Goal: Transaction & Acquisition: Purchase product/service

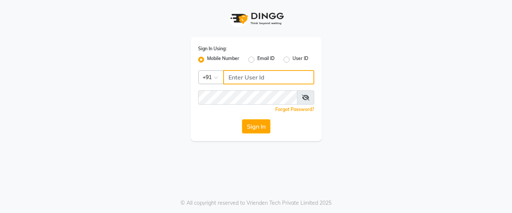
click at [232, 75] on input "Username" at bounding box center [268, 77] width 91 height 14
type input "7666797294"
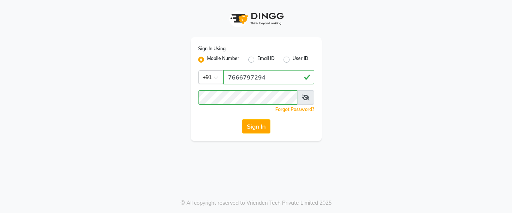
click at [256, 138] on div "Sign In Using: Mobile Number Email ID User ID Country Code × [PHONE_NUMBER] Rem…" at bounding box center [256, 89] width 131 height 104
click at [264, 125] on button "Sign In" at bounding box center [256, 126] width 28 height 14
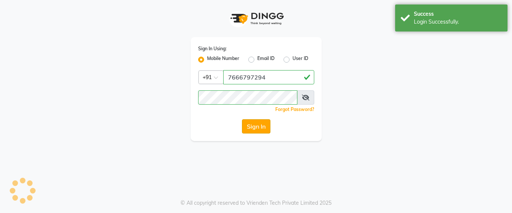
select select "service"
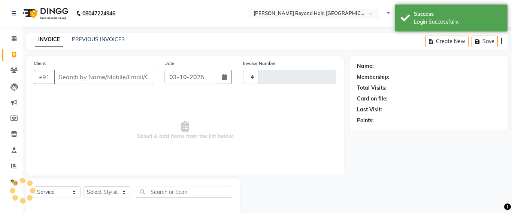
select select "en"
select select "6357"
type input "7088"
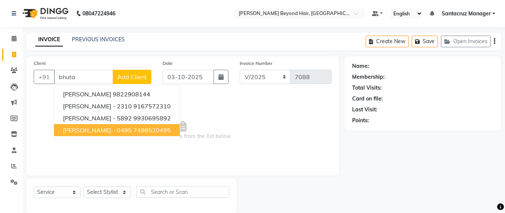
click at [66, 131] on span "[PERSON_NAME] - 0495" at bounding box center [97, 129] width 69 height 7
type input "7498520495"
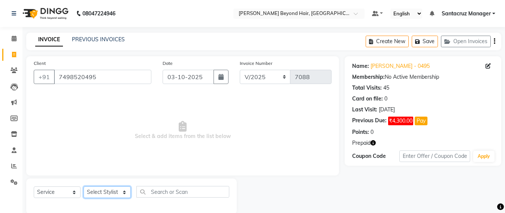
click at [97, 191] on select "Select Stylist Admin [PERSON_NAME] Sankat [PERSON_NAME] [PERSON_NAME] [PERSON_N…" at bounding box center [107, 192] width 47 height 12
select select "51588"
click at [84, 186] on select "Select Stylist Admin [PERSON_NAME] Sankat [PERSON_NAME] [PERSON_NAME] [PERSON_N…" at bounding box center [107, 192] width 47 height 12
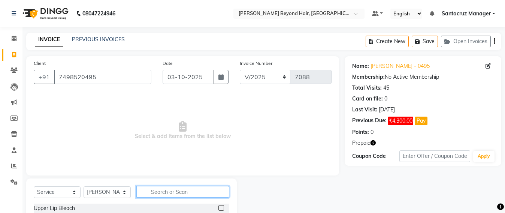
click at [151, 192] on input "text" at bounding box center [182, 192] width 93 height 12
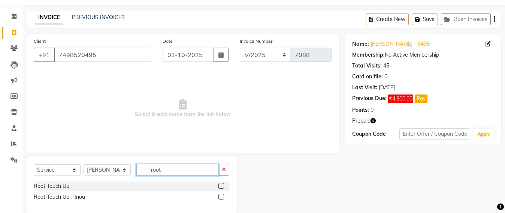
scroll to position [34, 0]
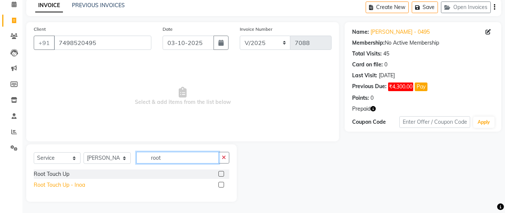
type input "root"
click at [80, 185] on div "Root Touch Up - Inoa" at bounding box center [59, 185] width 51 height 8
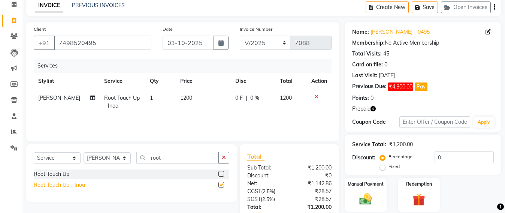
checkbox input "false"
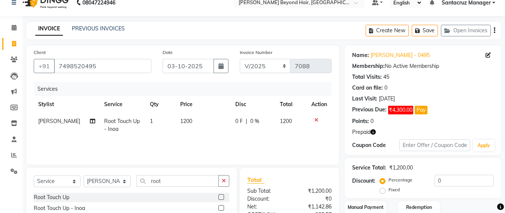
scroll to position [0, 0]
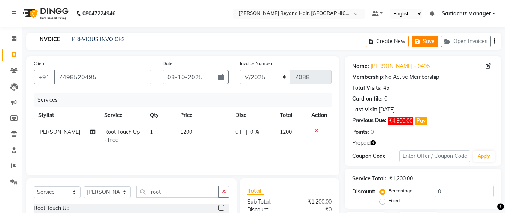
click at [419, 42] on icon "button" at bounding box center [418, 41] width 7 height 5
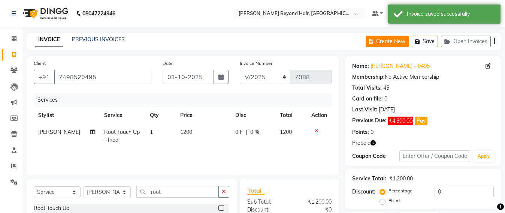
click at [374, 45] on button "Create New" at bounding box center [387, 42] width 43 height 12
select select "service"
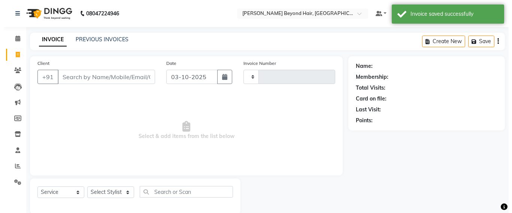
scroll to position [12, 0]
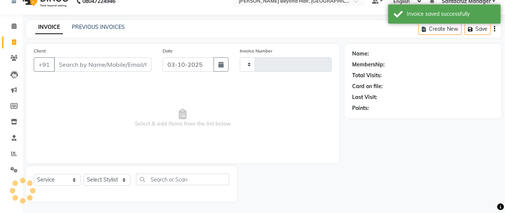
type input "7088"
select select "6357"
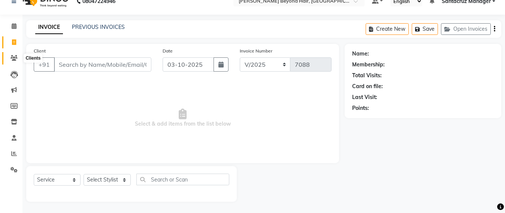
click at [10, 57] on span at bounding box center [13, 58] width 13 height 9
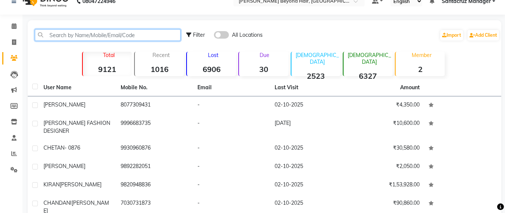
click at [45, 33] on input "text" at bounding box center [108, 35] width 146 height 12
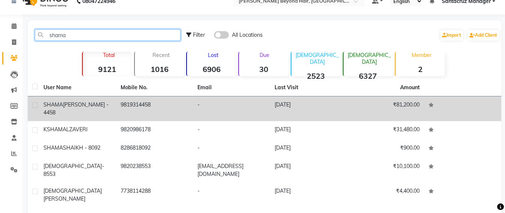
type input "shama"
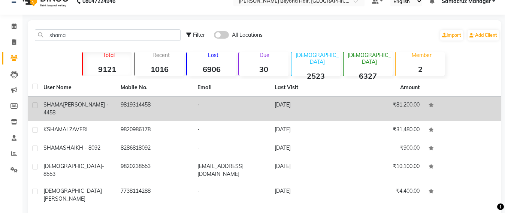
click at [265, 101] on td "-" at bounding box center [231, 108] width 77 height 25
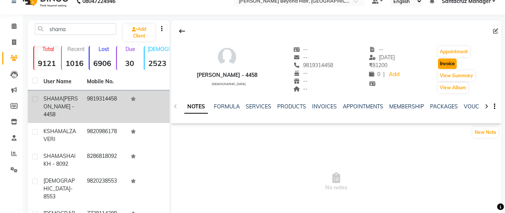
click at [452, 64] on button "Invoice" at bounding box center [447, 63] width 19 height 10
select select "service"
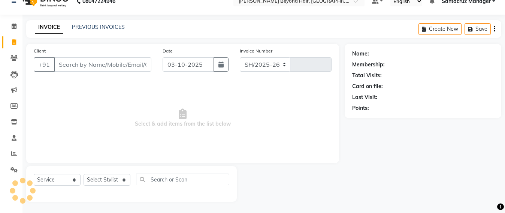
select select "6357"
type input "7088"
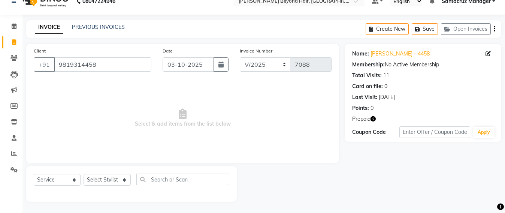
click at [375, 118] on icon "button" at bounding box center [373, 118] width 5 height 5
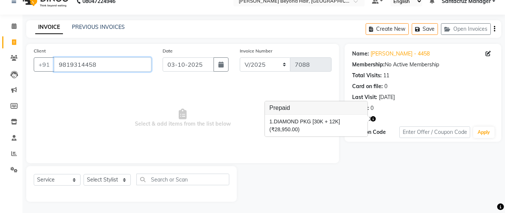
click at [99, 65] on input "9819314458" at bounding box center [102, 64] width 97 height 14
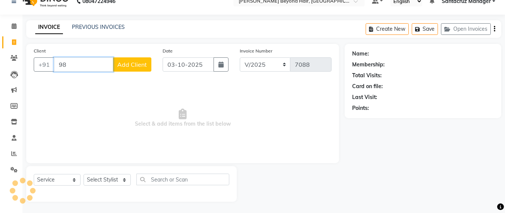
type input "9"
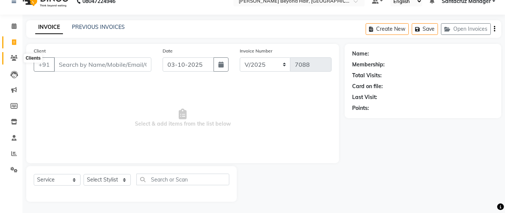
click at [9, 59] on span at bounding box center [13, 58] width 13 height 9
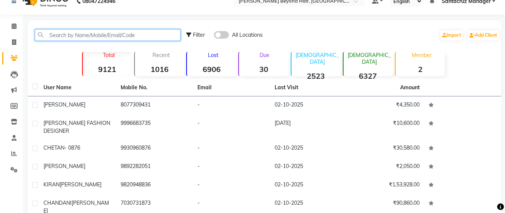
click at [77, 38] on input "text" at bounding box center [108, 35] width 146 height 12
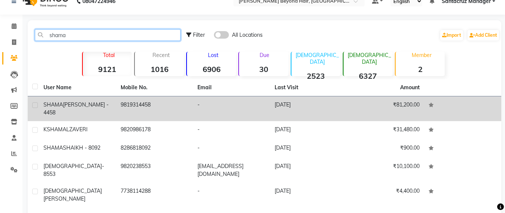
type input "shama"
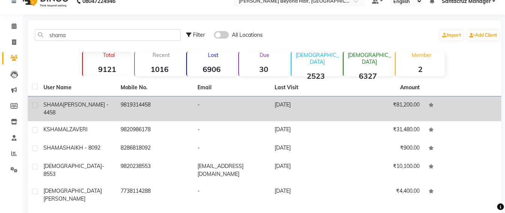
click at [80, 105] on span "PATEL - 4458" at bounding box center [75, 108] width 65 height 15
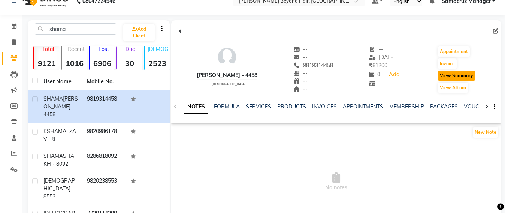
click at [443, 76] on button "View Summary" at bounding box center [456, 75] width 37 height 10
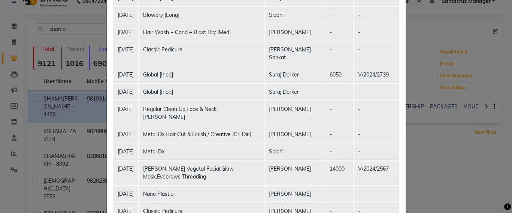
scroll to position [437, 0]
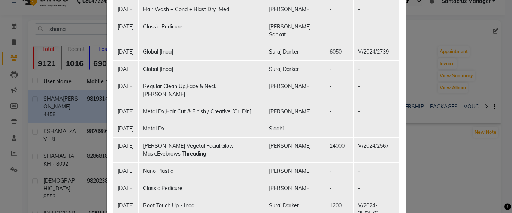
click at [480, 147] on ngb-modal-window "Client Summary Print SHAMA PATEL - 4458 9819314458 2025-08-23 Membership Vouche…" at bounding box center [256, 106] width 512 height 213
click at [430, 145] on ngb-modal-window "Client Summary Print SHAMA PATEL - 4458 9819314458 2025-08-23 Membership Vouche…" at bounding box center [256, 106] width 512 height 213
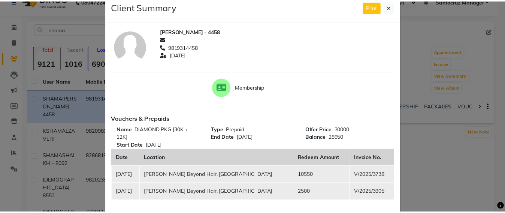
scroll to position [15, 0]
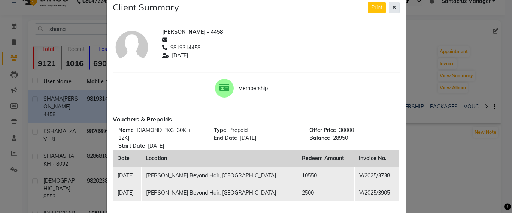
click at [392, 7] on icon at bounding box center [394, 7] width 4 height 5
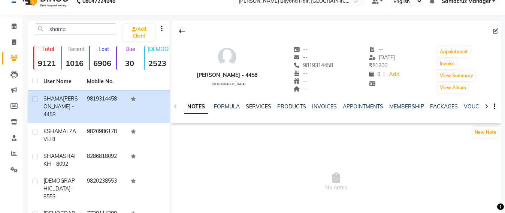
click at [251, 105] on link "SERVICES" at bounding box center [258, 106] width 25 height 7
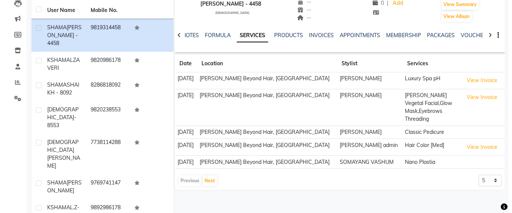
scroll to position [106, 0]
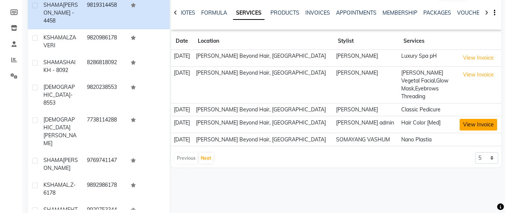
click at [470, 125] on button "View Invoice" at bounding box center [478, 125] width 37 height 12
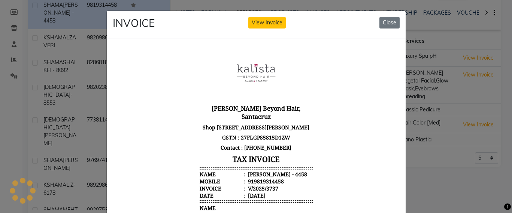
scroll to position [143, 0]
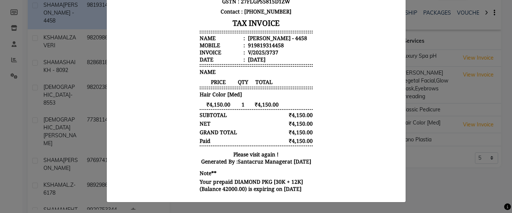
click at [426, 165] on ngb-modal-window "INVOICE View Invoice Close" at bounding box center [256, 106] width 512 height 213
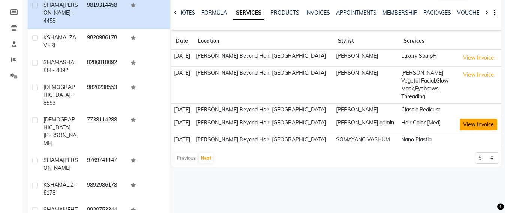
click at [481, 124] on button "View Invoice" at bounding box center [478, 125] width 37 height 12
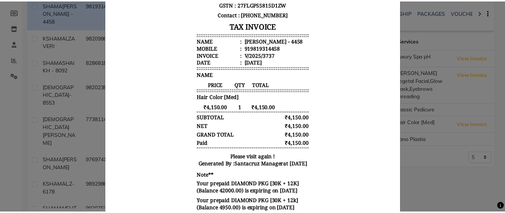
scroll to position [141, 0]
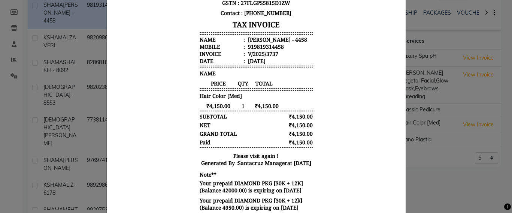
click at [427, 142] on ngb-modal-window "INVOICE View Invoice Close" at bounding box center [256, 106] width 512 height 213
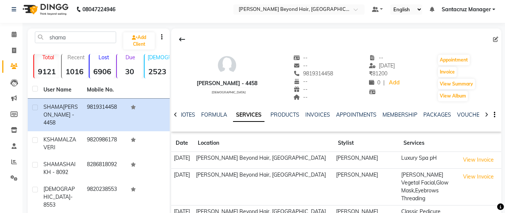
scroll to position [0, 0]
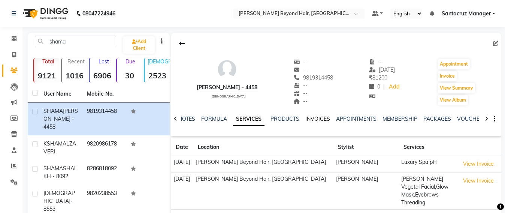
click at [317, 115] on link "INVOICES" at bounding box center [317, 118] width 25 height 7
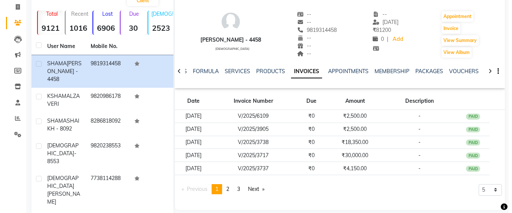
scroll to position [94, 0]
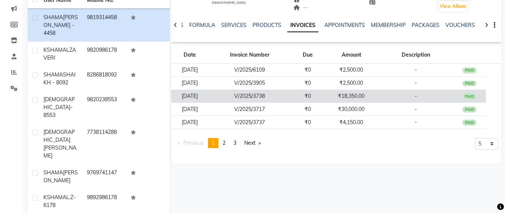
click at [368, 93] on td "₹18,350.00" at bounding box center [351, 96] width 54 height 13
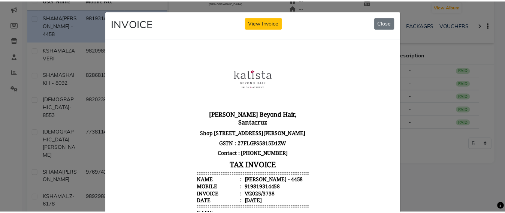
scroll to position [187, 0]
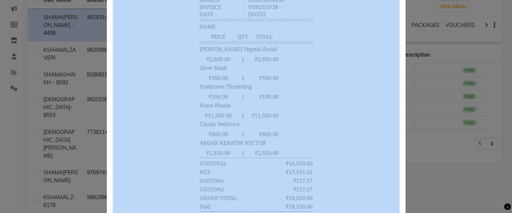
click at [418, 159] on ngb-modal-window "INVOICE View Invoice Close" at bounding box center [256, 106] width 512 height 213
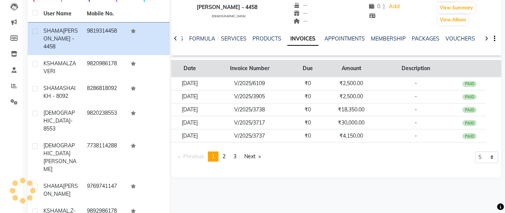
scroll to position [94, 0]
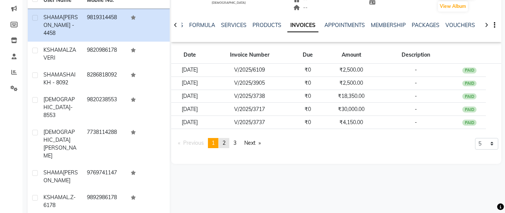
click at [225, 139] on link "page 2" at bounding box center [224, 143] width 10 height 10
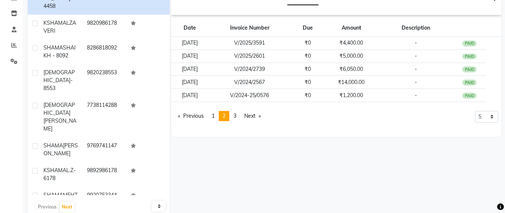
scroll to position [135, 0]
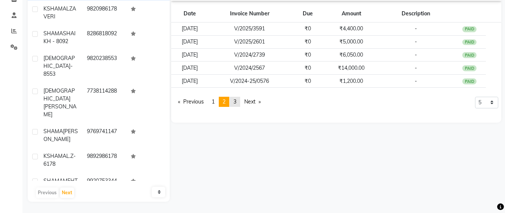
click at [237, 102] on span "3" at bounding box center [235, 101] width 3 height 7
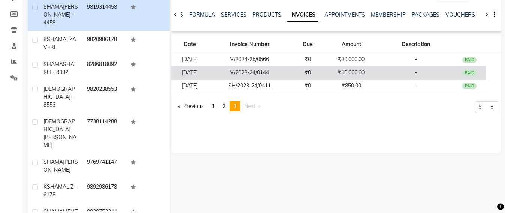
scroll to position [88, 0]
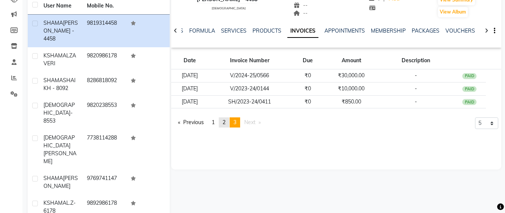
click at [229, 122] on link "page 2" at bounding box center [224, 122] width 10 height 10
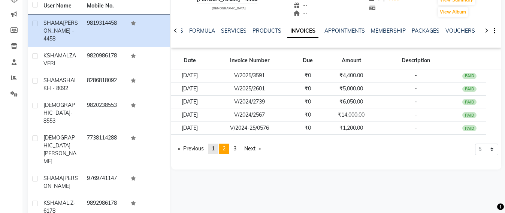
click at [215, 149] on span "1" at bounding box center [213, 148] width 3 height 7
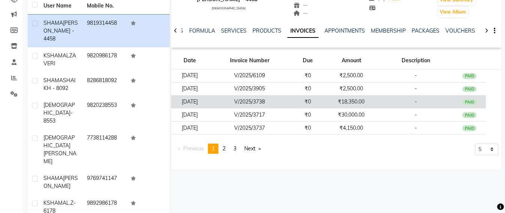
scroll to position [0, 0]
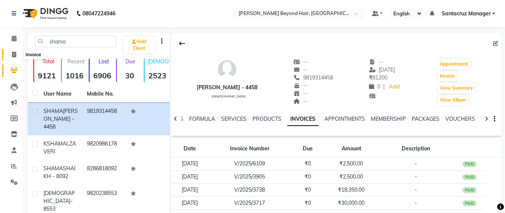
click at [15, 57] on span at bounding box center [13, 55] width 13 height 9
select select "service"
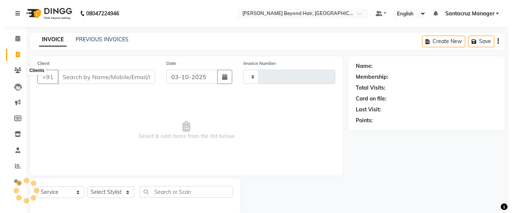
scroll to position [12, 0]
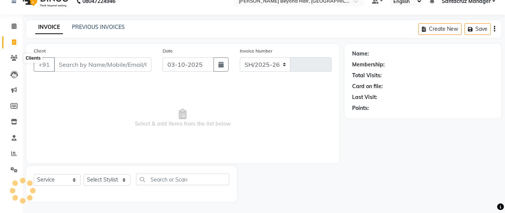
select select "6357"
type input "7088"
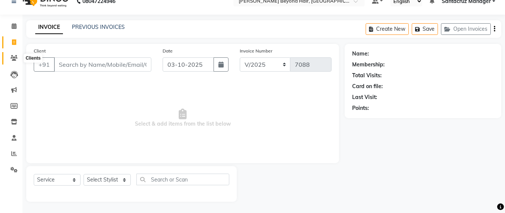
click at [13, 55] on icon at bounding box center [13, 58] width 7 height 6
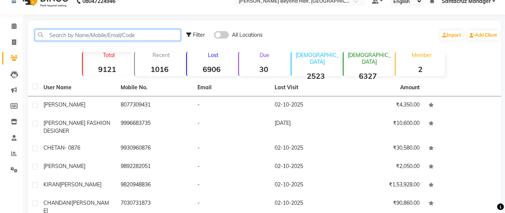
click at [58, 32] on input "text" at bounding box center [108, 35] width 146 height 12
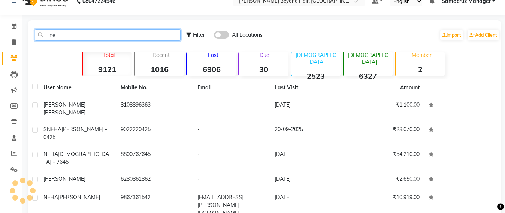
type input "n"
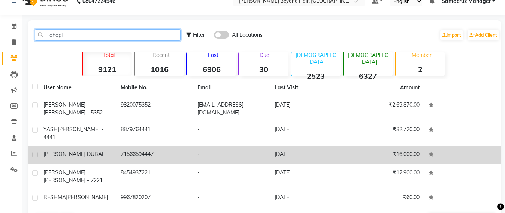
type input "dhopl"
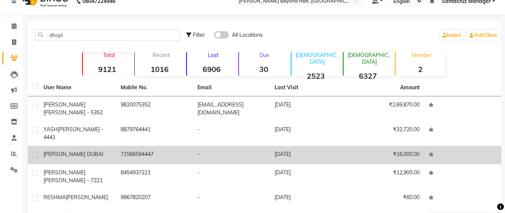
click at [65, 151] on span "[PERSON_NAME] DUBAI" at bounding box center [73, 154] width 60 height 7
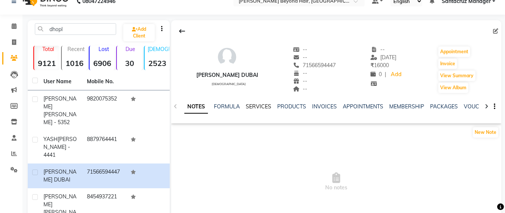
click at [260, 107] on link "SERVICES" at bounding box center [258, 106] width 25 height 7
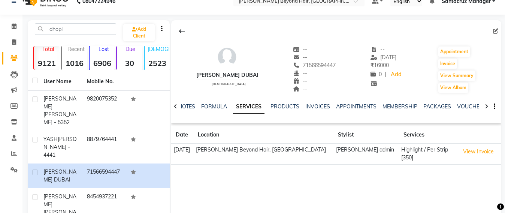
click at [470, 161] on div "RHEA DHOPLE DUBAI female -- -- 71566594447 -- -- -- -- 26-03-2025 ₹ 16000 0 | A…" at bounding box center [336, 95] width 330 height 150
click at [478, 153] on button "View Invoice" at bounding box center [478, 152] width 37 height 12
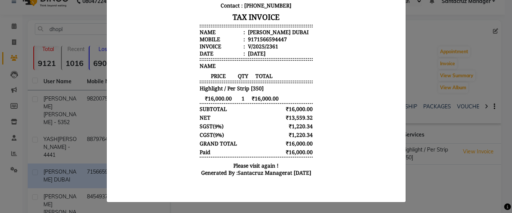
click at [421, 170] on ngb-modal-window "INVOICE View Invoice Close" at bounding box center [256, 106] width 512 height 213
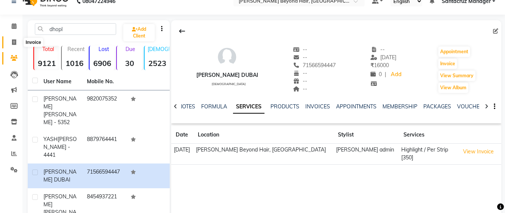
click at [14, 43] on icon at bounding box center [14, 42] width 4 height 6
select select "service"
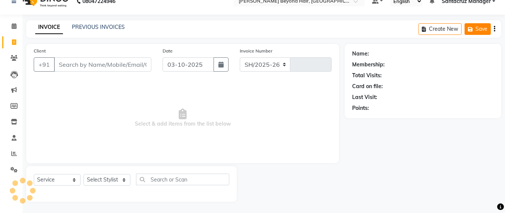
select select "6357"
type input "7088"
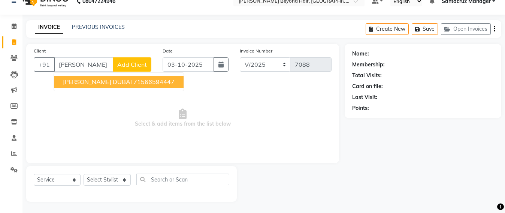
click at [104, 84] on span "[PERSON_NAME] DUBAI" at bounding box center [97, 81] width 69 height 7
type input "71566594447"
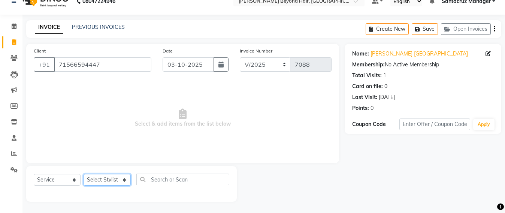
click at [112, 177] on select "Select Stylist Admin [PERSON_NAME] Sankat [PERSON_NAME] [PERSON_NAME] [PERSON_N…" at bounding box center [107, 180] width 47 height 12
select select "47905"
click at [84, 174] on select "Select Stylist Admin [PERSON_NAME] Sankat [PERSON_NAME] [PERSON_NAME] [PERSON_N…" at bounding box center [107, 180] width 47 height 12
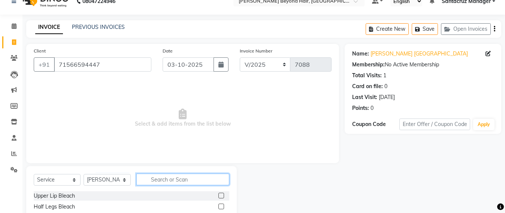
click at [154, 174] on input "text" at bounding box center [182, 180] width 93 height 12
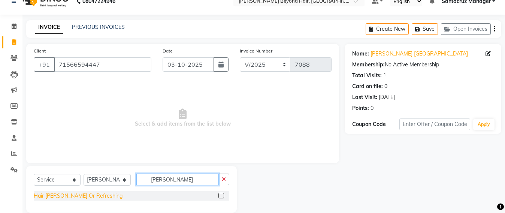
type input "tonn"
click at [71, 193] on div "Hair [PERSON_NAME] Or Refreshing" at bounding box center [78, 196] width 89 height 8
checkbox input "false"
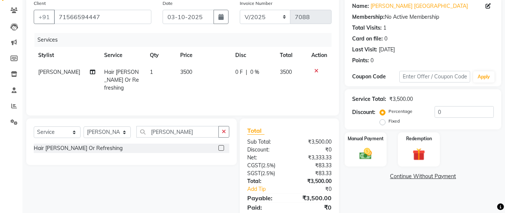
scroll to position [87, 0]
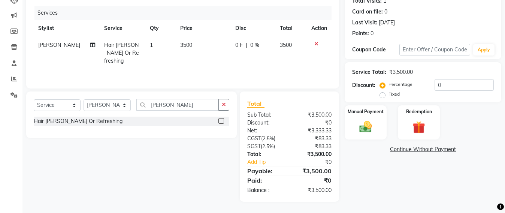
click at [189, 45] on td "3500" at bounding box center [203, 53] width 55 height 33
select select "47905"
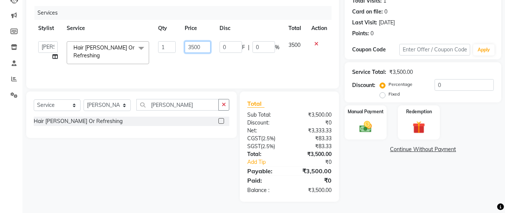
click at [207, 44] on input "3500" at bounding box center [198, 47] width 26 height 12
type input "3"
type input "5000"
click at [139, 67] on div "Services Stylist Service Qty Price Disc Total Action Admin Avesh Sankat AZHER S…" at bounding box center [183, 43] width 298 height 75
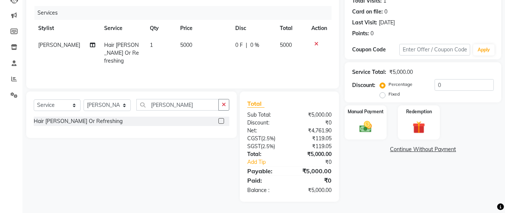
click at [139, 67] on div "Services Stylist Service Qty Price Disc Total Action Dhruv Gohil Hair Tonning O…" at bounding box center [183, 43] width 298 height 75
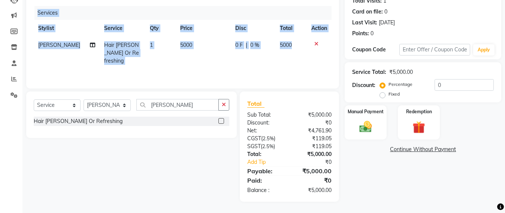
click at [226, 57] on td "5000" at bounding box center [203, 53] width 55 height 33
select select "47905"
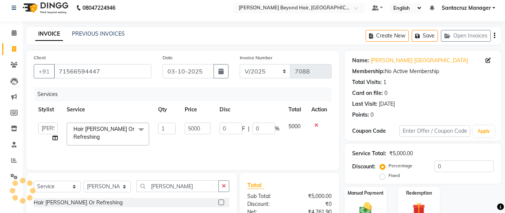
scroll to position [0, 0]
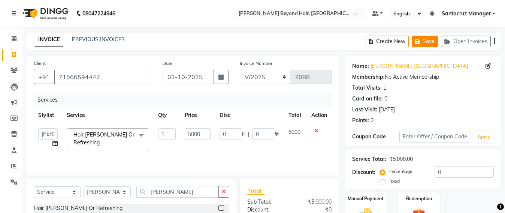
click at [425, 40] on button "Save" at bounding box center [425, 42] width 26 height 12
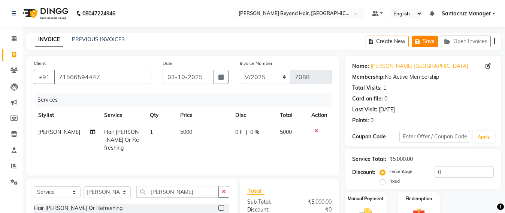
click at [421, 42] on icon "button" at bounding box center [418, 41] width 7 height 5
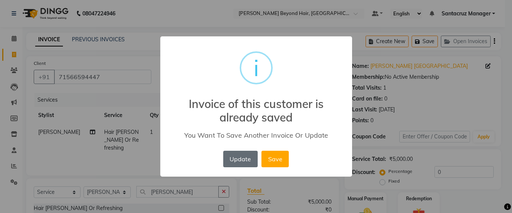
click at [238, 163] on button "Update" at bounding box center [240, 159] width 34 height 16
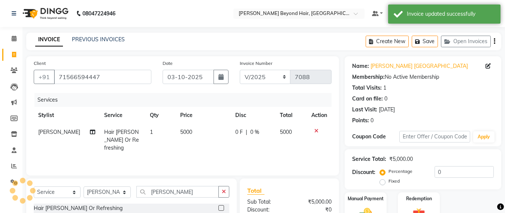
click at [380, 47] on div "Create New Save Open Invoices" at bounding box center [434, 42] width 136 height 18
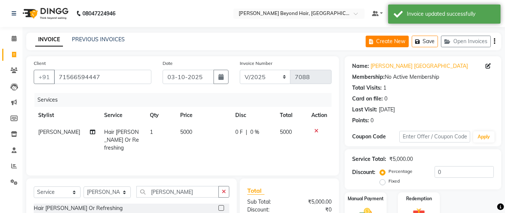
click at [396, 39] on button "Create New" at bounding box center [387, 42] width 43 height 12
select select "service"
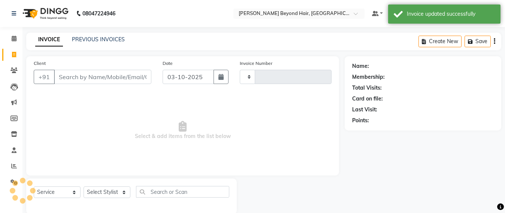
scroll to position [12, 0]
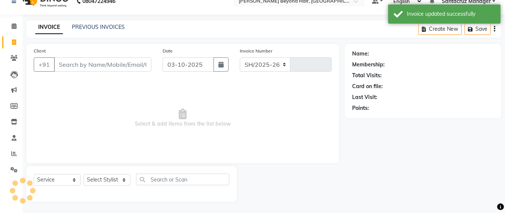
select select "6357"
type input "7088"
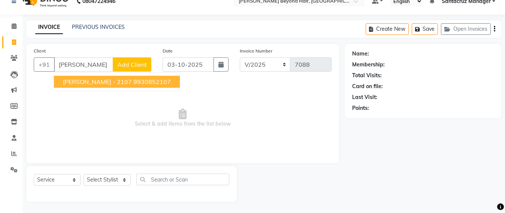
click at [88, 86] on button "POOJA JUTHANI - 2107 9930852107" at bounding box center [117, 82] width 126 height 12
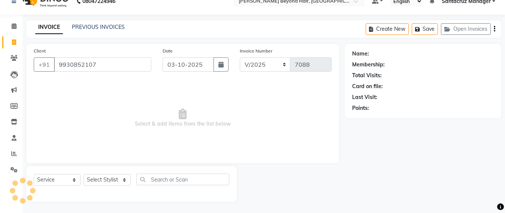
type input "9930852107"
click at [100, 180] on select "Select Stylist Admin [PERSON_NAME] Sankat [PERSON_NAME] [PERSON_NAME] [PERSON_N…" at bounding box center [107, 180] width 47 height 12
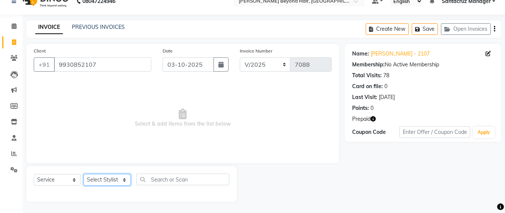
select select "47842"
click at [84, 174] on select "Select Stylist Admin [PERSON_NAME] Sankat [PERSON_NAME] [PERSON_NAME] [PERSON_N…" at bounding box center [107, 180] width 47 height 12
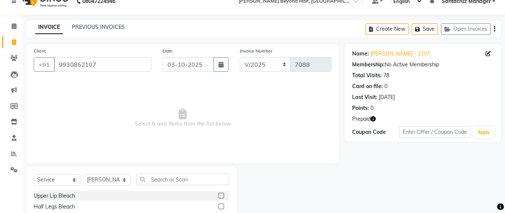
drag, startPoint x: 172, startPoint y: 171, endPoint x: 136, endPoint y: 194, distance: 43.0
click at [163, 181] on input "text" at bounding box center [182, 180] width 93 height 12
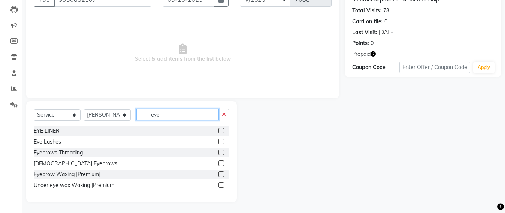
scroll to position [78, 0]
type input "eye"
click at [74, 150] on div "Eyebrows Threading" at bounding box center [58, 152] width 49 height 8
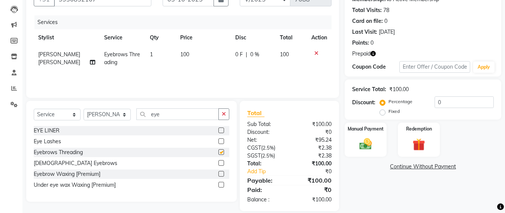
checkbox input "false"
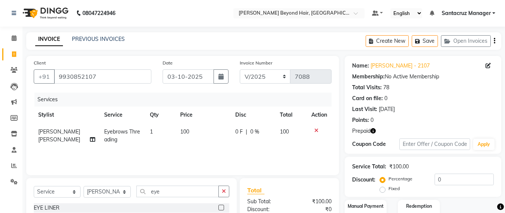
scroll to position [0, 0]
click at [424, 41] on button "Save" at bounding box center [425, 42] width 26 height 12
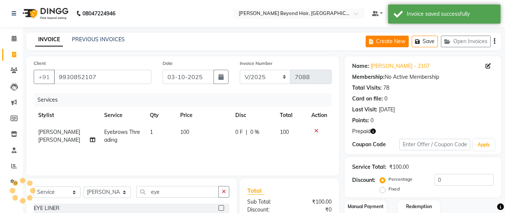
click at [382, 42] on button "Create New" at bounding box center [387, 42] width 43 height 12
select select "service"
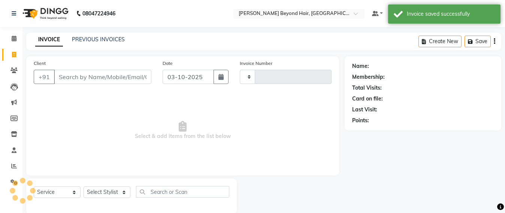
scroll to position [12, 0]
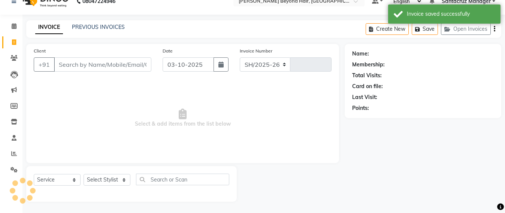
select select "6357"
type input "7088"
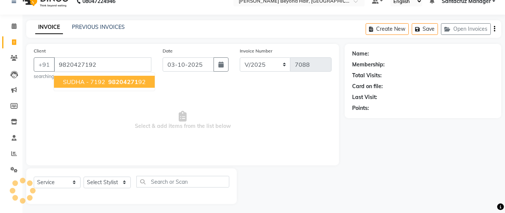
type input "9820427192"
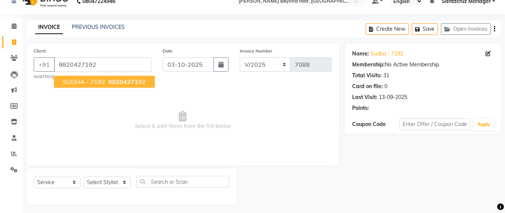
click at [101, 84] on span "SUDHA - 7192" at bounding box center [84, 81] width 42 height 7
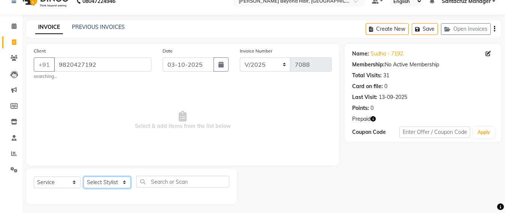
click at [102, 180] on select "Select Stylist Admin [PERSON_NAME] Sankat [PERSON_NAME] [PERSON_NAME] [PERSON_N…" at bounding box center [107, 183] width 47 height 12
select select "47899"
click at [84, 177] on select "Select Stylist Admin [PERSON_NAME] Sankat [PERSON_NAME] [PERSON_NAME] [PERSON_N…" at bounding box center [107, 183] width 47 height 12
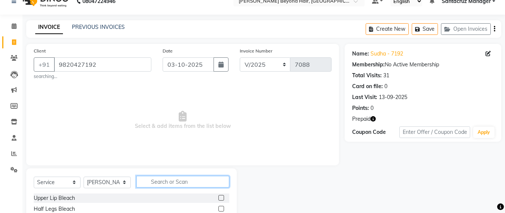
click at [157, 183] on input "text" at bounding box center [182, 182] width 93 height 12
type input "03"
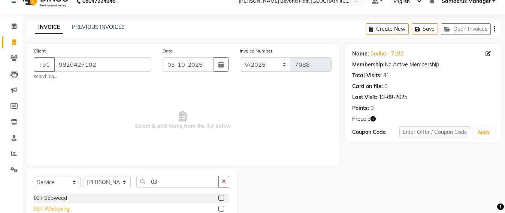
click at [58, 207] on div "03+ Whitening" at bounding box center [52, 209] width 36 height 8
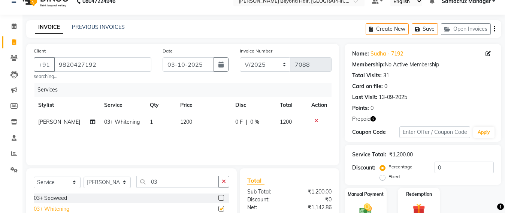
checkbox input "false"
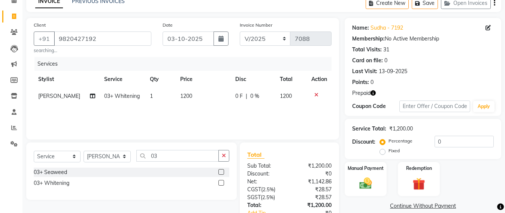
scroll to position [59, 0]
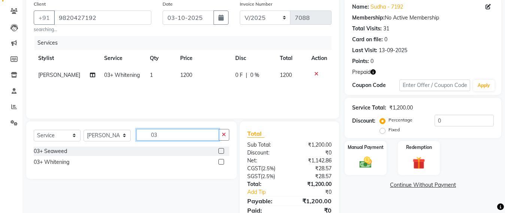
click at [172, 137] on input "03" at bounding box center [177, 135] width 82 height 12
type input "0"
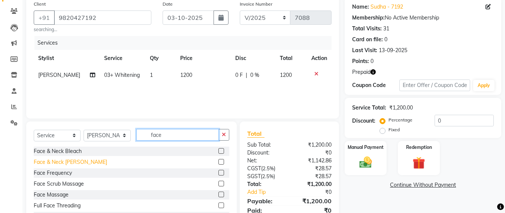
type input "face"
click at [67, 159] on div "Face & Neck [PERSON_NAME]" at bounding box center [70, 162] width 73 height 8
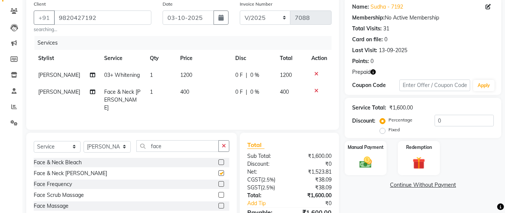
checkbox input "false"
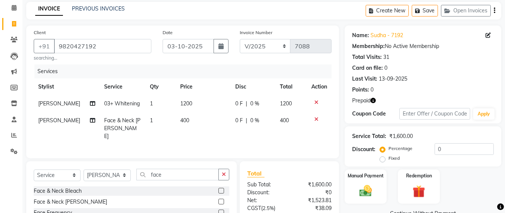
scroll to position [0, 0]
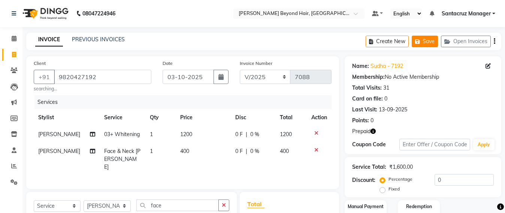
click at [427, 43] on button "Save" at bounding box center [425, 42] width 26 height 12
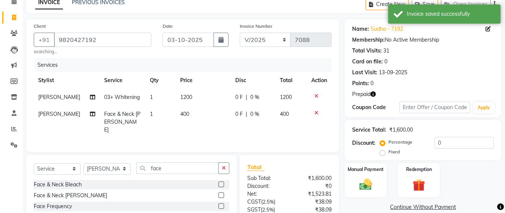
scroll to position [94, 0]
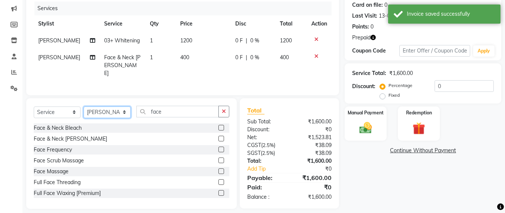
click at [105, 112] on select "Select Stylist Admin [PERSON_NAME] Sankat [PERSON_NAME] [PERSON_NAME] [PERSON_N…" at bounding box center [107, 112] width 47 height 12
select select "84296"
click at [84, 106] on select "Select Stylist Admin [PERSON_NAME] Sankat [PERSON_NAME] [PERSON_NAME] [PERSON_N…" at bounding box center [107, 112] width 47 height 12
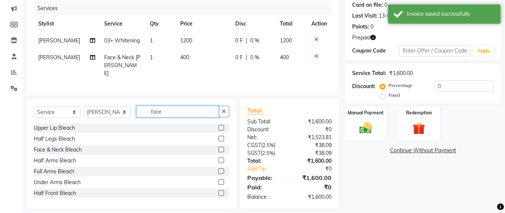
click at [180, 112] on input "face" at bounding box center [177, 112] width 82 height 12
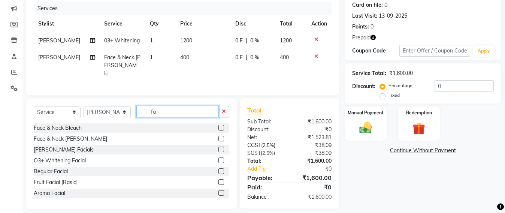
type input "f"
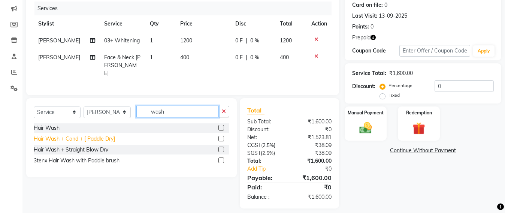
type input "wash"
click at [63, 141] on div "Hair Wash + Cond + [ Paddle Dry]" at bounding box center [74, 139] width 81 height 8
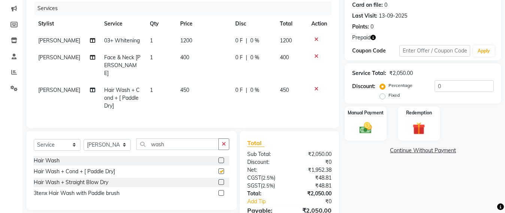
checkbox input "false"
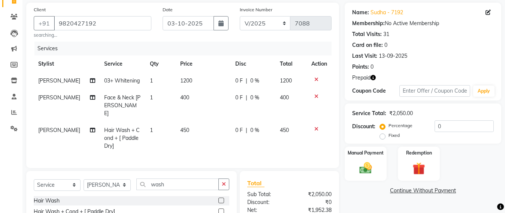
scroll to position [0, 0]
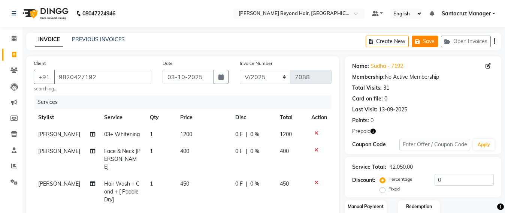
click at [427, 42] on button "Save" at bounding box center [425, 42] width 26 height 12
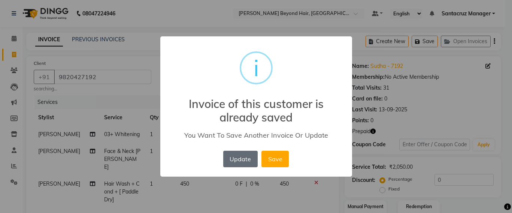
click at [234, 163] on button "Update" at bounding box center [240, 159] width 34 height 16
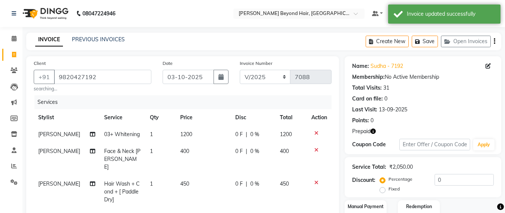
click at [373, 132] on icon "button" at bounding box center [373, 131] width 5 height 5
click at [475, 112] on div "Last Visit: 13-09-2025" at bounding box center [423, 110] width 142 height 8
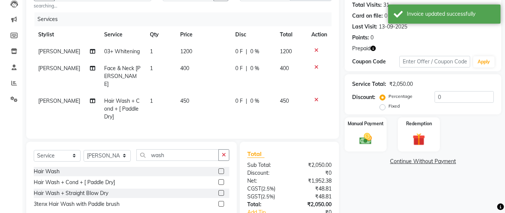
scroll to position [94, 0]
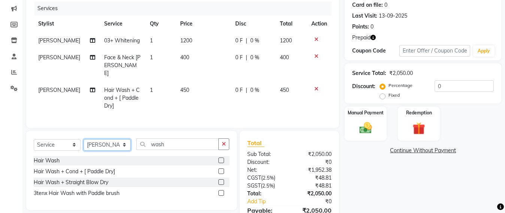
click at [100, 145] on select "Select Stylist Admin [PERSON_NAME] Sankat [PERSON_NAME] [PERSON_NAME] [PERSON_N…" at bounding box center [107, 145] width 47 height 12
select select "47907"
click at [84, 139] on select "Select Stylist Admin [PERSON_NAME] Sankat [PERSON_NAME] [PERSON_NAME] [PERSON_N…" at bounding box center [107, 145] width 47 height 12
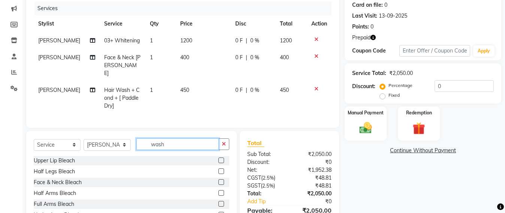
click at [172, 145] on input "wash" at bounding box center [177, 144] width 82 height 12
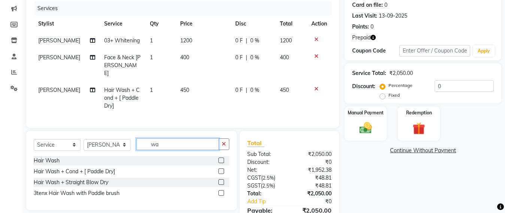
type input "w"
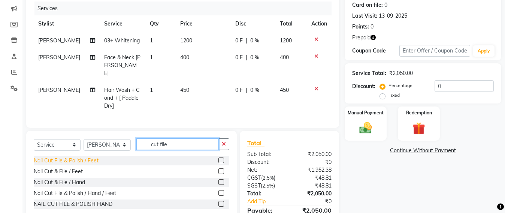
type input "cut file"
click at [88, 157] on div "Nail Cut File & Polish / Feet" at bounding box center [66, 161] width 65 height 8
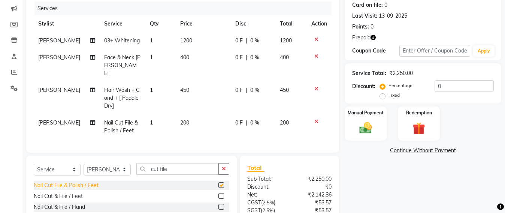
checkbox input "false"
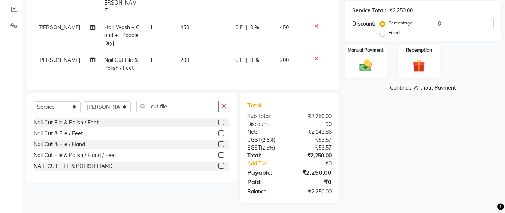
scroll to position [157, 0]
click at [95, 165] on div "NAIL CUT FILE & POLISH HAND" at bounding box center [73, 166] width 79 height 8
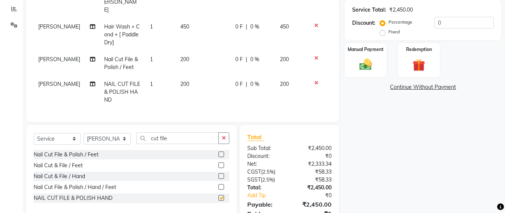
checkbox input "false"
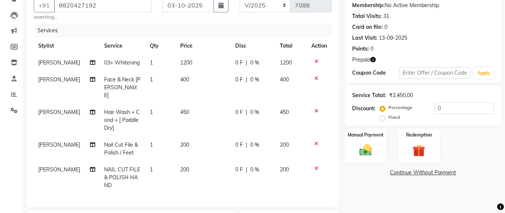
scroll to position [49, 0]
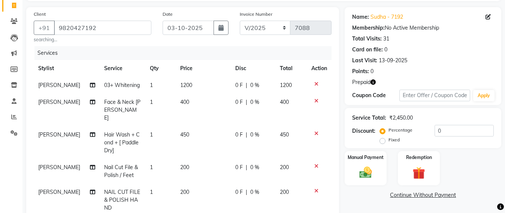
click at [374, 82] on icon "button" at bounding box center [373, 81] width 5 height 5
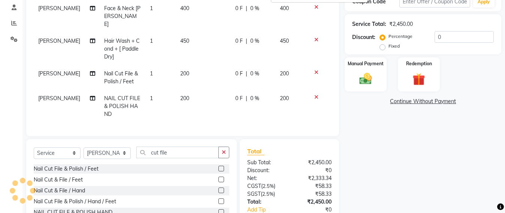
scroll to position [190, 0]
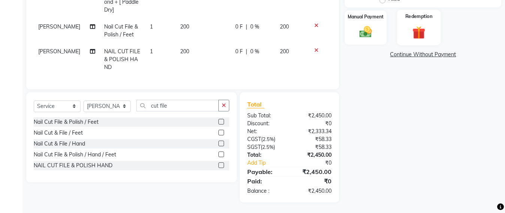
click at [424, 30] on img at bounding box center [419, 32] width 21 height 16
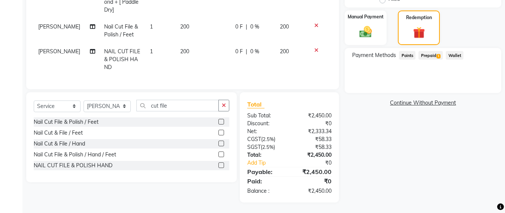
click at [432, 55] on span "Prepaid 1" at bounding box center [431, 55] width 24 height 9
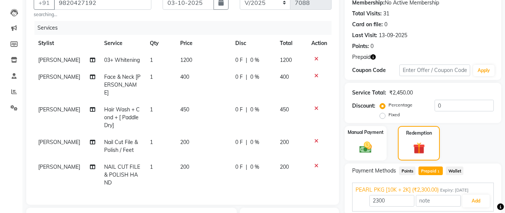
scroll to position [49, 0]
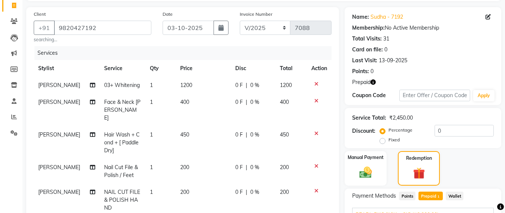
click at [375, 84] on icon "button" at bounding box center [373, 81] width 5 height 5
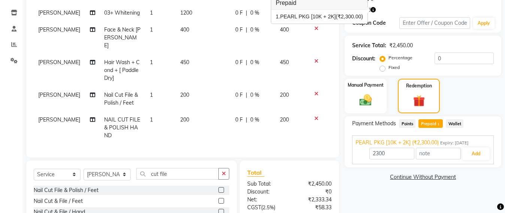
scroll to position [143, 0]
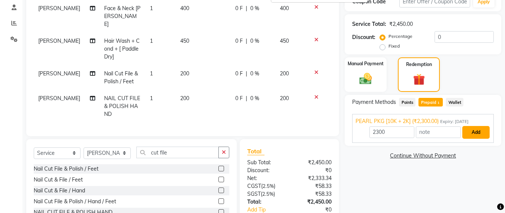
click at [487, 133] on button "Add" at bounding box center [476, 132] width 27 height 13
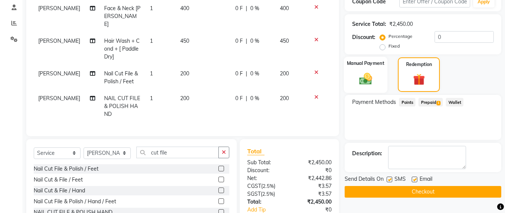
click at [366, 78] on img at bounding box center [365, 78] width 21 height 15
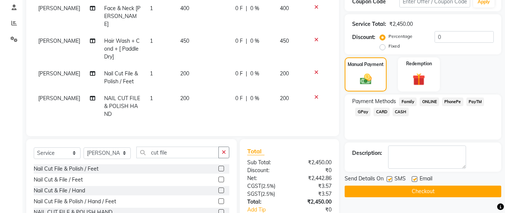
click at [404, 112] on span "CASH" at bounding box center [401, 112] width 16 height 9
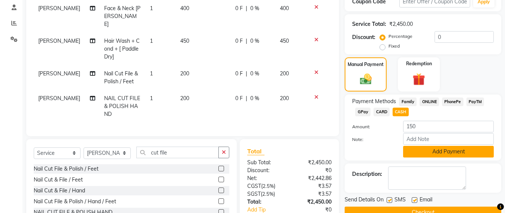
click at [424, 150] on button "Add Payment" at bounding box center [448, 152] width 91 height 12
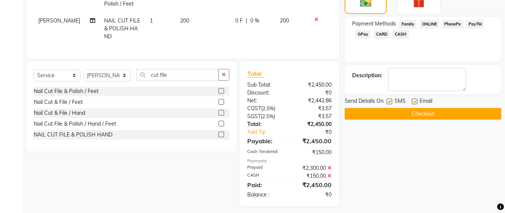
scroll to position [224, 0]
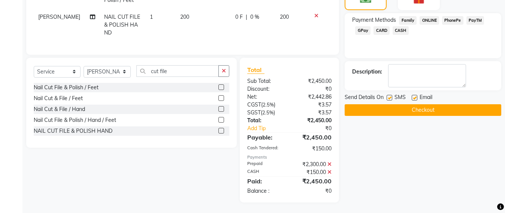
click at [414, 106] on button "Checkout" at bounding box center [423, 110] width 157 height 12
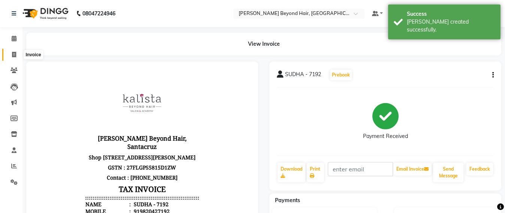
click at [11, 56] on span at bounding box center [13, 55] width 13 height 9
select select "service"
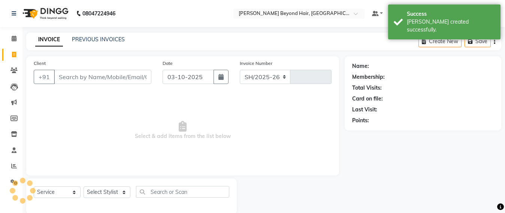
scroll to position [12, 0]
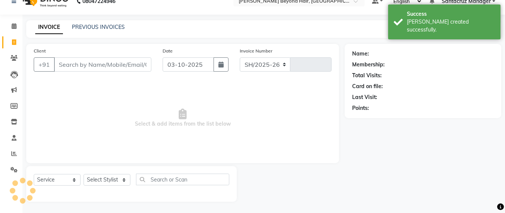
select select "6357"
type input "7089"
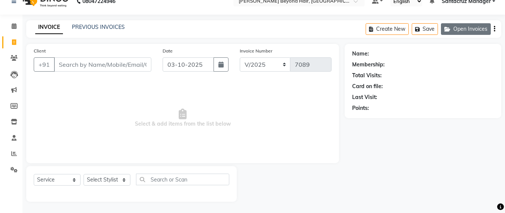
click at [460, 31] on button "Open Invoices" at bounding box center [466, 29] width 50 height 12
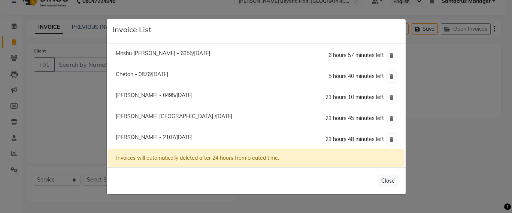
click at [131, 98] on span "Dipali Bhutani - 0495/03 October 2025" at bounding box center [154, 95] width 77 height 7
type input "7498520495"
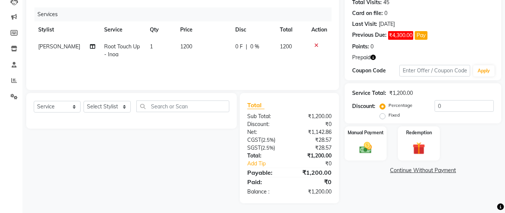
scroll to position [87, 0]
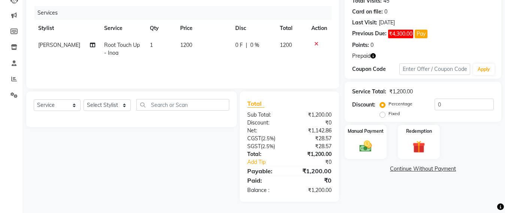
click at [412, 170] on link "Continue Without Payment" at bounding box center [423, 169] width 154 height 8
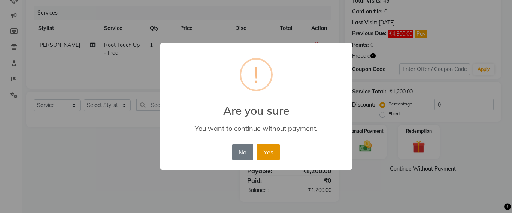
click at [268, 151] on button "Yes" at bounding box center [268, 152] width 23 height 16
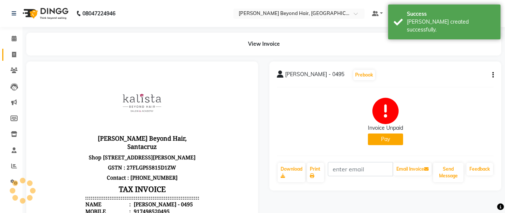
click at [7, 52] on link "Invoice" at bounding box center [11, 55] width 18 height 12
select select "service"
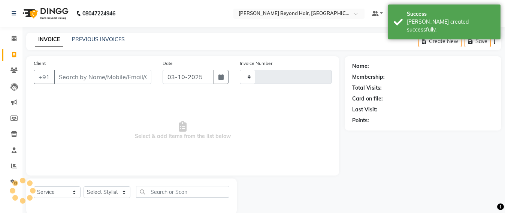
scroll to position [12, 0]
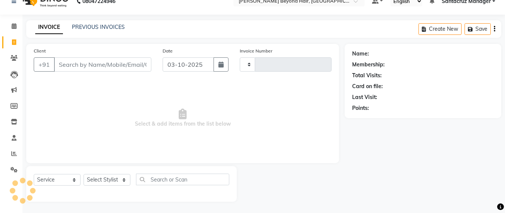
type input "7090"
select select "6357"
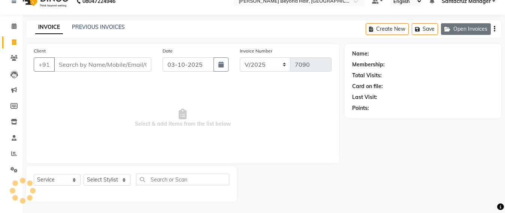
click at [454, 26] on button "Open Invoices" at bounding box center [466, 29] width 50 height 12
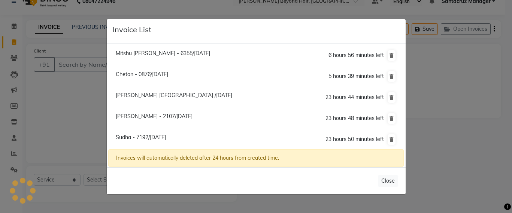
click at [121, 119] on span "Pooja Juthani - 2107/03 October 2025" at bounding box center [154, 116] width 77 height 7
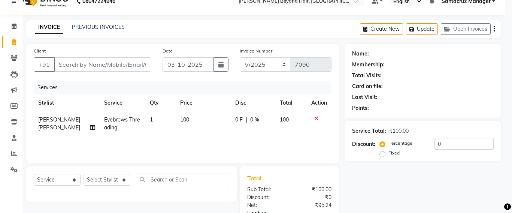
type input "9930852107"
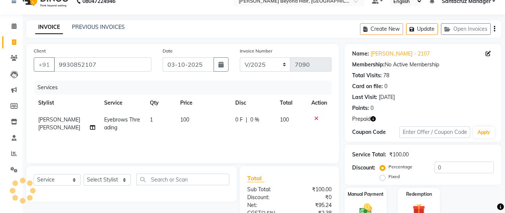
click at [371, 117] on icon "button" at bounding box center [373, 118] width 5 height 5
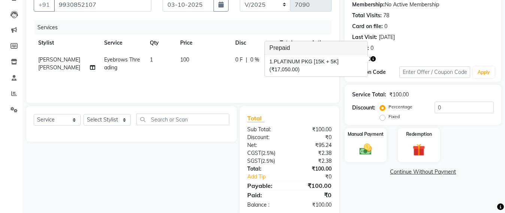
scroll to position [87, 0]
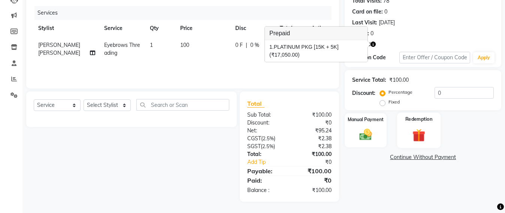
click at [418, 137] on img at bounding box center [419, 135] width 21 height 16
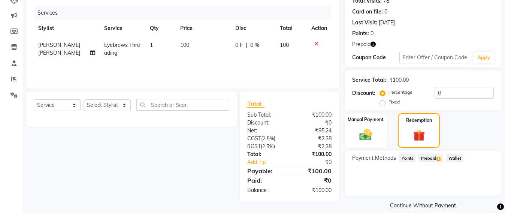
click at [425, 155] on span "Prepaid 1" at bounding box center [431, 158] width 24 height 9
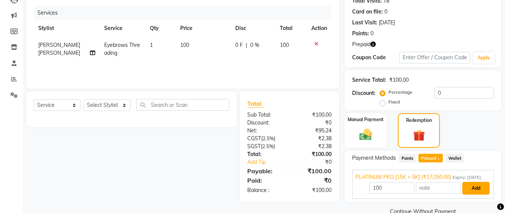
click at [476, 195] on button "Add" at bounding box center [476, 188] width 27 height 13
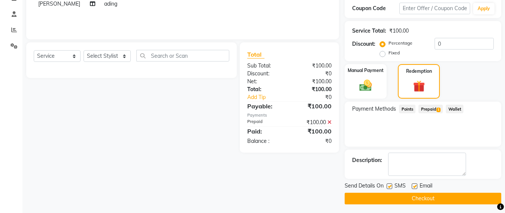
scroll to position [139, 0]
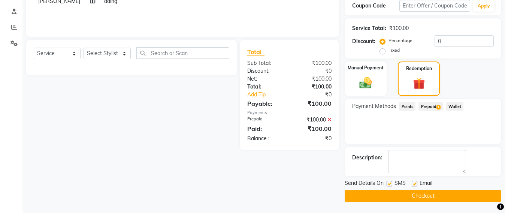
click at [421, 196] on button "Checkout" at bounding box center [423, 196] width 157 height 12
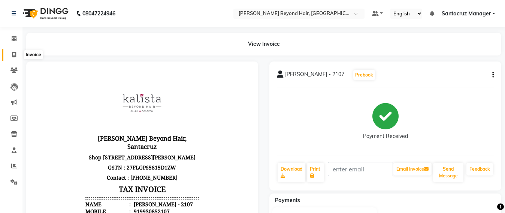
click at [10, 57] on span at bounding box center [13, 55] width 13 height 9
select select "service"
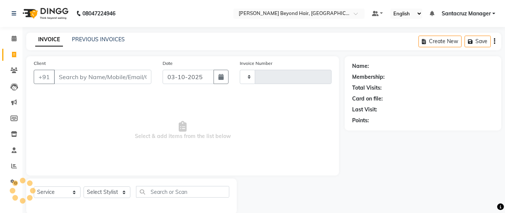
scroll to position [12, 0]
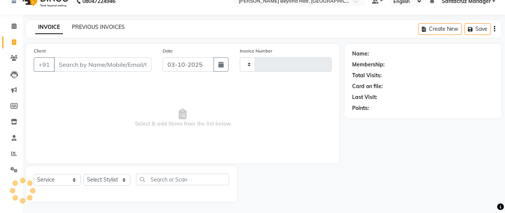
click at [112, 26] on link "PREVIOUS INVOICES" at bounding box center [98, 27] width 53 height 7
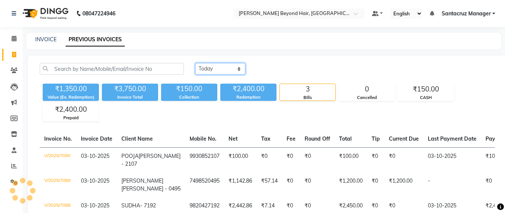
click at [235, 67] on select "Today Yesterday Custom Range" at bounding box center [220, 69] width 50 height 12
select select "yesterday"
click at [195, 63] on select "Today Yesterday Custom Range" at bounding box center [220, 69] width 50 height 12
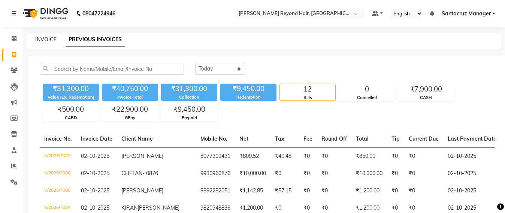
click at [46, 38] on link "INVOICE" at bounding box center [45, 39] width 21 height 7
select select "service"
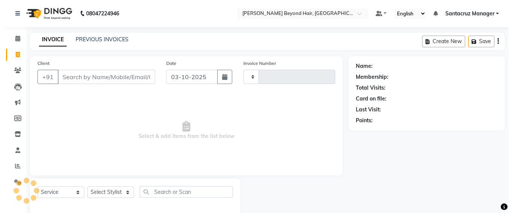
scroll to position [12, 0]
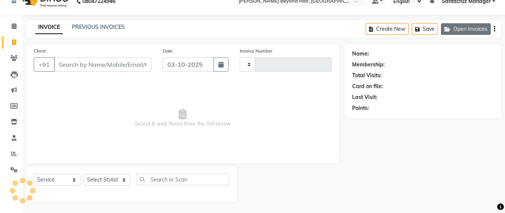
click at [477, 30] on button "Open Invoices" at bounding box center [466, 29] width 50 height 12
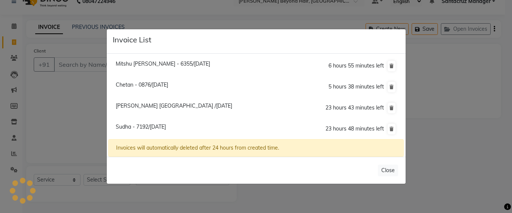
click at [132, 83] on span "Chetan - 0876/02 October 2025" at bounding box center [142, 84] width 52 height 7
type input "9930960876"
type input "02-10-2025"
select select "6357"
type input "7091"
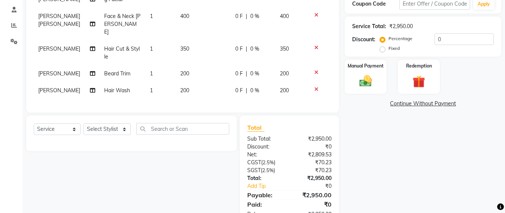
scroll to position [164, 0]
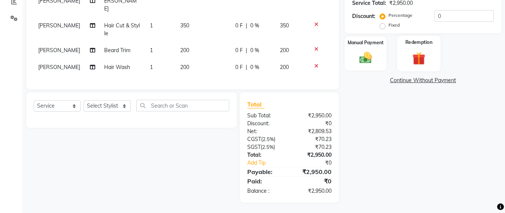
click at [421, 57] on img at bounding box center [419, 58] width 21 height 16
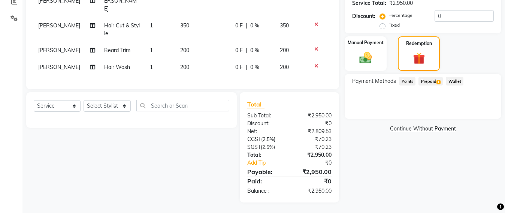
click at [432, 81] on span "Prepaid 1" at bounding box center [431, 81] width 24 height 9
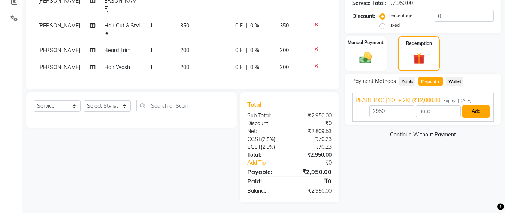
click at [479, 111] on button "Add" at bounding box center [476, 111] width 27 height 13
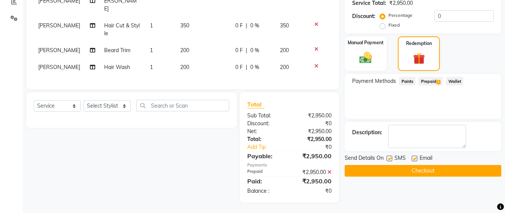
click at [428, 171] on button "Checkout" at bounding box center [423, 171] width 157 height 12
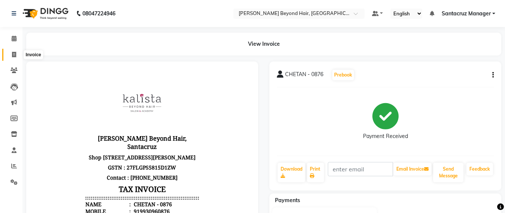
click at [9, 57] on span at bounding box center [13, 55] width 13 height 9
select select "service"
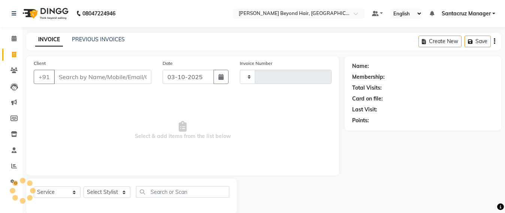
scroll to position [12, 0]
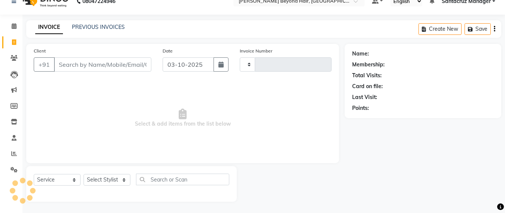
type input "7092"
select select "6357"
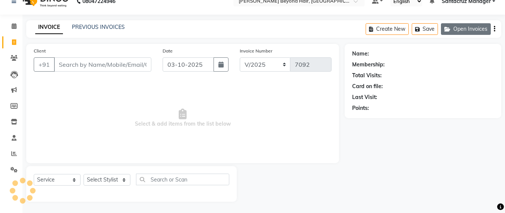
click at [473, 28] on button "Open Invoices" at bounding box center [466, 29] width 50 height 12
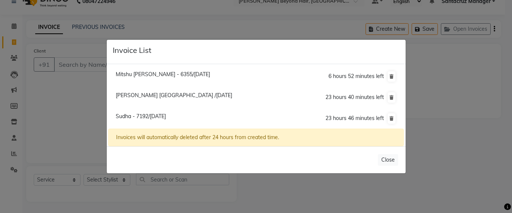
click at [164, 74] on span "Mitshu Doshi - 6355/02 October 2025" at bounding box center [163, 74] width 94 height 7
type input "9892156355"
type input "02-10-2025"
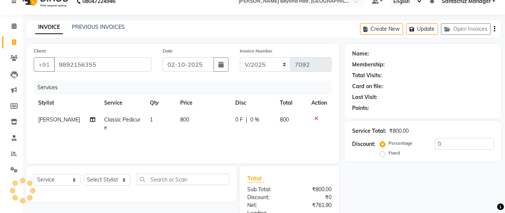
click at [139, 76] on div "Client +91 9892156355" at bounding box center [92, 62] width 129 height 31
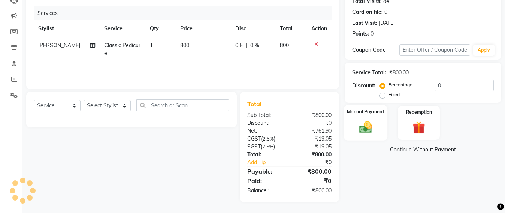
scroll to position [87, 0]
click at [364, 126] on img at bounding box center [365, 126] width 21 height 15
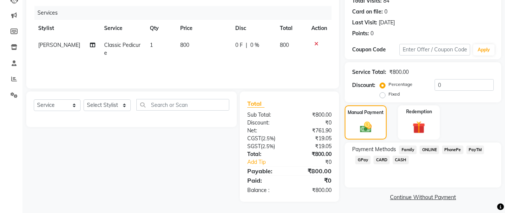
click at [402, 159] on span "CASH" at bounding box center [401, 160] width 16 height 9
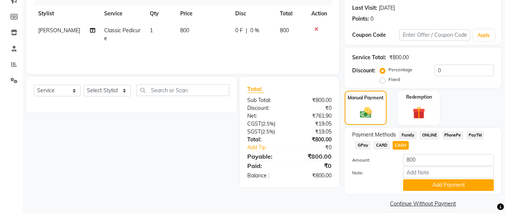
scroll to position [109, 0]
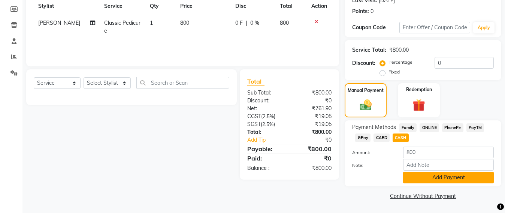
click at [447, 179] on button "Add Payment" at bounding box center [448, 178] width 91 height 12
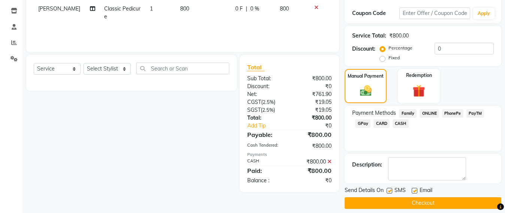
scroll to position [130, 0]
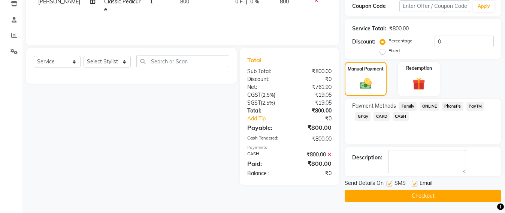
click at [427, 194] on button "Checkout" at bounding box center [423, 196] width 157 height 12
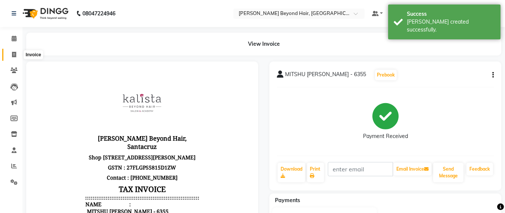
click at [12, 54] on icon at bounding box center [14, 55] width 4 height 6
select select "service"
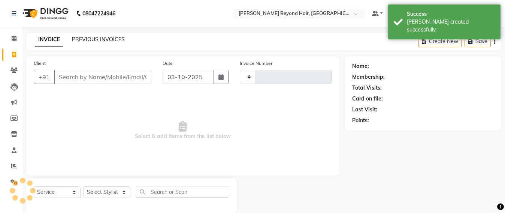
scroll to position [12, 0]
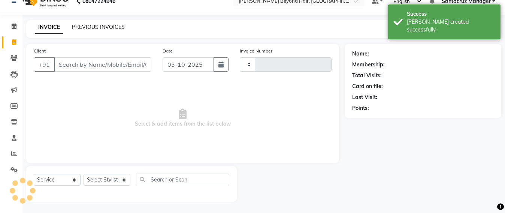
click at [112, 24] on link "PREVIOUS INVOICES" at bounding box center [98, 27] width 53 height 7
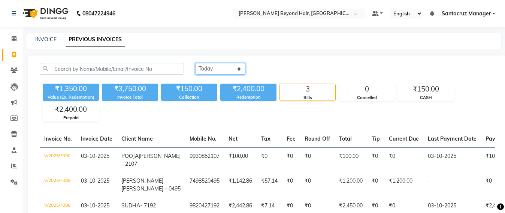
click at [242, 67] on select "Today Yesterday Custom Range" at bounding box center [220, 69] width 50 height 12
select select "yesterday"
click at [195, 63] on select "Today Yesterday Custom Range" at bounding box center [220, 69] width 50 height 12
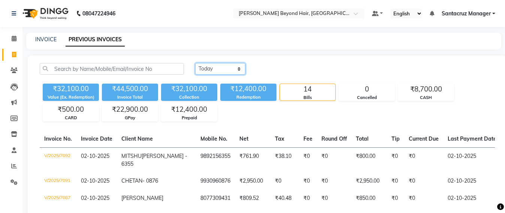
click at [238, 70] on select "Today Yesterday Custom Range" at bounding box center [220, 69] width 50 height 12
click at [195, 63] on select "Today Yesterday Custom Range" at bounding box center [220, 69] width 50 height 12
click at [45, 40] on link "INVOICE" at bounding box center [45, 39] width 21 height 7
select select "service"
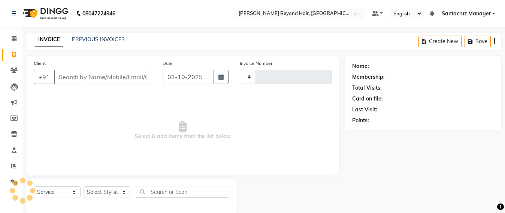
scroll to position [12, 0]
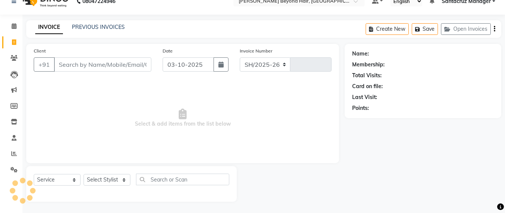
select select "6357"
type input "7093"
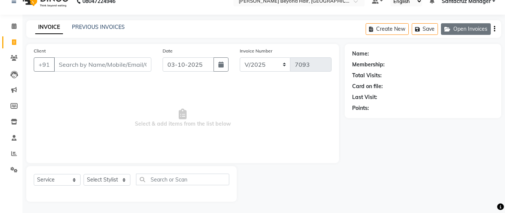
click at [461, 29] on button "Open Invoices" at bounding box center [466, 29] width 50 height 12
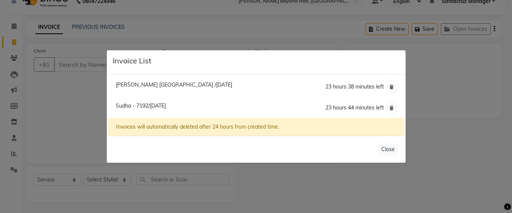
click at [160, 103] on span "Sudha - 7192/03 October 2025" at bounding box center [141, 105] width 50 height 7
type input "9820427192"
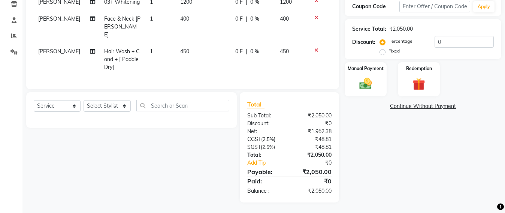
scroll to position [0, 0]
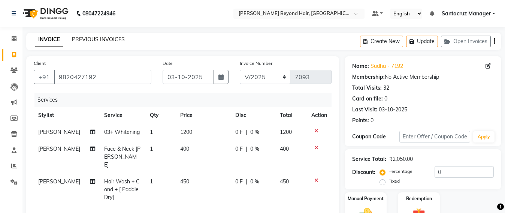
click at [98, 37] on link "PREVIOUS INVOICES" at bounding box center [98, 39] width 53 height 7
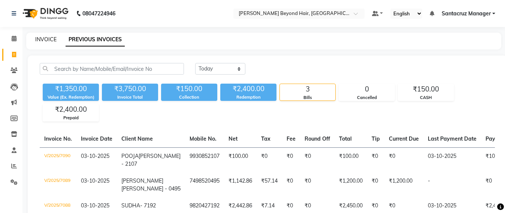
click at [37, 36] on link "INVOICE" at bounding box center [45, 39] width 21 height 7
select select "service"
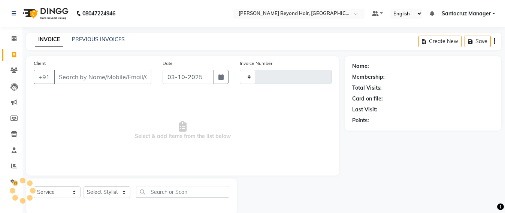
scroll to position [12, 0]
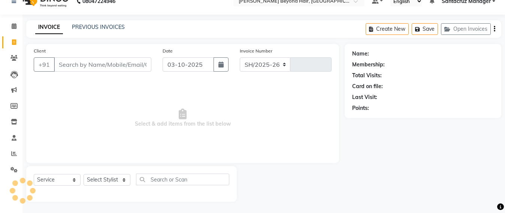
select select "6357"
type input "7093"
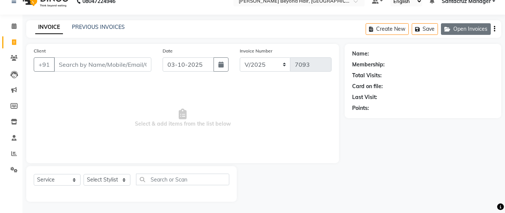
click at [466, 29] on button "Open Invoices" at bounding box center [466, 29] width 50 height 12
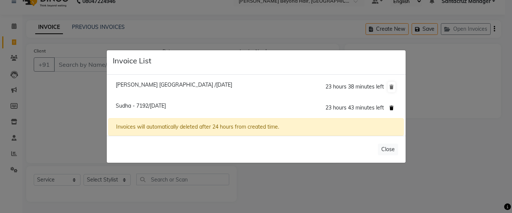
click at [393, 108] on icon at bounding box center [392, 108] width 4 height 4
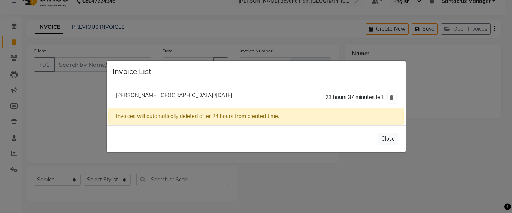
click at [67, 96] on ngb-modal-window "Invoice List Rhea Dhople Dubai /03 October 2025 23 hours 37 minutes left Invoic…" at bounding box center [256, 106] width 512 height 213
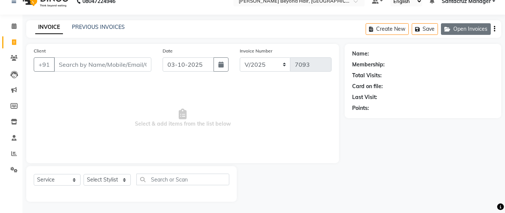
click at [446, 32] on button "Open Invoices" at bounding box center [466, 29] width 50 height 12
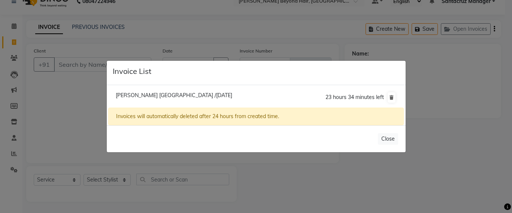
click at [84, 24] on ngb-modal-window "Invoice List Rhea Dhople Dubai /03 October 2025 23 hours 34 minutes left Invoic…" at bounding box center [256, 106] width 512 height 213
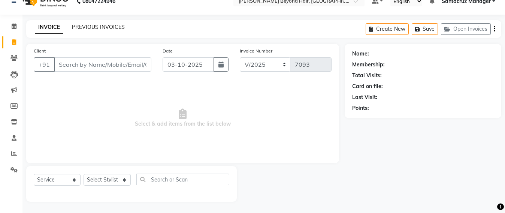
click at [109, 28] on link "PREVIOUS INVOICES" at bounding box center [98, 27] width 53 height 7
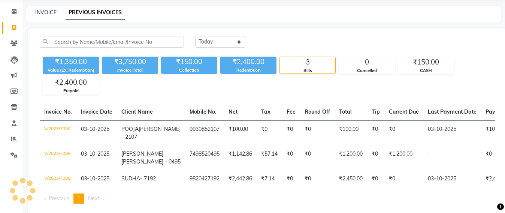
scroll to position [73, 0]
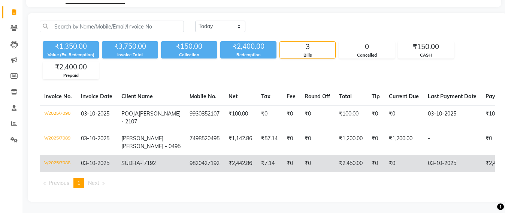
click at [185, 155] on td "9820427192" at bounding box center [204, 163] width 39 height 17
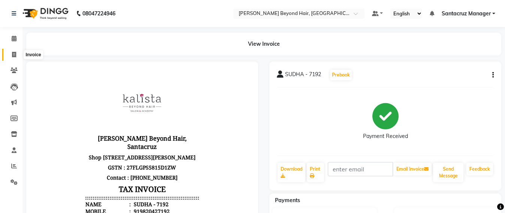
click at [10, 51] on span at bounding box center [13, 55] width 13 height 9
select select "service"
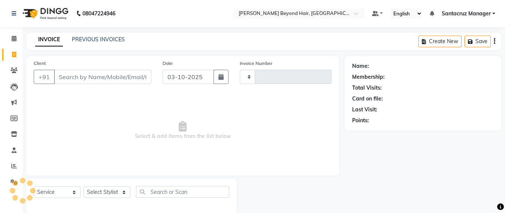
scroll to position [12, 0]
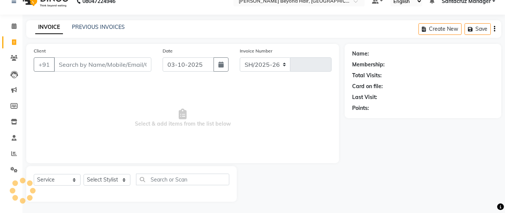
select select "6357"
type input "7093"
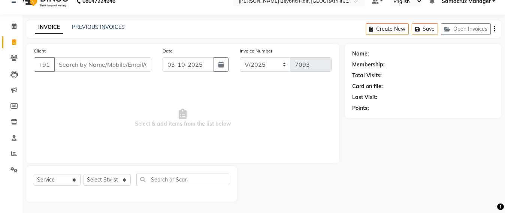
drag, startPoint x: 502, startPoint y: 9, endPoint x: 236, endPoint y: 22, distance: 265.7
click at [502, 9] on nav "08047224946 Select Location × [GEOGRAPHIC_DATA] Beyond Hair, Santacruz West Def…" at bounding box center [252, 1] width 505 height 27
click at [446, 28] on icon "button" at bounding box center [449, 29] width 9 height 5
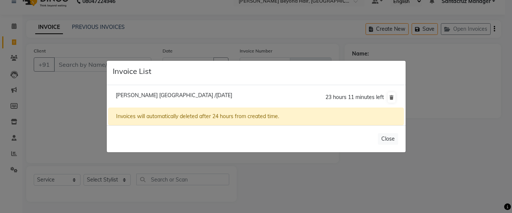
click at [168, 97] on span "[PERSON_NAME] [GEOGRAPHIC_DATA] /[DATE]" at bounding box center [174, 95] width 117 height 7
type input "71566594447"
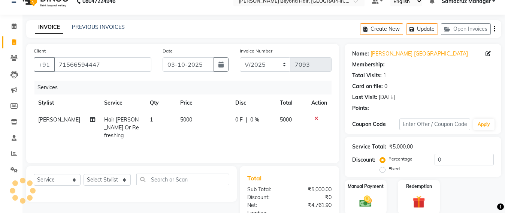
click at [188, 121] on td "5000" at bounding box center [203, 127] width 55 height 33
select select "47905"
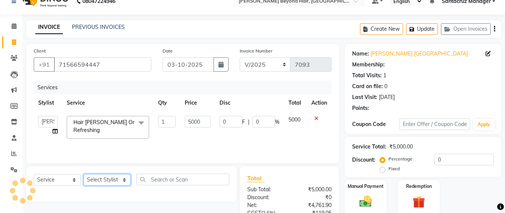
click at [107, 181] on select "Select Stylist Admin [PERSON_NAME] Sankat [PERSON_NAME] [PERSON_NAME] [PERSON_N…" at bounding box center [107, 180] width 47 height 12
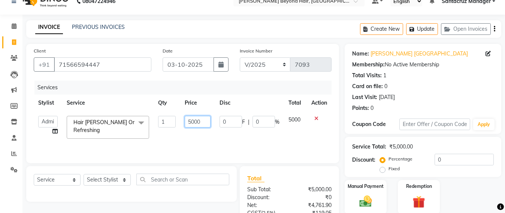
click at [207, 141] on td "5000" at bounding box center [197, 127] width 35 height 32
type input "5"
type input "6000"
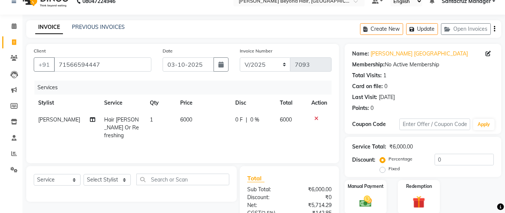
click at [196, 145] on div "Services Stylist Service Qty Price Disc Total Action [PERSON_NAME] Hair [PERSON…" at bounding box center [183, 118] width 298 height 75
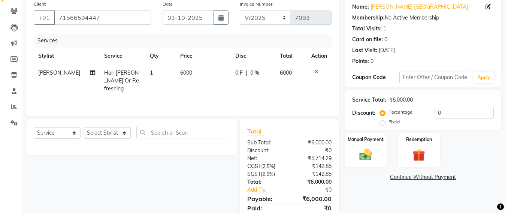
click at [82, 73] on td "[PERSON_NAME]" at bounding box center [67, 80] width 66 height 33
select select "47905"
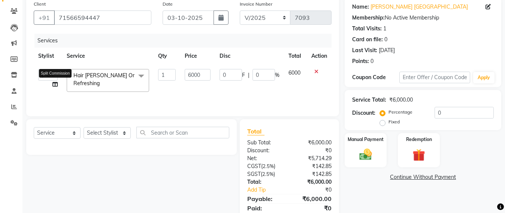
click at [54, 87] on span at bounding box center [54, 85] width 5 height 8
click at [55, 82] on icon at bounding box center [54, 84] width 5 height 5
select select "47905"
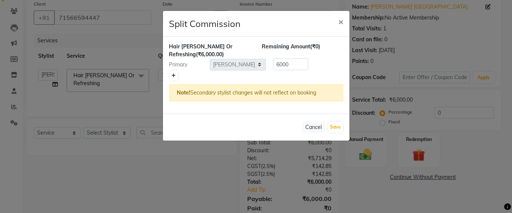
click at [174, 75] on icon at bounding box center [174, 75] width 4 height 4
type input "3000"
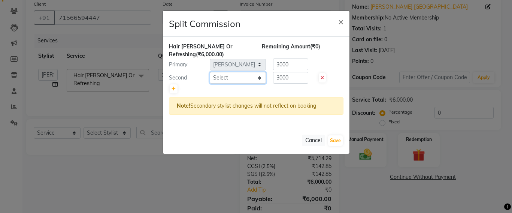
click at [225, 80] on select "Select Admin [PERSON_NAME] Sankat [PERSON_NAME] [PERSON_NAME] Jayeshree [PERSON…" at bounding box center [238, 78] width 56 height 12
click at [261, 76] on select "Select Admin [PERSON_NAME] Sankat [PERSON_NAME] [PERSON_NAME] Jayeshree [PERSON…" at bounding box center [238, 78] width 56 height 12
select select "48409"
click at [210, 72] on select "Select Admin [PERSON_NAME] Sankat [PERSON_NAME] [PERSON_NAME] Jayeshree [PERSON…" at bounding box center [238, 78] width 56 height 12
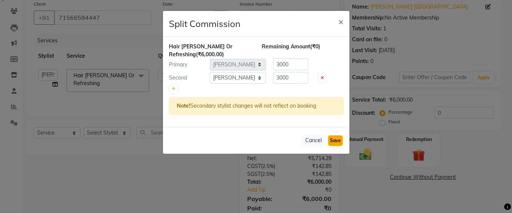
click at [342, 140] on button "Save" at bounding box center [335, 140] width 15 height 10
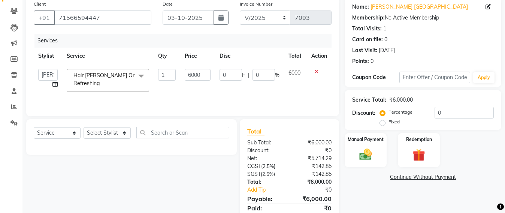
scroll to position [88, 0]
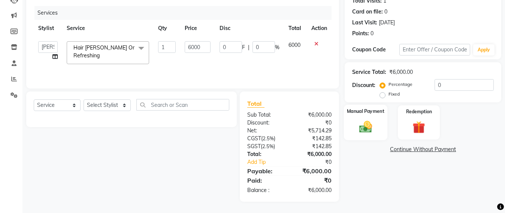
click at [369, 129] on img at bounding box center [365, 126] width 21 height 15
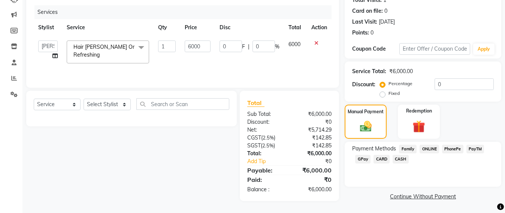
click at [358, 158] on span "GPay" at bounding box center [362, 159] width 15 height 9
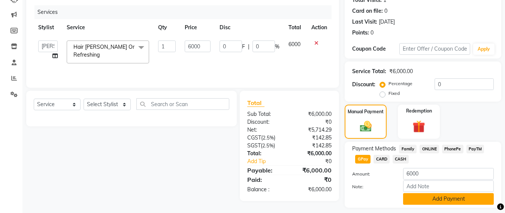
click at [421, 197] on button "Add Payment" at bounding box center [448, 199] width 91 height 12
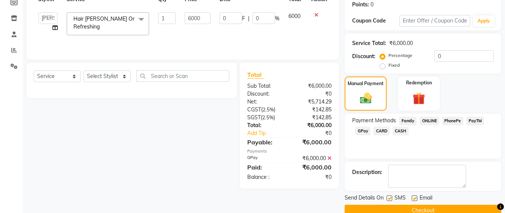
scroll to position [130, 0]
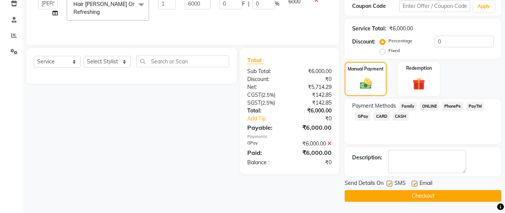
click at [416, 199] on button "Checkout" at bounding box center [423, 196] width 157 height 12
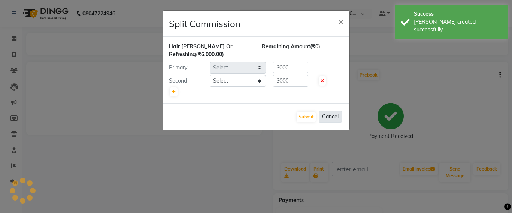
select select "47905"
select select "48409"
click at [301, 115] on button "Submit" at bounding box center [306, 117] width 19 height 10
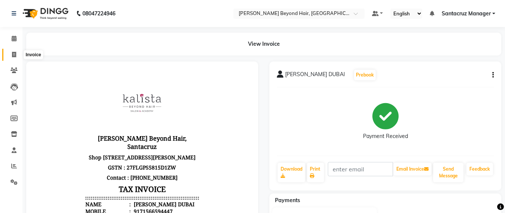
click at [9, 58] on span at bounding box center [13, 55] width 13 height 9
select select "service"
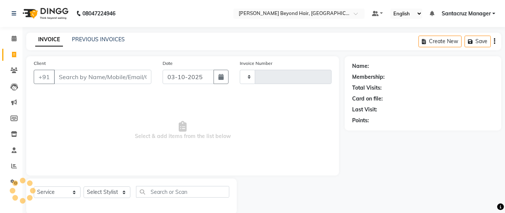
scroll to position [12, 0]
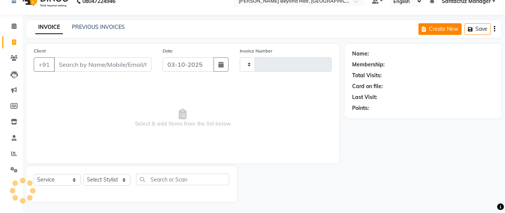
type input "7094"
select select "6357"
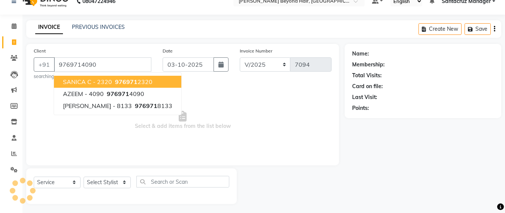
type input "9769714090"
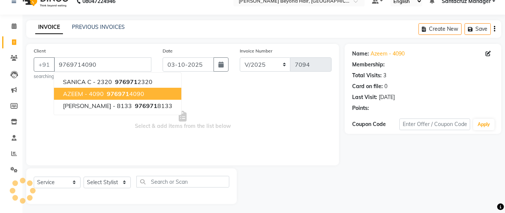
click at [80, 93] on span "AZEEM - 4090" at bounding box center [83, 93] width 41 height 7
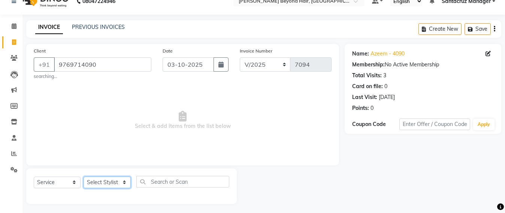
click at [117, 181] on select "Select Stylist Admin [PERSON_NAME] Sankat [PERSON_NAME] [PERSON_NAME] [PERSON_N…" at bounding box center [107, 183] width 47 height 12
select select "59106"
click at [84, 177] on select "Select Stylist Admin [PERSON_NAME] Sankat [PERSON_NAME] [PERSON_NAME] [PERSON_N…" at bounding box center [107, 183] width 47 height 12
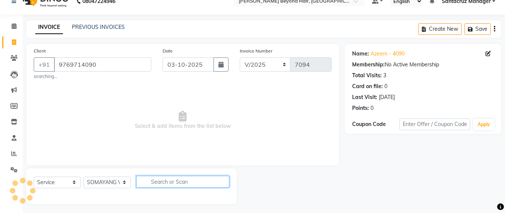
click at [168, 179] on input "text" at bounding box center [182, 182] width 93 height 12
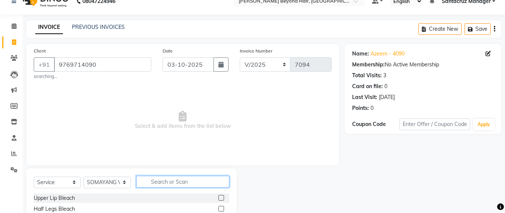
click at [168, 179] on input "text" at bounding box center [182, 182] width 93 height 12
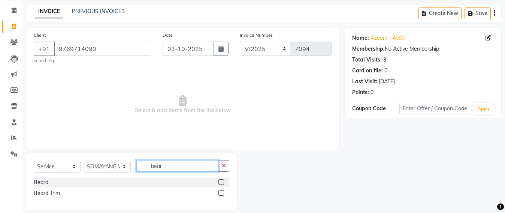
scroll to position [36, 0]
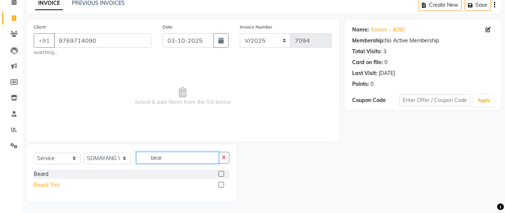
type input "bear"
click at [52, 183] on div "Beard Trim" at bounding box center [47, 185] width 26 height 8
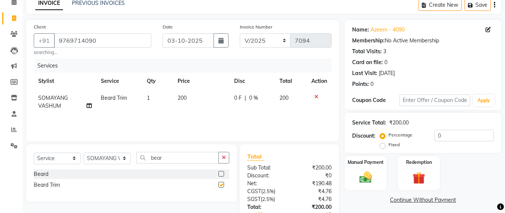
checkbox input "false"
click at [356, 184] on img at bounding box center [365, 177] width 21 height 15
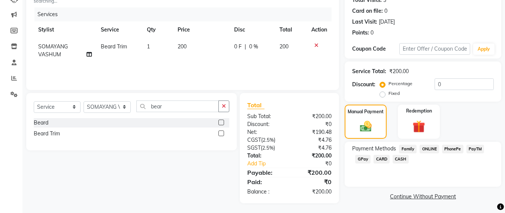
scroll to position [89, 0]
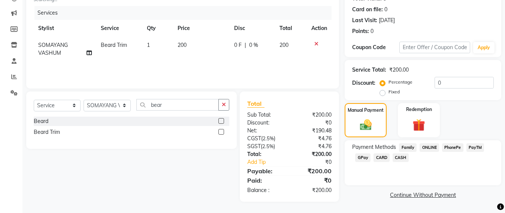
click at [365, 158] on span "GPay" at bounding box center [362, 157] width 15 height 9
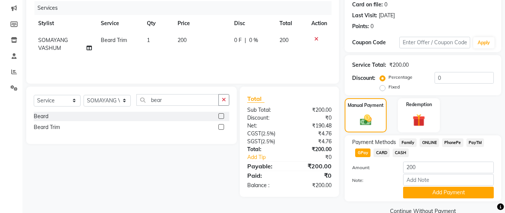
scroll to position [109, 0]
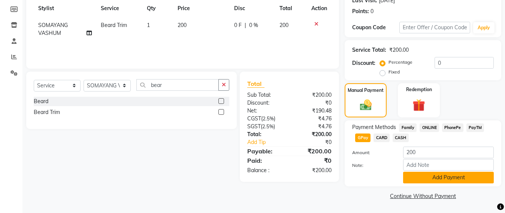
click at [459, 179] on button "Add Payment" at bounding box center [448, 178] width 91 height 12
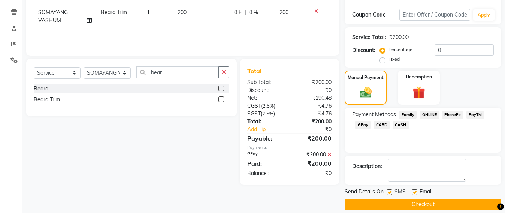
scroll to position [130, 0]
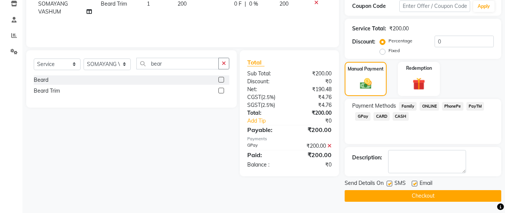
click at [416, 195] on button "Checkout" at bounding box center [423, 196] width 157 height 12
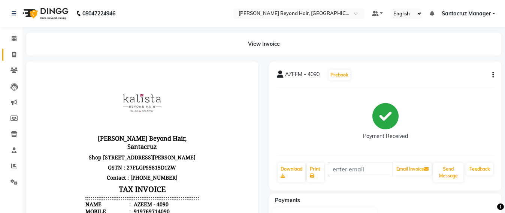
click at [9, 60] on link "Invoice" at bounding box center [11, 55] width 18 height 12
select select "service"
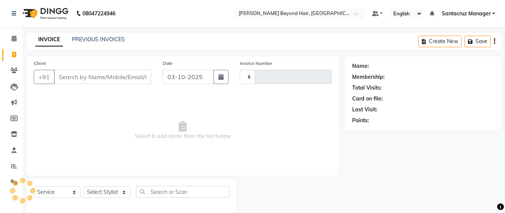
scroll to position [12, 0]
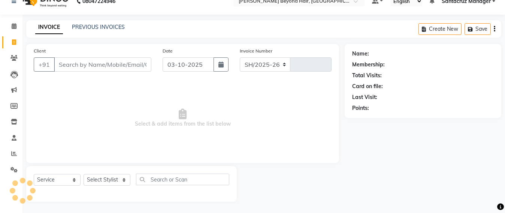
select select "6357"
type input "7095"
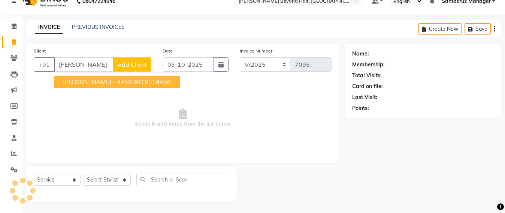
click at [147, 82] on ngb-highlight "9819314458" at bounding box center [151, 81] width 37 height 7
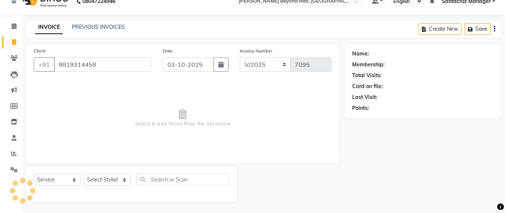
type input "9819314458"
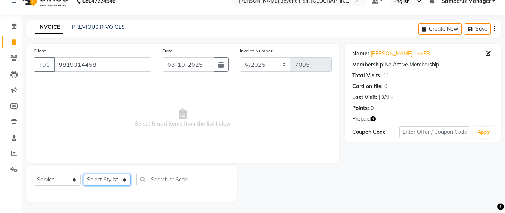
drag, startPoint x: 113, startPoint y: 180, endPoint x: 115, endPoint y: 175, distance: 5.0
click at [113, 179] on select "Select Stylist Admin [PERSON_NAME] Sankat [PERSON_NAME] [PERSON_NAME] [PERSON_N…" at bounding box center [107, 180] width 47 height 12
select select "47899"
click at [84, 174] on select "Select Stylist Admin [PERSON_NAME] Sankat [PERSON_NAME] [PERSON_NAME] [PERSON_N…" at bounding box center [107, 180] width 47 height 12
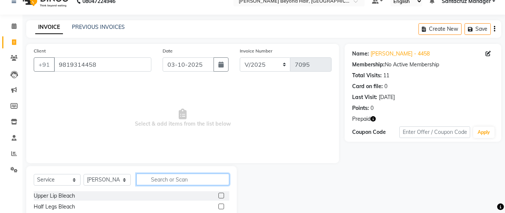
click at [151, 182] on input "text" at bounding box center [182, 180] width 93 height 12
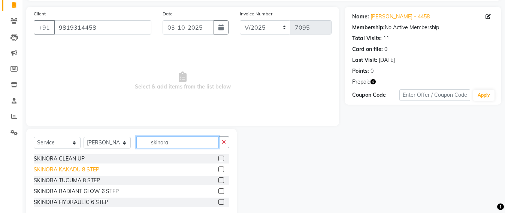
scroll to position [59, 0]
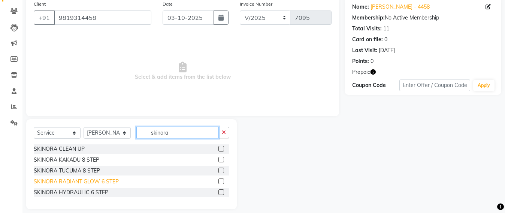
type input "skinora"
click at [85, 181] on div "SKINORA RADIANT GLOW 6 STEP" at bounding box center [76, 182] width 85 height 8
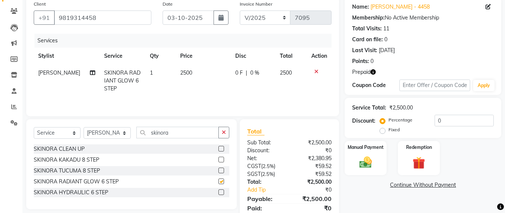
checkbox input "false"
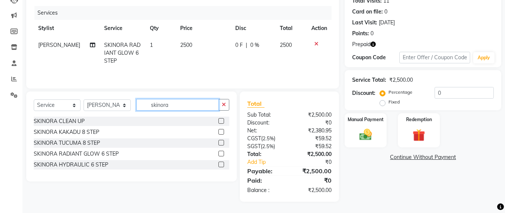
click at [174, 107] on input "skinora" at bounding box center [177, 105] width 82 height 12
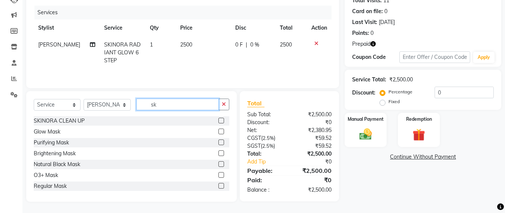
type input "s"
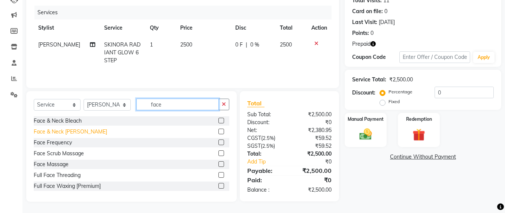
type input "face"
click at [74, 131] on div "Face & Neck De-Tan" at bounding box center [70, 132] width 73 height 8
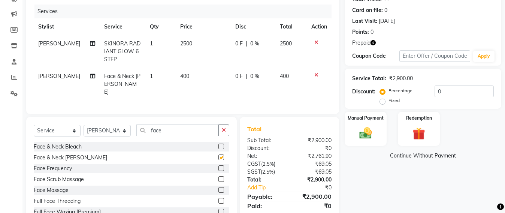
checkbox input "false"
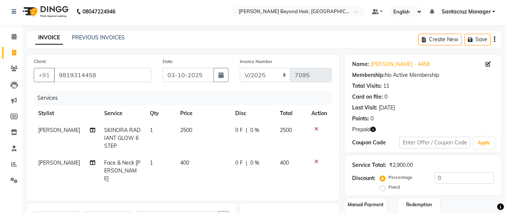
scroll to position [0, 0]
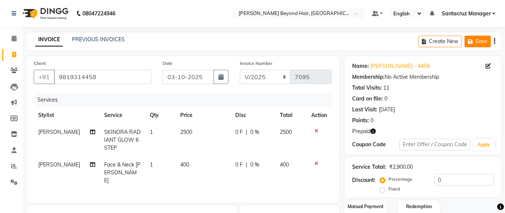
click at [470, 42] on icon "button" at bounding box center [471, 41] width 7 height 5
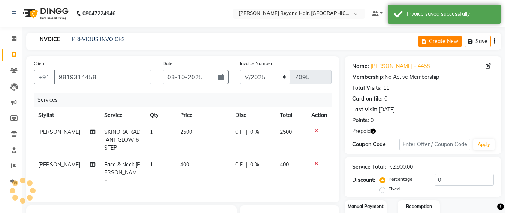
click at [445, 42] on button "Create New" at bounding box center [440, 42] width 43 height 12
select select "service"
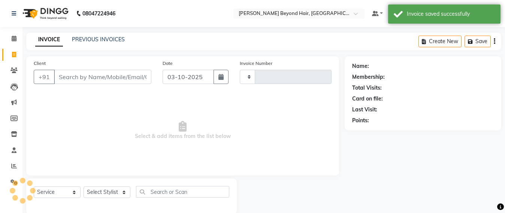
scroll to position [12, 0]
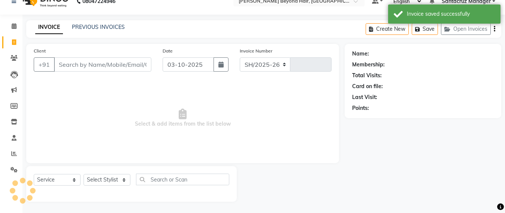
select select "6357"
type input "7095"
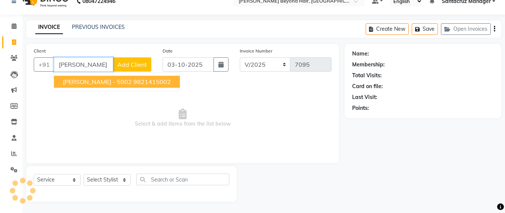
click at [89, 81] on span "UTTAM JAVERI - 5002" at bounding box center [97, 81] width 69 height 7
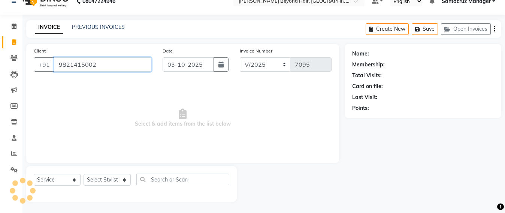
type input "9821415002"
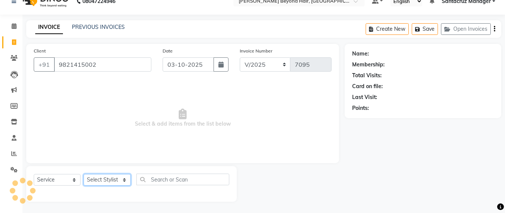
click at [100, 177] on select "Select Stylist Admin Avesh Sankat AZHER SHAIKH Dhruv Gohil Jayeshree Mahtre Man…" at bounding box center [107, 180] width 47 height 12
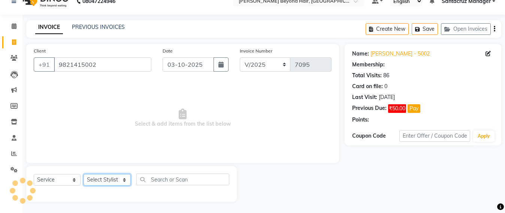
select select "47537"
click at [84, 174] on select "Select Stylist Admin Avesh Sankat AZHER SHAIKH Dhruv Gohil Jayeshree Mahtre Man…" at bounding box center [107, 180] width 47 height 12
click at [52, 181] on select "Select Service Product Membership Package Voucher Prepaid Gift Card" at bounding box center [57, 180] width 47 height 12
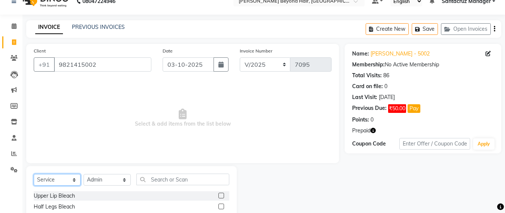
click at [37, 177] on select "Select Service Product Membership Package Voucher Prepaid Gift Card" at bounding box center [57, 180] width 47 height 12
click at [63, 180] on select "Select Service Product Membership Package Voucher Prepaid Gift Card" at bounding box center [57, 180] width 47 height 12
select select "P"
click at [34, 174] on select "Select Service Product Membership Package Voucher Prepaid Gift Card" at bounding box center [57, 180] width 47 height 12
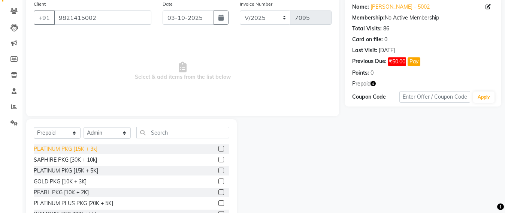
click at [80, 152] on div "PLATINUM PKG [15K + 3k]" at bounding box center [66, 149] width 64 height 8
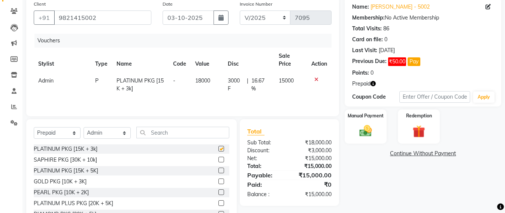
checkbox input "false"
click at [365, 127] on img at bounding box center [365, 131] width 21 height 15
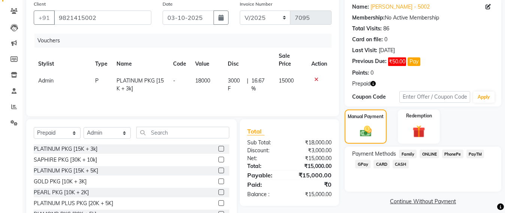
click at [403, 165] on span "CASH" at bounding box center [401, 164] width 16 height 9
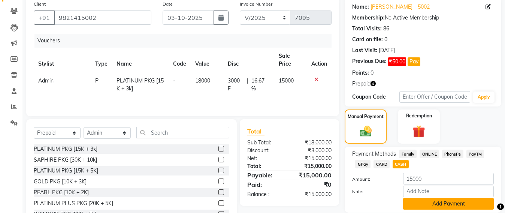
click at [453, 208] on button "Add Payment" at bounding box center [448, 204] width 91 height 12
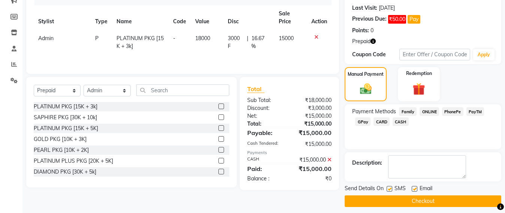
scroll to position [107, 0]
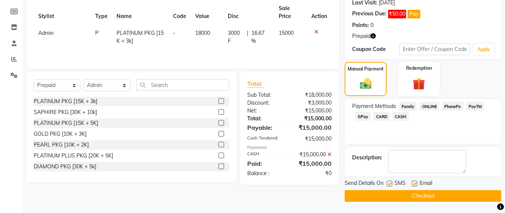
click at [429, 193] on button "Checkout" at bounding box center [423, 196] width 157 height 12
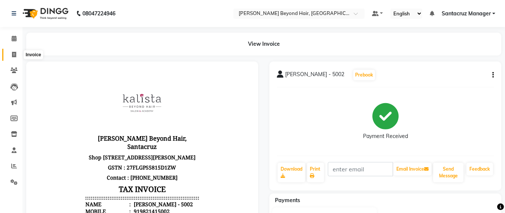
click at [13, 57] on icon at bounding box center [14, 55] width 4 height 6
select select "service"
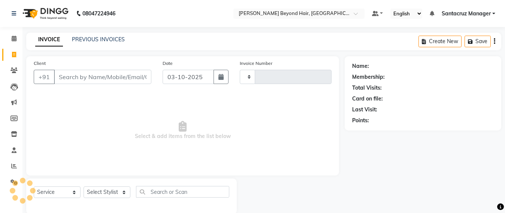
scroll to position [12, 0]
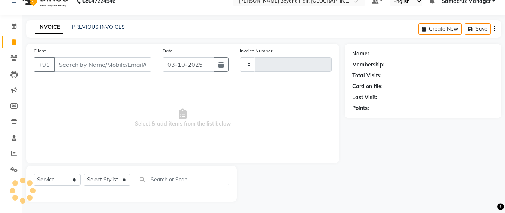
type input "7096"
select select "6357"
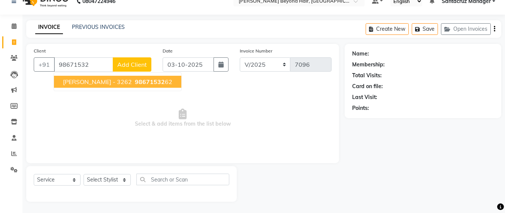
click at [119, 80] on span "HENNA GANDHI - 3262" at bounding box center [97, 81] width 69 height 7
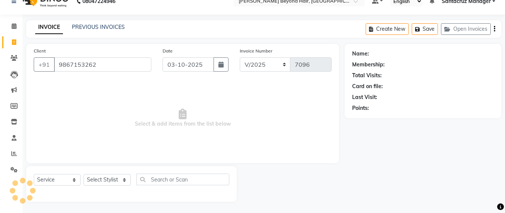
type input "9867153262"
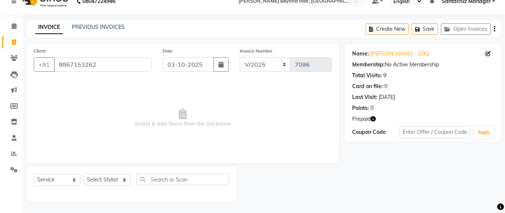
click at [374, 118] on icon "button" at bounding box center [373, 118] width 5 height 5
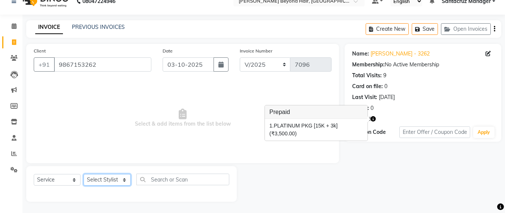
click at [91, 180] on select "Select Stylist Admin Avesh Sankat AZHER SHAIKH Dhruv Gohil Jayeshree Mahtre Man…" at bounding box center [107, 180] width 47 height 12
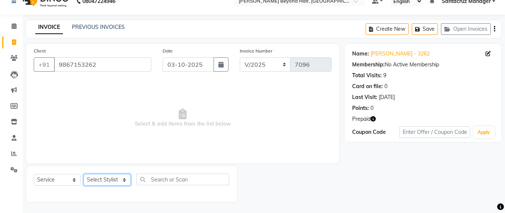
select select "47914"
click at [84, 174] on select "Select Stylist Admin Avesh Sankat AZHER SHAIKH Dhruv Gohil Jayeshree Mahtre Man…" at bounding box center [107, 180] width 47 height 12
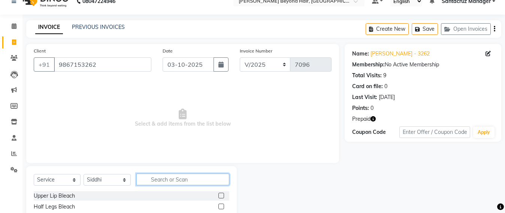
click at [160, 177] on input "text" at bounding box center [182, 180] width 93 height 12
type input "root"
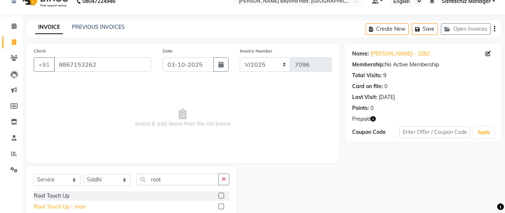
click at [51, 203] on div "Root Touch Up - Inoa" at bounding box center [59, 207] width 51 height 8
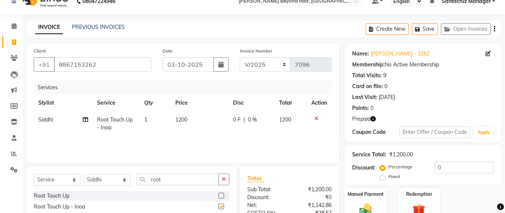
checkbox input "false"
click at [431, 28] on button "Save" at bounding box center [425, 29] width 26 height 12
click at [429, 27] on button "Save" at bounding box center [425, 29] width 26 height 12
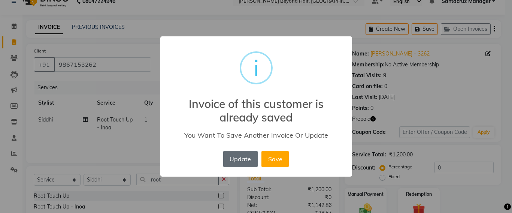
click at [240, 156] on button "Update" at bounding box center [240, 159] width 34 height 16
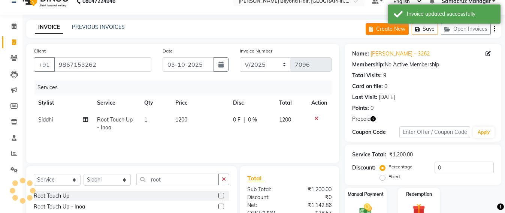
click at [382, 32] on button "Create New" at bounding box center [387, 29] width 43 height 12
select select "service"
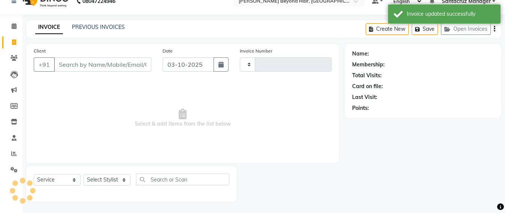
type input "7096"
select select "6357"
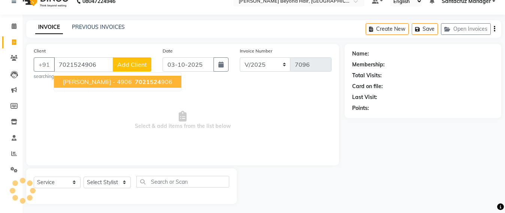
type input "7021524906"
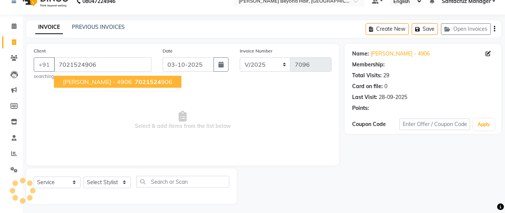
click at [79, 88] on ngb-typeahead-window "NIDHI - 4906 7021524 906" at bounding box center [118, 81] width 128 height 19
click at [106, 87] on button "NIDHI - 4906 7021524 906" at bounding box center [117, 82] width 127 height 12
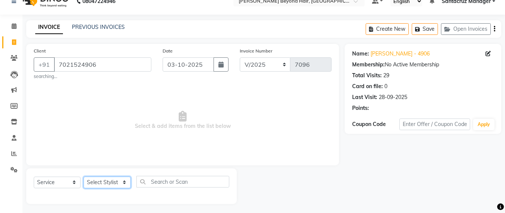
click at [102, 180] on select "Select Stylist Admin Avesh Sankat AZHER SHAIKH Dhruv Gohil Jayeshree Mahtre Man…" at bounding box center [107, 183] width 47 height 12
select select "48409"
click at [84, 177] on select "Select Stylist Admin Avesh Sankat AZHER SHAIKH Dhruv Gohil Jayeshree Mahtre Man…" at bounding box center [107, 183] width 47 height 12
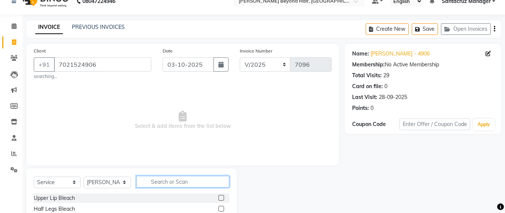
click at [159, 183] on input "text" at bounding box center [182, 182] width 93 height 12
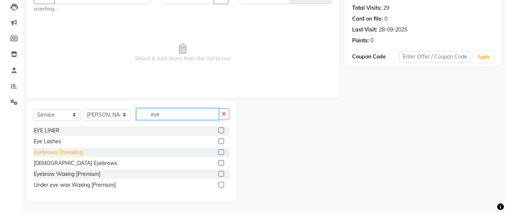
type input "eye"
click at [68, 151] on div "Eyebrows Threading" at bounding box center [58, 152] width 49 height 8
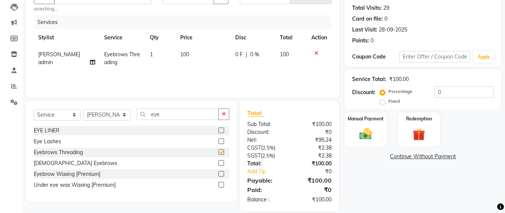
checkbox input "false"
click at [362, 134] on img at bounding box center [365, 133] width 21 height 15
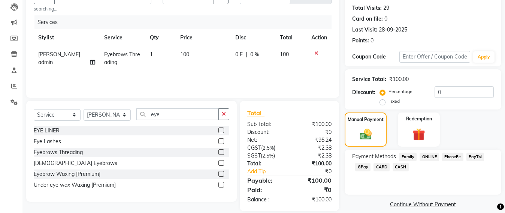
click at [358, 166] on span "GPay" at bounding box center [362, 167] width 15 height 9
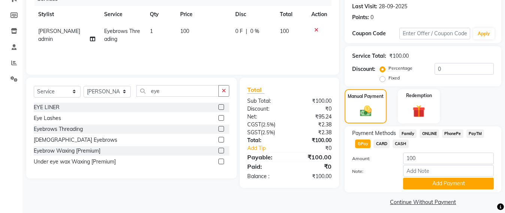
scroll to position [109, 0]
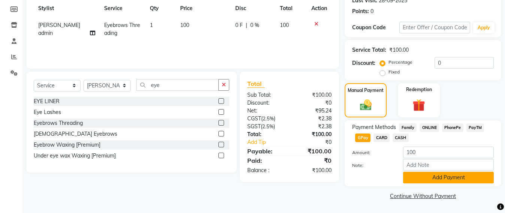
click at [442, 177] on button "Add Payment" at bounding box center [448, 178] width 91 height 12
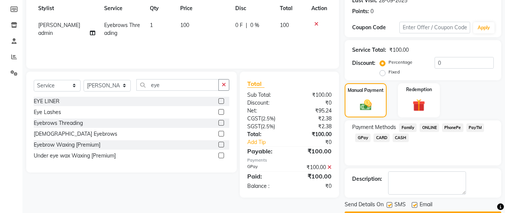
scroll to position [130, 0]
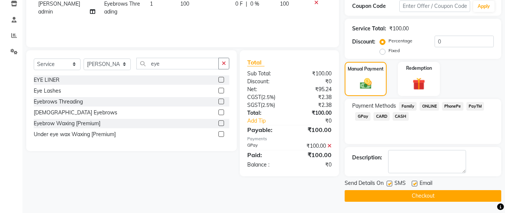
click at [419, 193] on button "Checkout" at bounding box center [423, 196] width 157 height 12
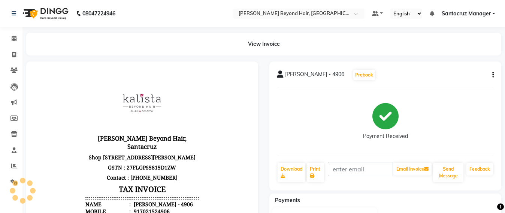
click at [497, 132] on div "NIDHI - 4906 Prebook Payment Received Download Print Email Invoice Send Message…" at bounding box center [386, 125] width 232 height 129
click at [6, 53] on link "Invoice" at bounding box center [11, 55] width 18 height 12
click at [7, 53] on link "Invoice" at bounding box center [11, 55] width 18 height 12
click at [15, 53] on icon at bounding box center [14, 55] width 4 height 6
click at [14, 55] on icon at bounding box center [14, 55] width 4 height 6
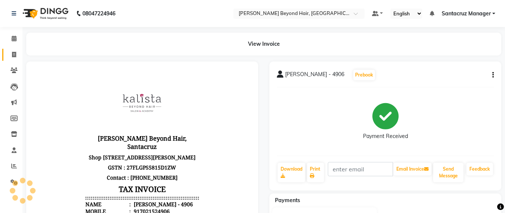
click at [14, 55] on icon at bounding box center [14, 55] width 4 height 6
click at [15, 54] on icon at bounding box center [14, 55] width 4 height 6
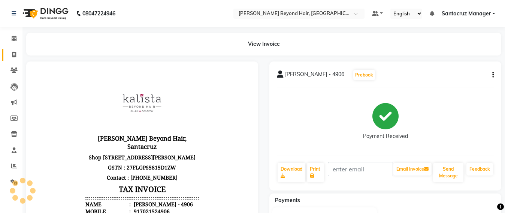
click at [15, 54] on icon at bounding box center [14, 55] width 4 height 6
click at [13, 52] on icon at bounding box center [14, 55] width 4 height 6
click at [11, 54] on span at bounding box center [13, 55] width 13 height 9
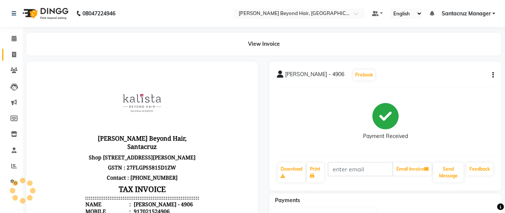
select select "service"
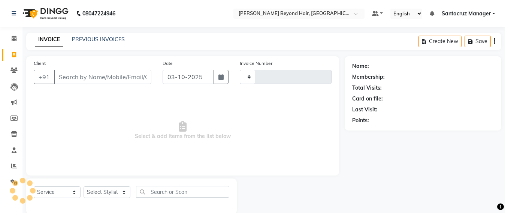
click at [72, 66] on div "Client +91" at bounding box center [92, 74] width 129 height 31
click at [67, 61] on div "Client +91" at bounding box center [92, 74] width 129 height 31
click at [67, 70] on input "Client" at bounding box center [102, 77] width 97 height 14
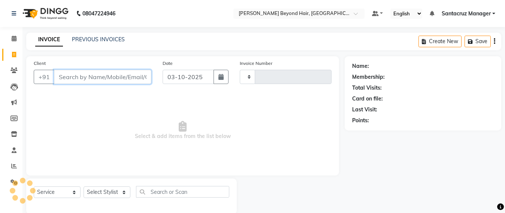
click at [81, 70] on input "Client" at bounding box center [102, 77] width 97 height 14
click at [79, 70] on input "Client" at bounding box center [102, 77] width 97 height 14
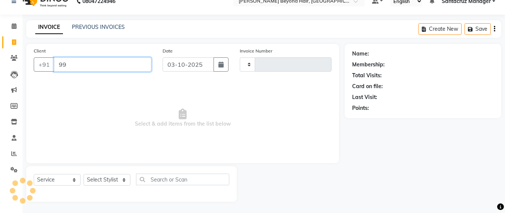
type input "999"
click at [84, 70] on input "999" at bounding box center [102, 64] width 97 height 14
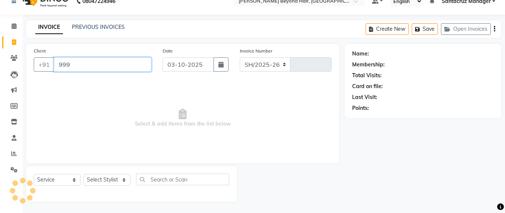
select select "6357"
type input "7097"
click at [72, 62] on input "999" at bounding box center [102, 64] width 97 height 14
click at [77, 64] on input "999" at bounding box center [102, 64] width 97 height 14
type input "9"
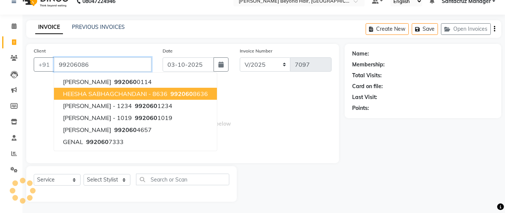
click at [121, 94] on span "HEESHA SABHAGCHANDANI - 8636" at bounding box center [115, 93] width 105 height 7
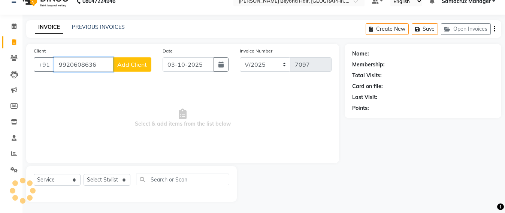
type input "9920608636"
drag, startPoint x: 101, startPoint y: 179, endPoint x: 125, endPoint y: 130, distance: 54.5
click at [101, 179] on select "Select Stylist" at bounding box center [107, 180] width 47 height 12
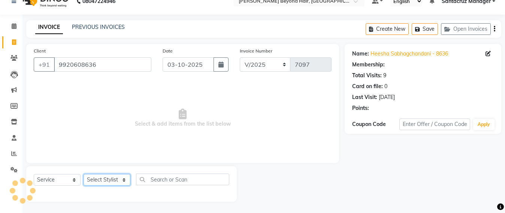
click at [109, 178] on select "Select Stylist" at bounding box center [107, 180] width 47 height 12
click at [109, 178] on select "Select Stylist Admin Avesh Sankat AZHER SHAIKH Dhruv Gohil Jayeshree Mahtre Man…" at bounding box center [107, 180] width 47 height 12
click at [109, 179] on select "Select Stylist Admin Avesh Sankat AZHER SHAIKH Dhruv Gohil Jayeshree Mahtre Man…" at bounding box center [107, 180] width 47 height 12
select select "47914"
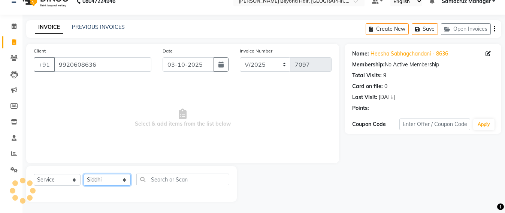
click at [84, 174] on select "Select Stylist Admin Avesh Sankat AZHER SHAIKH Dhruv Gohil Jayeshree Mahtre Man…" at bounding box center [107, 180] width 47 height 12
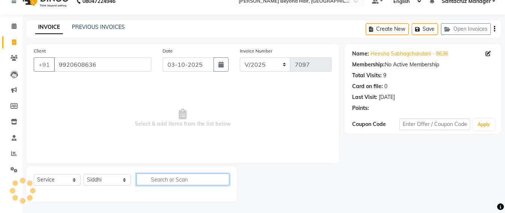
click at [162, 180] on input "text" at bounding box center [182, 180] width 93 height 12
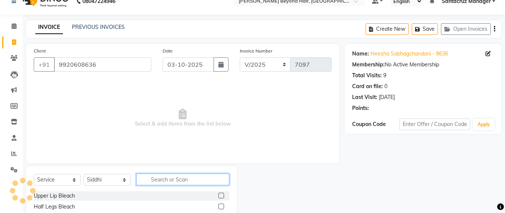
click at [162, 178] on input "text" at bounding box center [182, 180] width 93 height 12
type input "hair sty"
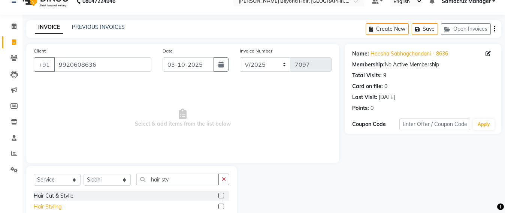
click at [40, 208] on div "Hair Styling" at bounding box center [48, 207] width 28 height 8
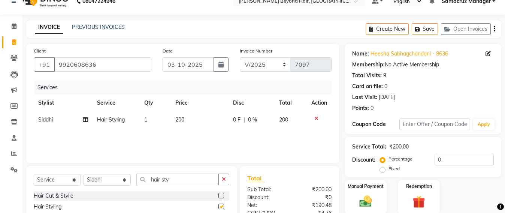
checkbox input "false"
click at [194, 118] on td "200" at bounding box center [200, 119] width 58 height 17
select select "47914"
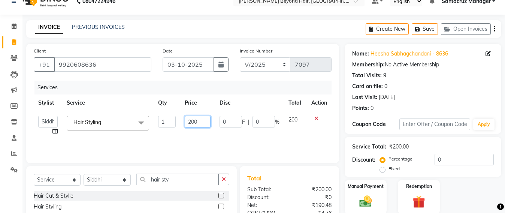
click at [202, 119] on input "200" at bounding box center [198, 122] width 26 height 12
type input "2"
type input "1200"
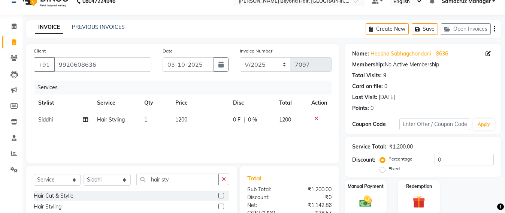
click at [202, 136] on div "Services Stylist Service Qty Price Disc Total Action Siddhi Hair Styling 1 1200…" at bounding box center [183, 118] width 298 height 75
click at [364, 201] on img at bounding box center [365, 201] width 21 height 15
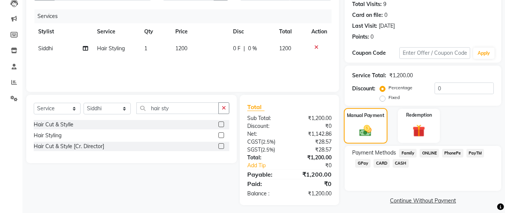
scroll to position [88, 0]
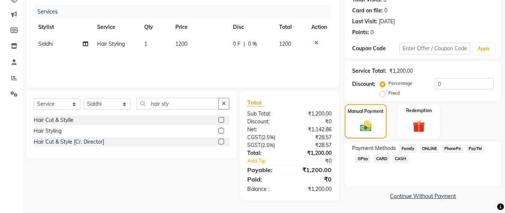
click at [402, 157] on span "CASH" at bounding box center [401, 158] width 16 height 9
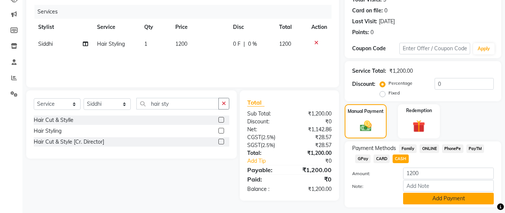
click at [434, 199] on button "Add Payment" at bounding box center [448, 199] width 91 height 12
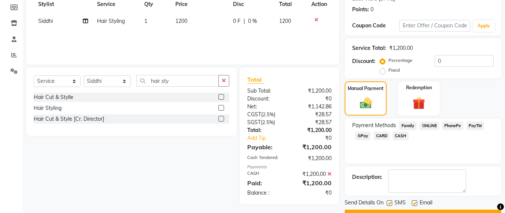
scroll to position [130, 0]
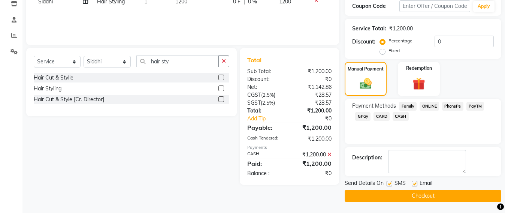
click at [433, 200] on button "Checkout" at bounding box center [423, 196] width 157 height 12
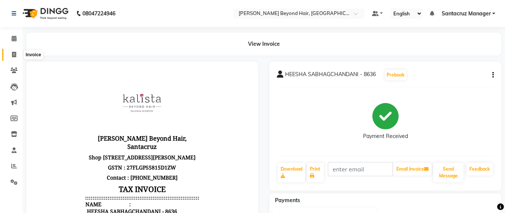
click at [17, 55] on span at bounding box center [13, 55] width 13 height 9
select select "service"
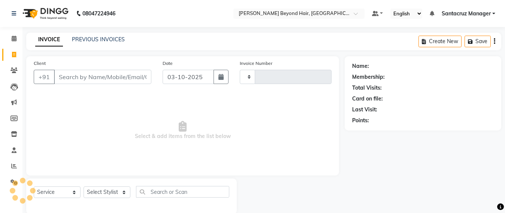
scroll to position [12, 0]
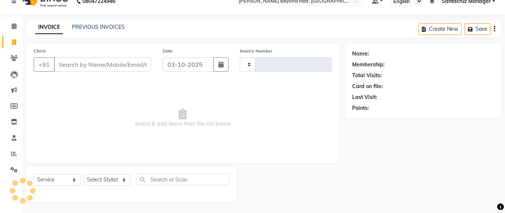
type input "7098"
select select "6357"
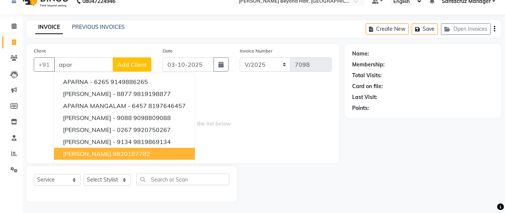
click at [76, 156] on span "APARA MEHTA" at bounding box center [87, 153] width 48 height 7
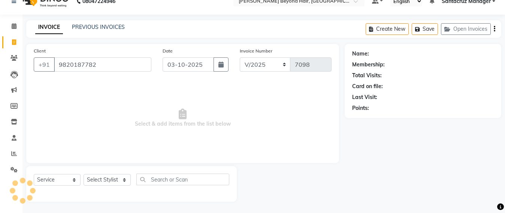
type input "9820187782"
click at [110, 180] on select "Select Stylist Admin Avesh Sankat AZHER SHAIKH Dhruv Gohil Jayeshree Mahtre Man…" at bounding box center [107, 180] width 47 height 12
select select "47907"
click at [84, 174] on select "Select Stylist Admin Avesh Sankat AZHER SHAIKH Dhruv Gohil Jayeshree Mahtre Man…" at bounding box center [107, 180] width 47 height 12
click at [162, 180] on input "text" at bounding box center [182, 180] width 93 height 12
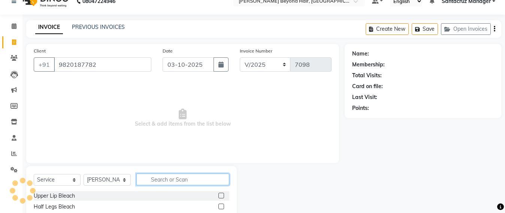
click at [161, 180] on input "text" at bounding box center [182, 180] width 93 height 12
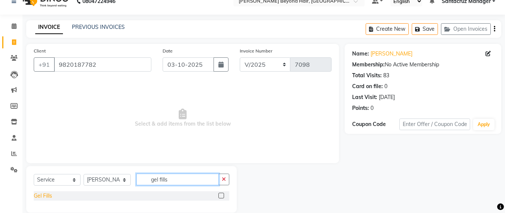
type input "gel fills"
click at [37, 195] on div "Gel Fills" at bounding box center [43, 196] width 18 height 8
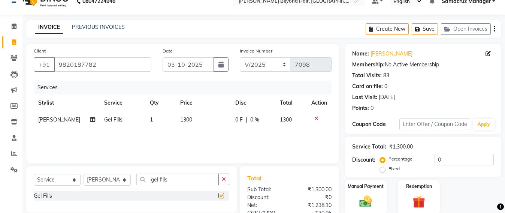
checkbox input "false"
click at [436, 30] on button "Save" at bounding box center [425, 29] width 26 height 12
click at [424, 30] on button "Save" at bounding box center [425, 29] width 26 height 12
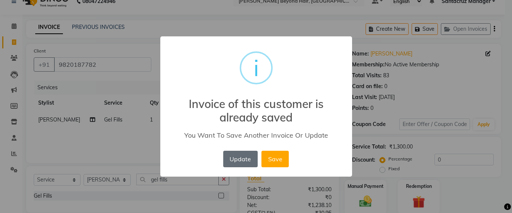
click at [242, 154] on button "Update" at bounding box center [240, 159] width 34 height 16
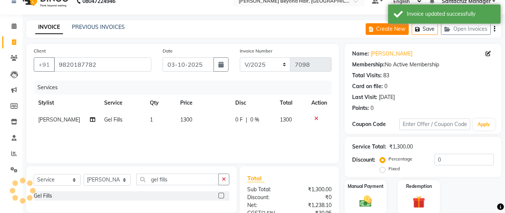
click at [390, 27] on button "Create New" at bounding box center [387, 29] width 43 height 12
select select "service"
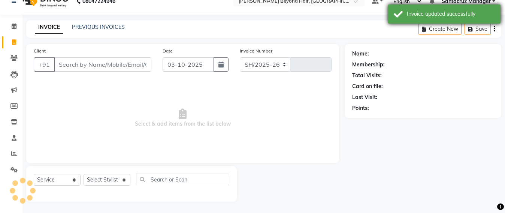
select select "6357"
type input "7098"
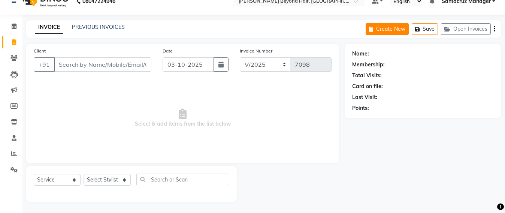
click at [384, 30] on button "Create New" at bounding box center [387, 29] width 43 height 12
select select "service"
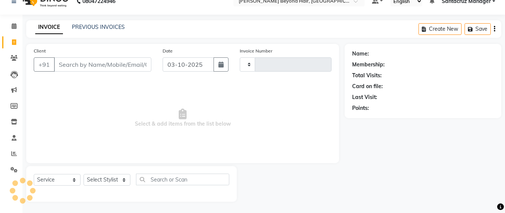
type input "7098"
select select "6357"
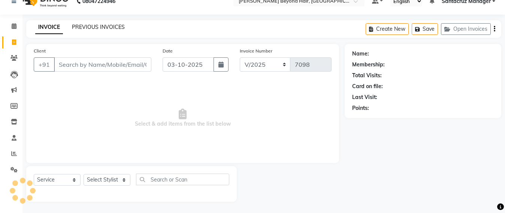
click at [85, 27] on link "PREVIOUS INVOICES" at bounding box center [98, 27] width 53 height 7
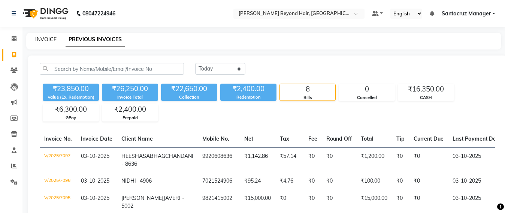
click at [45, 37] on link "INVOICE" at bounding box center [45, 39] width 21 height 7
select select "service"
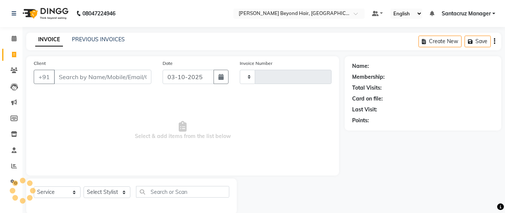
scroll to position [12, 0]
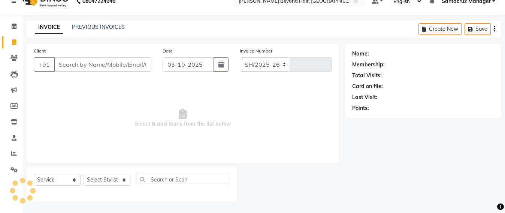
select select "6357"
type input "7098"
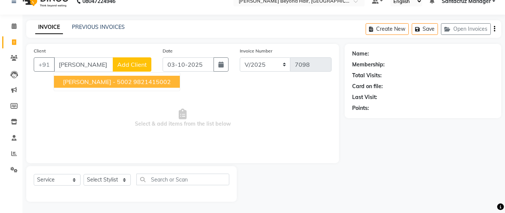
click at [100, 85] on span "UTTAM JAVERI - 5002" at bounding box center [97, 81] width 69 height 7
type input "9821415002"
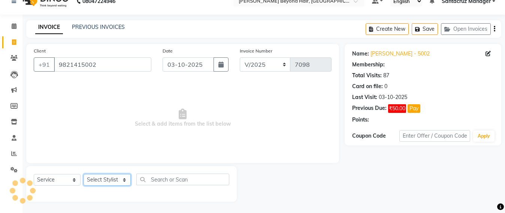
click at [111, 177] on select "Select Stylist Admin Avesh Sankat AZHER SHAIKH Dhruv Gohil Jayeshree Mahtre Man…" at bounding box center [107, 180] width 47 height 12
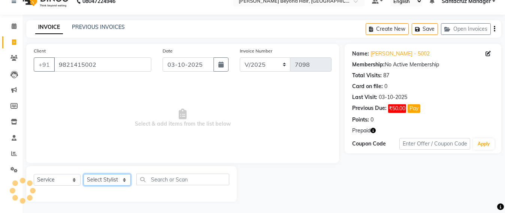
select select "47842"
click at [84, 174] on select "Select Stylist Admin Avesh Sankat AZHER SHAIKH Dhruv Gohil Jayeshree Mahtre Man…" at bounding box center [107, 180] width 47 height 12
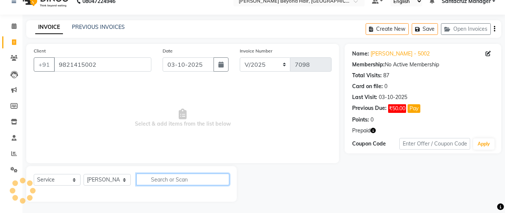
click at [153, 179] on input "text" at bounding box center [182, 180] width 93 height 12
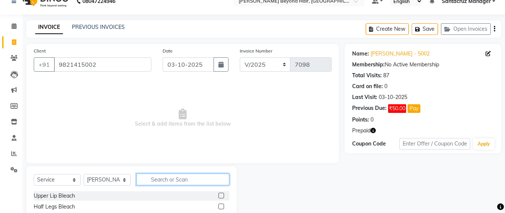
click at [159, 178] on input "text" at bounding box center [182, 180] width 93 height 12
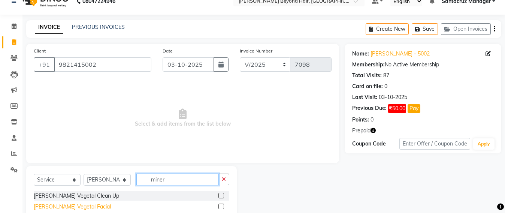
type input "miner"
click at [72, 207] on div "Minero Vegetal Facial" at bounding box center [72, 207] width 77 height 8
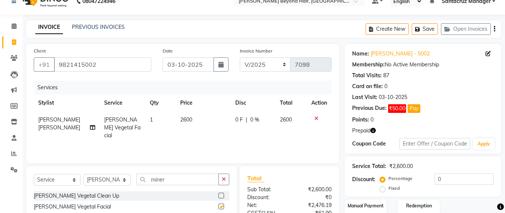
checkbox input "false"
click at [177, 180] on input "miner" at bounding box center [177, 180] width 82 height 12
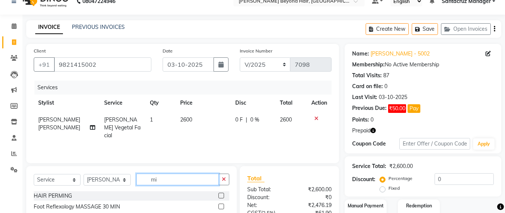
type input "m"
type input "face"
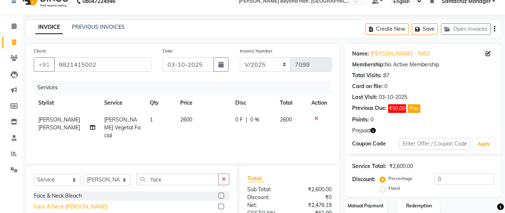
click at [57, 204] on div "Face & Neck De-Tan" at bounding box center [70, 207] width 73 height 8
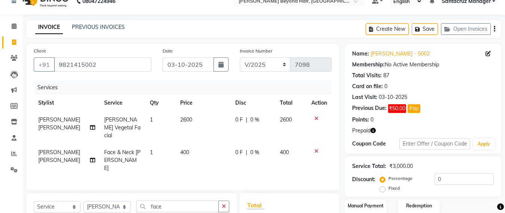
checkbox input "false"
click at [166, 201] on input "face" at bounding box center [177, 207] width 82 height 12
type input "f"
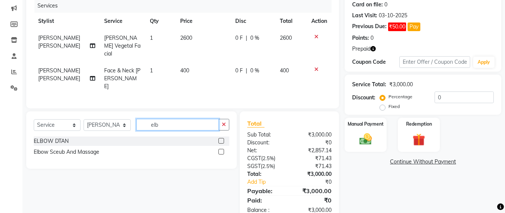
scroll to position [105, 0]
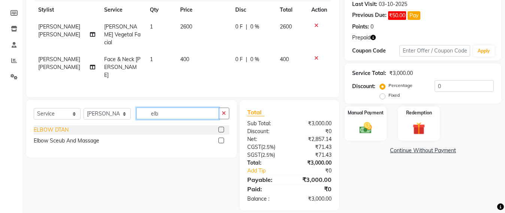
type input "elb"
click at [54, 126] on div "ELBOW DTAN" at bounding box center [51, 130] width 35 height 8
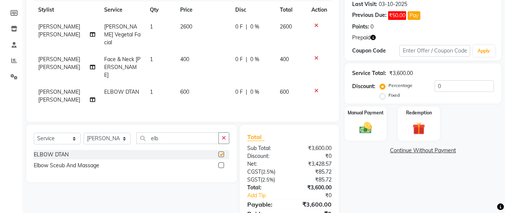
checkbox input "false"
click at [52, 162] on div "Elbow Sceub And Massage" at bounding box center [67, 166] width 66 height 8
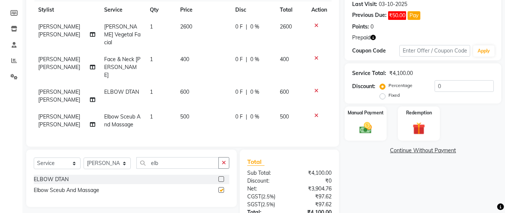
checkbox input "false"
click at [412, 130] on img at bounding box center [419, 128] width 21 height 16
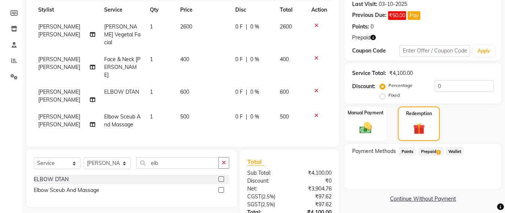
click at [426, 150] on span "Prepaid 2" at bounding box center [431, 151] width 24 height 9
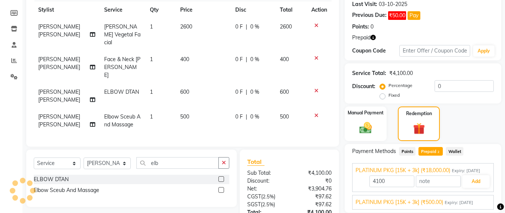
scroll to position [155, 0]
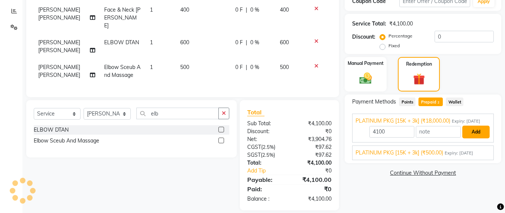
click at [471, 137] on button "Add" at bounding box center [476, 132] width 27 height 13
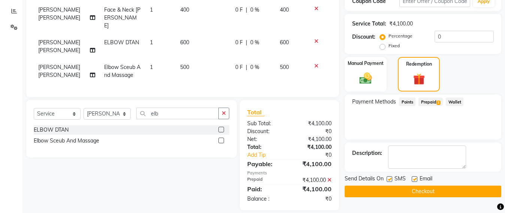
click at [392, 178] on label at bounding box center [390, 179] width 6 height 6
click at [392, 178] on input "checkbox" at bounding box center [389, 179] width 5 height 5
checkbox input "false"
click at [416, 180] on label at bounding box center [415, 179] width 6 height 6
click at [416, 180] on input "checkbox" at bounding box center [414, 179] width 5 height 5
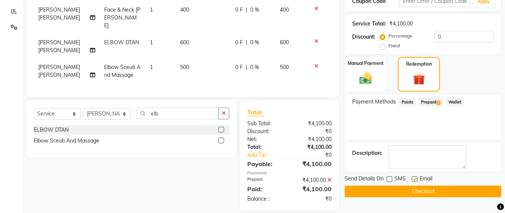
checkbox input "false"
click at [416, 187] on button "Checkout" at bounding box center [423, 192] width 157 height 12
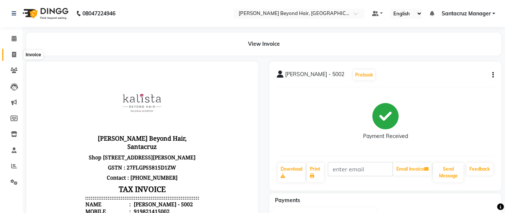
click at [9, 53] on span at bounding box center [13, 55] width 13 height 9
select select "service"
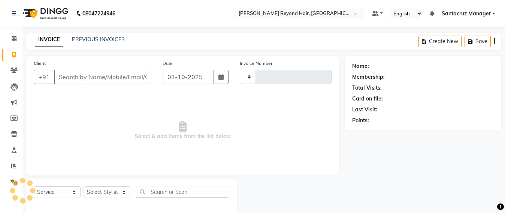
scroll to position [12, 0]
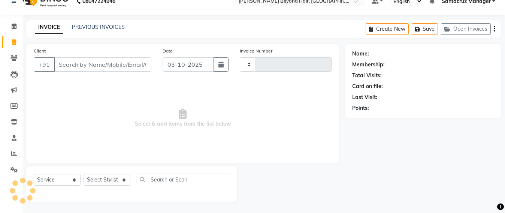
type input "m"
select select "6357"
type input "7099"
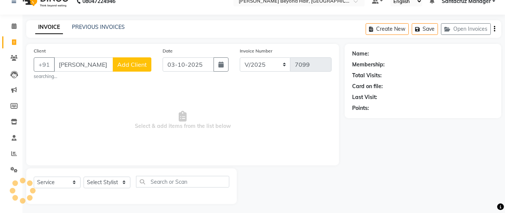
click at [74, 63] on input "maher" at bounding box center [83, 64] width 59 height 14
click at [89, 66] on input "maher" at bounding box center [83, 64] width 59 height 14
type input "m"
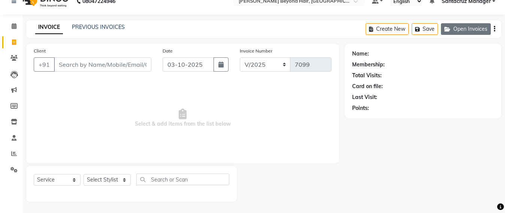
click at [452, 27] on icon "button" at bounding box center [449, 29] width 9 height 5
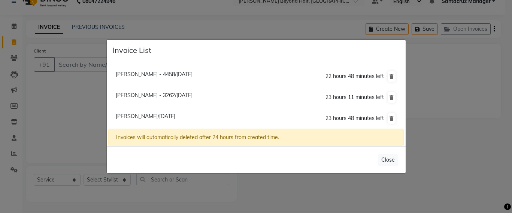
click at [150, 94] on span "Henna Gandhi - 3262/03 October 2025" at bounding box center [154, 95] width 77 height 7
type input "9867153262"
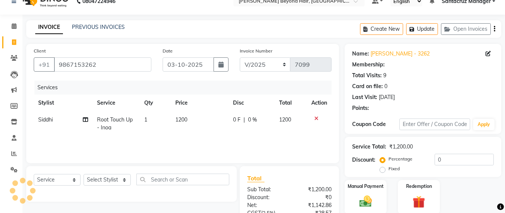
scroll to position [87, 0]
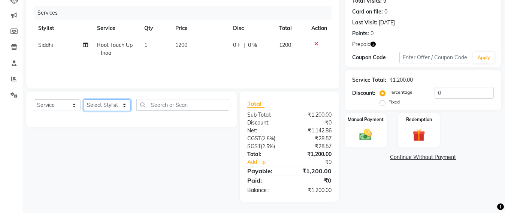
click at [101, 104] on select "Select Stylist Admin Avesh Sankat AZHER SHAIKH Dhruv Gohil Jayeshree Mahtre Man…" at bounding box center [107, 105] width 47 height 12
select select "47856"
click at [84, 99] on select "Select Stylist Admin Avesh Sankat AZHER SHAIKH Dhruv Gohil Jayeshree Mahtre Man…" at bounding box center [107, 105] width 47 height 12
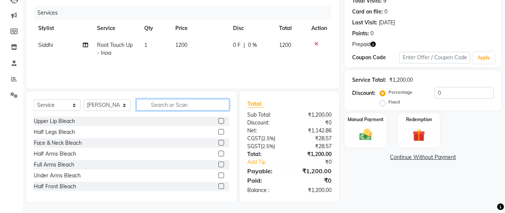
click at [146, 99] on input "text" at bounding box center [182, 105] width 93 height 12
type input "ped"
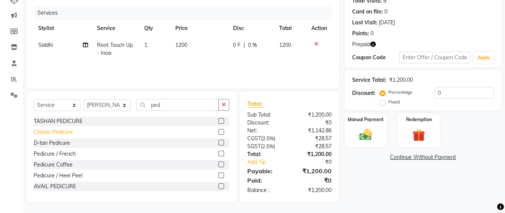
click at [59, 132] on div "Classic Pedicure" at bounding box center [53, 132] width 39 height 8
checkbox input "false"
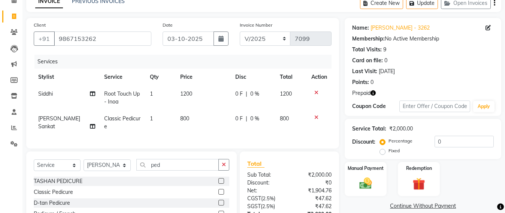
scroll to position [0, 0]
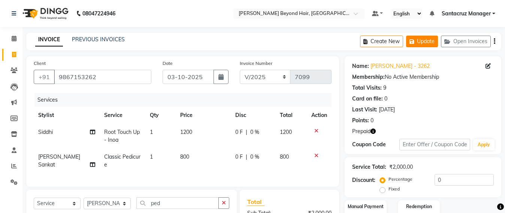
click at [425, 40] on button "Update" at bounding box center [422, 42] width 32 height 12
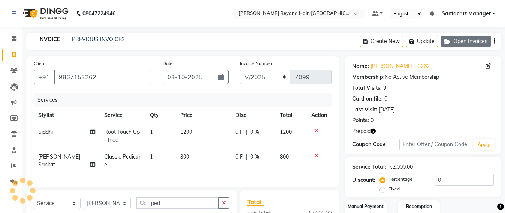
click at [476, 42] on button "Open Invoices" at bounding box center [466, 42] width 50 height 12
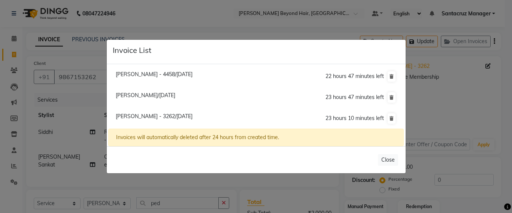
click at [447, 114] on ngb-modal-window "Invoice List Shama Patel - 4458/03 October 2025 22 hours 47 minutes left Apara …" at bounding box center [256, 106] width 512 height 213
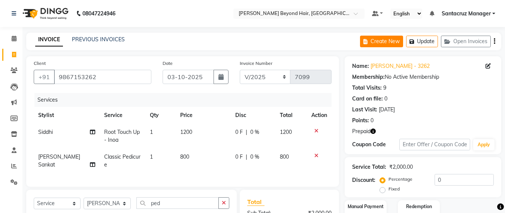
click at [375, 43] on button "Create New" at bounding box center [381, 42] width 43 height 12
select select "service"
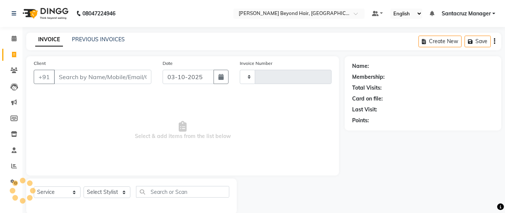
scroll to position [12, 0]
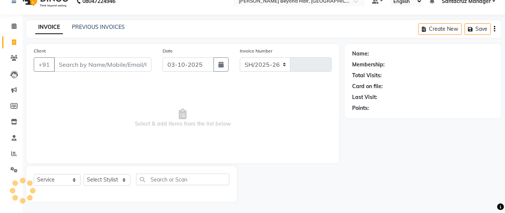
select select "6357"
type input "7099"
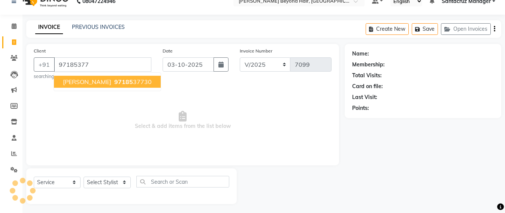
click at [117, 78] on ngb-highlight "97185 37730" at bounding box center [132, 81] width 39 height 7
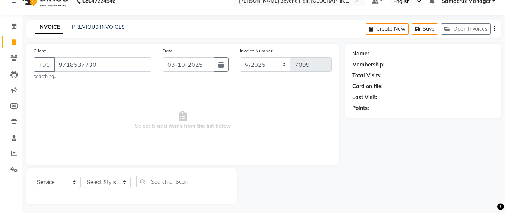
type input "9718537730"
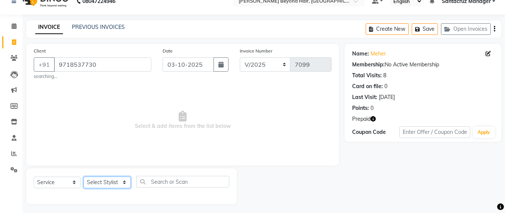
click at [106, 182] on select "Select Stylist Admin Avesh Sankat AZHER SHAIKH Dhruv Gohil Jayeshree Mahtre Man…" at bounding box center [107, 183] width 47 height 12
select select "47856"
click at [84, 177] on select "Select Stylist Admin Avesh Sankat AZHER SHAIKH Dhruv Gohil Jayeshree Mahtre Man…" at bounding box center [107, 183] width 47 height 12
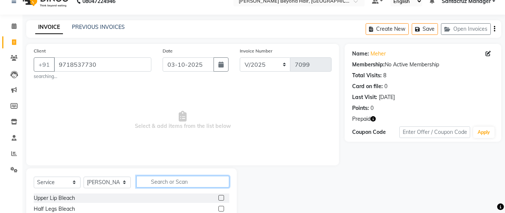
click at [156, 186] on input "text" at bounding box center [182, 182] width 93 height 12
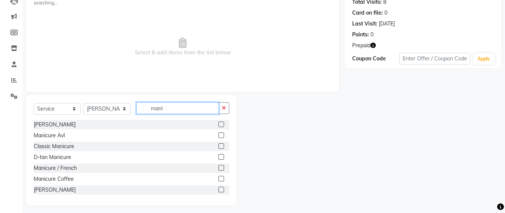
scroll to position [90, 0]
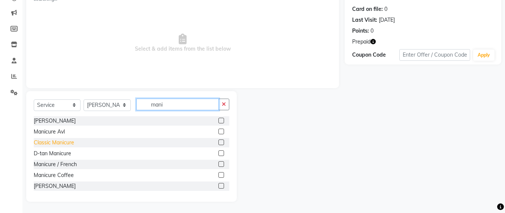
type input "mani"
click at [67, 140] on div "Classic Manicure" at bounding box center [54, 143] width 40 height 8
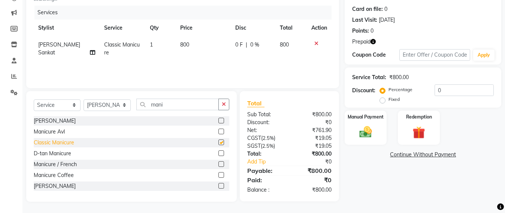
checkbox input "false"
click at [106, 105] on select "Select Stylist Admin Avesh Sankat AZHER SHAIKH Dhruv Gohil Jayeshree Mahtre Man…" at bounding box center [107, 105] width 47 height 12
select select "47842"
click at [84, 99] on select "Select Stylist Admin Avesh Sankat AZHER SHAIKH Dhruv Gohil Jayeshree Mahtre Man…" at bounding box center [107, 105] width 47 height 12
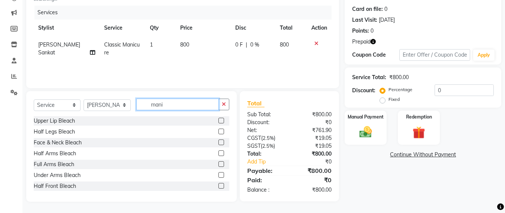
click at [165, 106] on input "mani" at bounding box center [177, 105] width 82 height 12
type input "m"
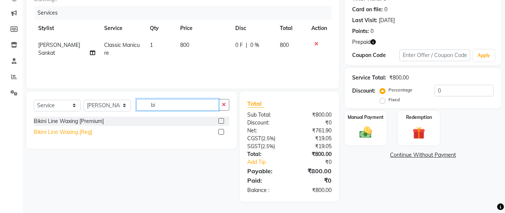
type input "b"
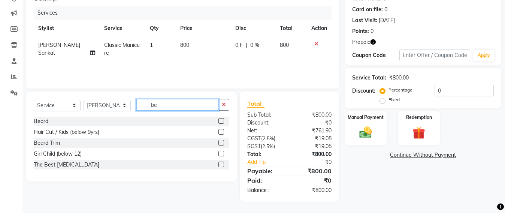
type input "b"
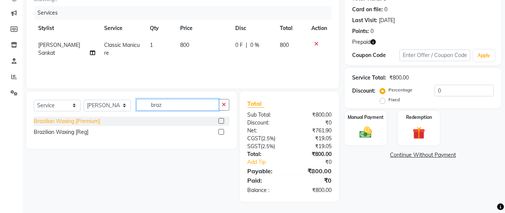
type input "braz"
click at [68, 122] on div "Brazilian Waxing [Premium]" at bounding box center [67, 121] width 66 height 8
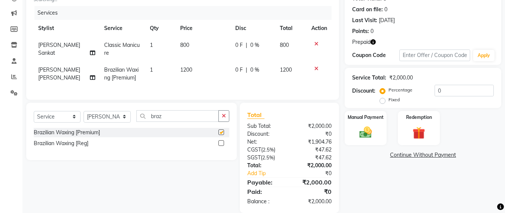
checkbox input "false"
click at [118, 123] on select "Select Stylist Admin Avesh Sankat AZHER SHAIKH Dhruv Gohil Jayeshree Mahtre Man…" at bounding box center [107, 117] width 47 height 12
click at [104, 123] on select "Select Stylist Admin Avesh Sankat AZHER SHAIKH Dhruv Gohil Jayeshree Mahtre Man…" at bounding box center [107, 117] width 47 height 12
click at [107, 122] on select "Select Stylist Admin Avesh Sankat AZHER SHAIKH Dhruv Gohil Jayeshree Mahtre Man…" at bounding box center [107, 117] width 47 height 12
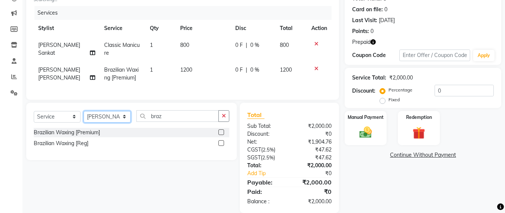
click at [100, 123] on select "Select Stylist Admin Avesh Sankat AZHER SHAIKH Dhruv Gohil Jayeshree Mahtre Man…" at bounding box center [107, 117] width 47 height 12
select select "51588"
click at [84, 118] on select "Select Stylist Admin Avesh Sankat AZHER SHAIKH Dhruv Gohil Jayeshree Mahtre Man…" at bounding box center [107, 117] width 47 height 12
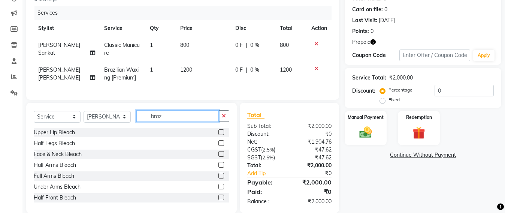
click at [168, 121] on input "braz" at bounding box center [177, 116] width 82 height 12
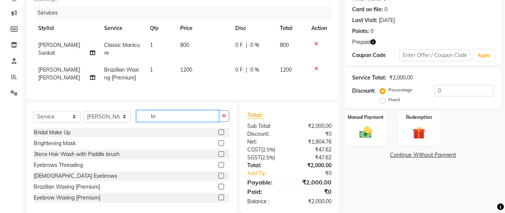
type input "b"
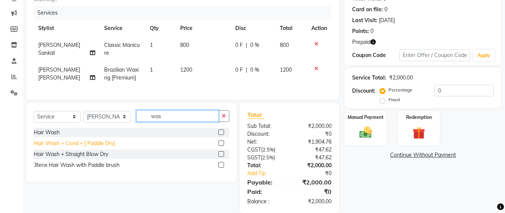
type input "was"
click at [100, 147] on div "Hair Wash + Cond + [ Paddle Dry]" at bounding box center [74, 143] width 81 height 8
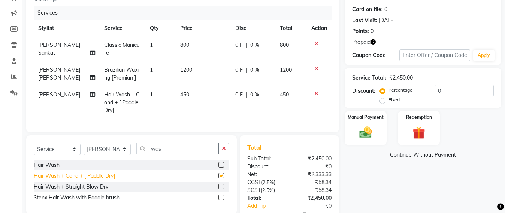
checkbox input "false"
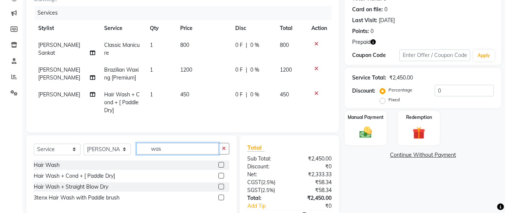
click at [174, 154] on input "was" at bounding box center [177, 149] width 82 height 12
type input "w"
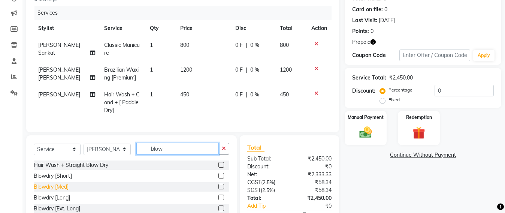
type input "blow"
click at [57, 191] on div "Blowdry [Med]" at bounding box center [51, 187] width 35 height 8
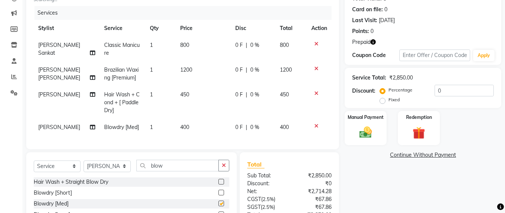
checkbox input "false"
click at [184, 125] on span "400" at bounding box center [184, 127] width 9 height 7
select select "51588"
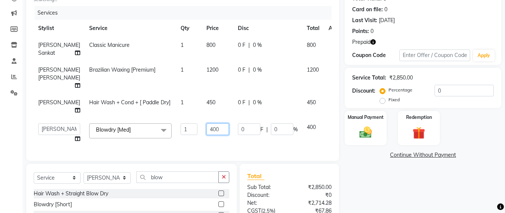
click at [207, 125] on input "400" at bounding box center [218, 129] width 22 height 12
type input "4"
type input "600"
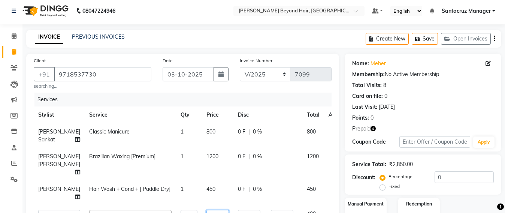
scroll to position [0, 0]
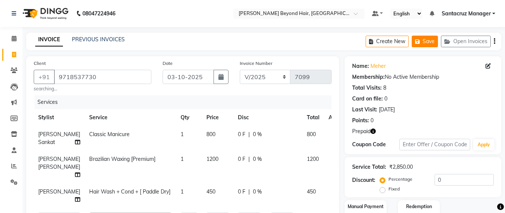
click at [422, 43] on icon "button" at bounding box center [418, 41] width 7 height 5
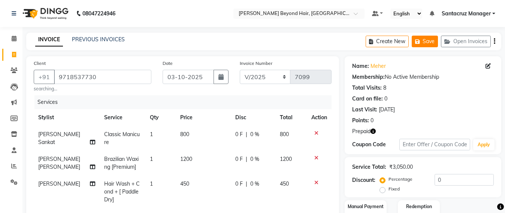
click at [422, 40] on icon "button" at bounding box center [418, 41] width 7 height 5
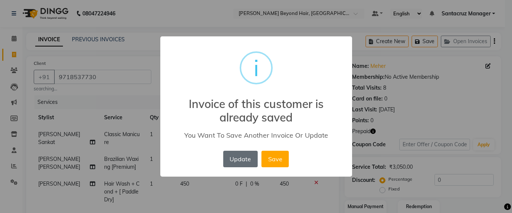
click at [234, 156] on button "Update" at bounding box center [240, 159] width 34 height 16
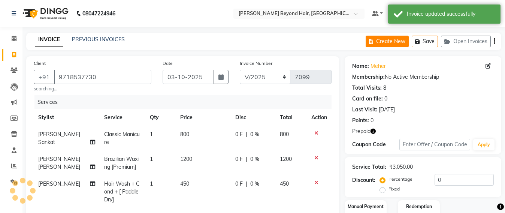
click at [388, 41] on button "Create New" at bounding box center [387, 42] width 43 height 12
select select "service"
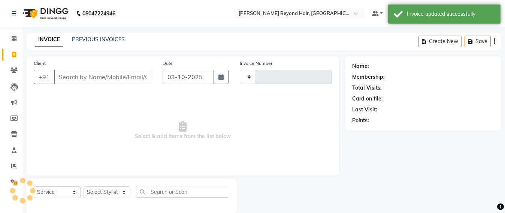
scroll to position [12, 0]
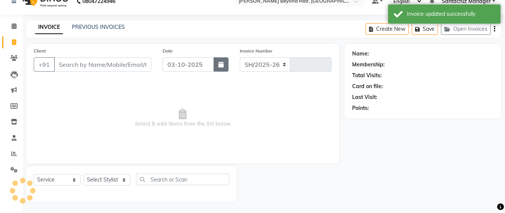
select select "6357"
type input "7099"
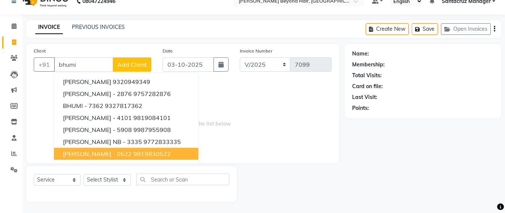
click at [78, 151] on span "BHUMI BERA - 0522" at bounding box center [97, 153] width 69 height 7
type input "9819830522"
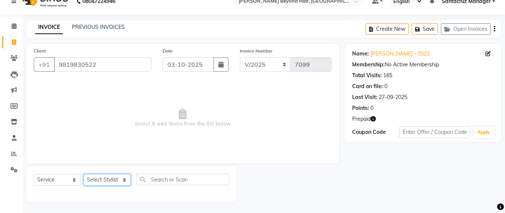
click at [97, 180] on select "Select Stylist Admin Avesh Sankat AZHER SHAIKH Dhruv Gohil Jayeshree Mahtre Man…" at bounding box center [107, 180] width 47 height 12
select select "48409"
click at [84, 174] on select "Select Stylist Admin Avesh Sankat AZHER SHAIKH Dhruv Gohil Jayeshree Mahtre Man…" at bounding box center [107, 180] width 47 height 12
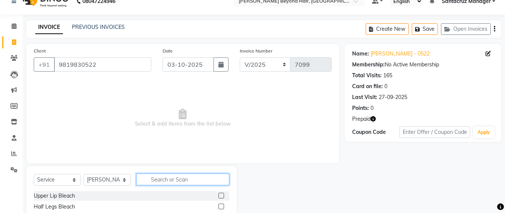
click at [163, 177] on input "text" at bounding box center [182, 180] width 93 height 12
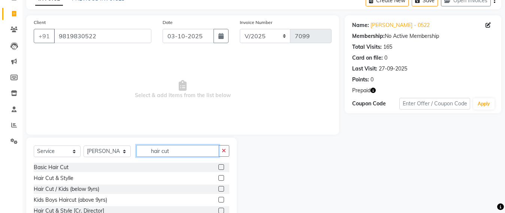
scroll to position [47, 0]
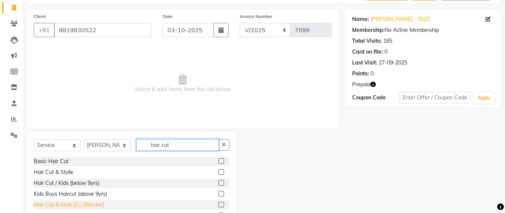
type input "hair cut"
click at [81, 207] on div "Hair Cut & Style [Cr. Director]" at bounding box center [69, 205] width 70 height 8
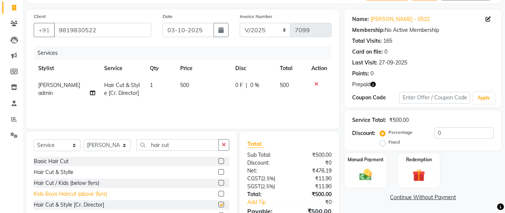
checkbox input "false"
click at [188, 82] on td "500" at bounding box center [203, 89] width 55 height 25
select select "48409"
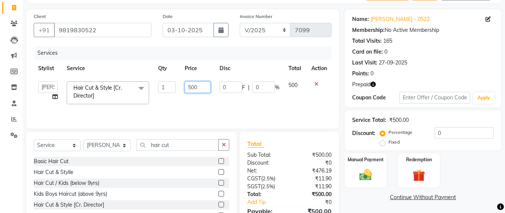
click at [208, 87] on input "500" at bounding box center [198, 87] width 26 height 12
type input "5"
type input "1500"
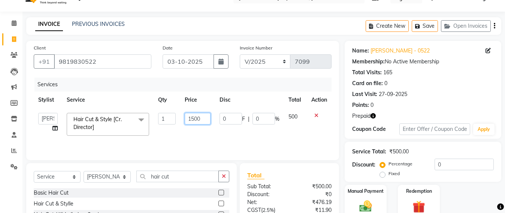
scroll to position [0, 0]
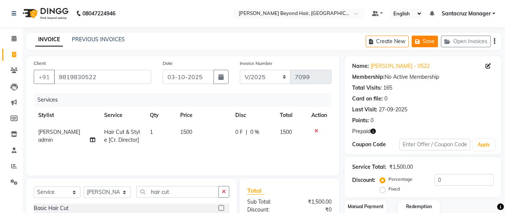
click at [421, 43] on icon "button" at bounding box center [418, 41] width 7 height 5
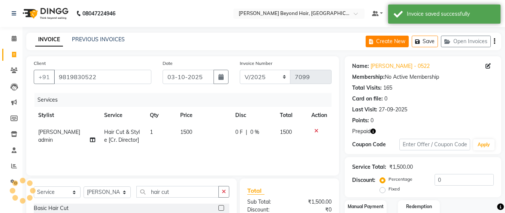
click at [389, 39] on button "Create New" at bounding box center [387, 42] width 43 height 12
select select "service"
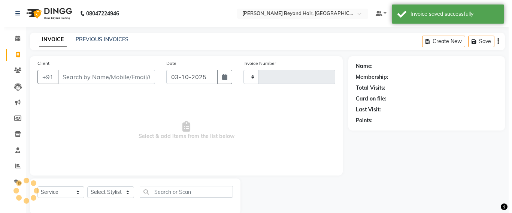
scroll to position [12, 0]
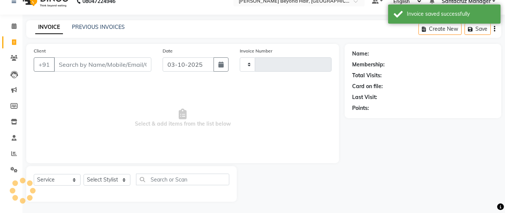
type input "7099"
select select "6357"
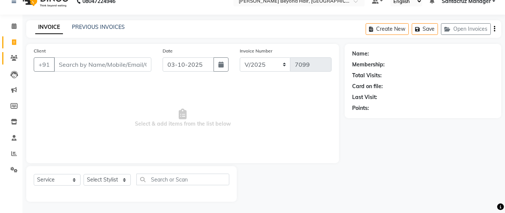
click at [5, 59] on link "Clients" at bounding box center [11, 58] width 18 height 12
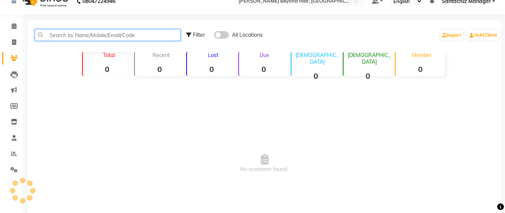
click at [74, 37] on input "text" at bounding box center [108, 35] width 146 height 12
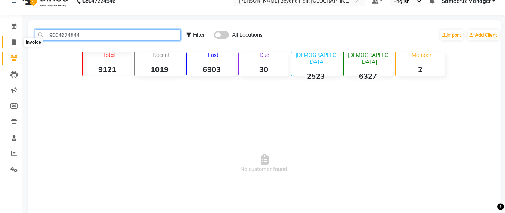
type input "9004624844"
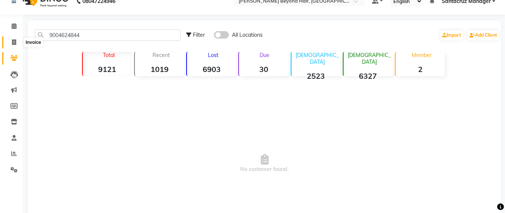
click at [11, 40] on span at bounding box center [13, 42] width 13 height 9
select select "service"
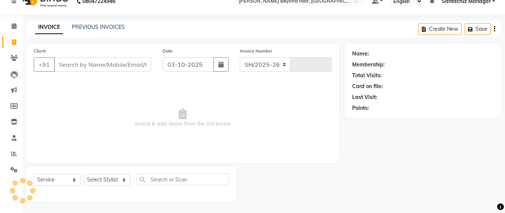
select select "6357"
type input "7099"
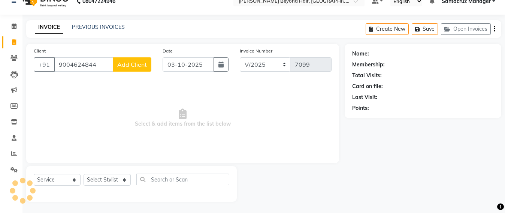
type input "9004624844"
click at [144, 67] on span "Add Client" at bounding box center [132, 64] width 30 height 7
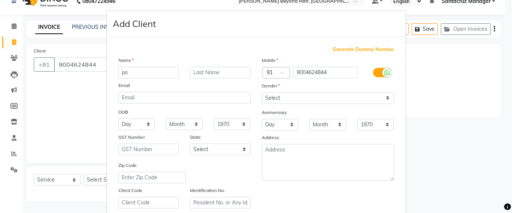
type input "p"
type input "P"
type input "POOJA PATIL"
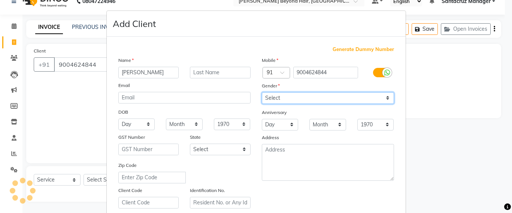
click at [375, 97] on select "Select Male Female Other Prefer Not To Say" at bounding box center [328, 98] width 132 height 12
select select "female"
click at [262, 92] on select "Select Male Female Other Prefer Not To Say" at bounding box center [328, 98] width 132 height 12
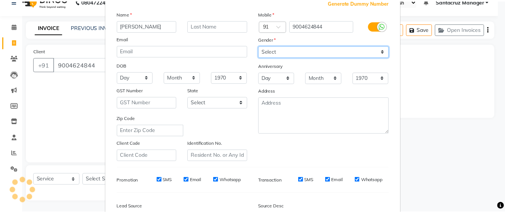
scroll to position [133, 0]
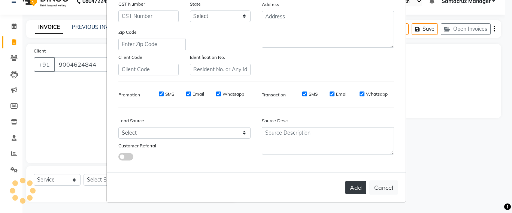
click at [357, 188] on button "Add" at bounding box center [356, 187] width 21 height 13
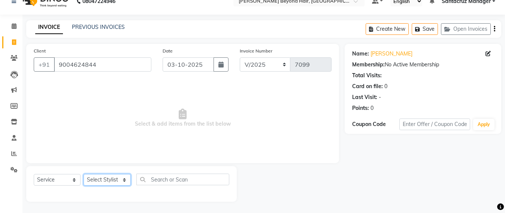
click at [105, 179] on select "Select Stylist Admin Avesh Sankat AZHER SHAIKH Dhruv Gohil Jayeshree Mahtre Man…" at bounding box center [107, 180] width 47 height 12
select select "48409"
click at [84, 174] on select "Select Stylist Admin Avesh Sankat AZHER SHAIKH Dhruv Gohil Jayeshree Mahtre Man…" at bounding box center [107, 180] width 47 height 12
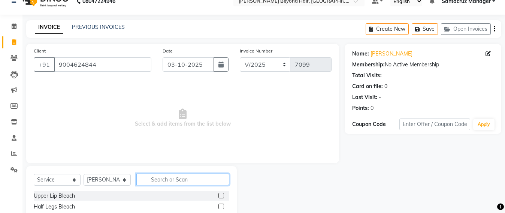
click at [160, 178] on input "text" at bounding box center [182, 180] width 93 height 12
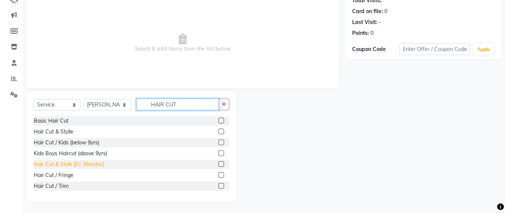
scroll to position [34, 0]
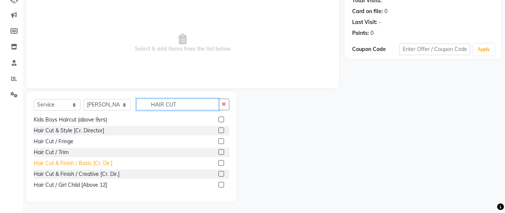
type input "HAIR CUT"
click at [61, 161] on div "Hair Cut & Finish / Basic [Cr. Dir.]" at bounding box center [73, 163] width 79 height 8
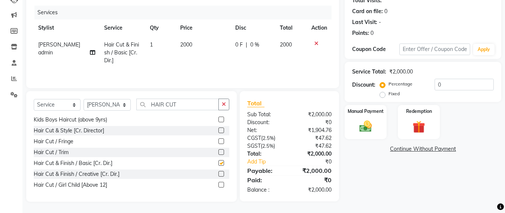
checkbox input "false"
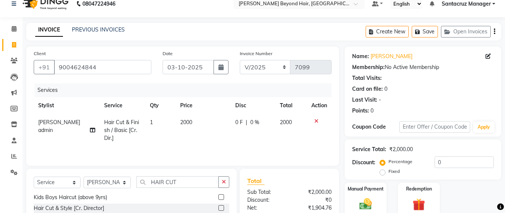
scroll to position [0, 0]
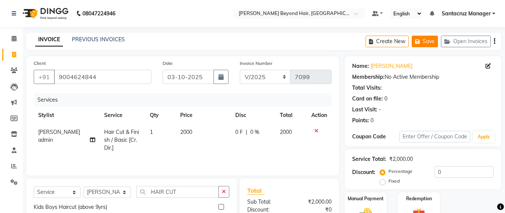
click at [427, 38] on button "Save" at bounding box center [425, 42] width 26 height 12
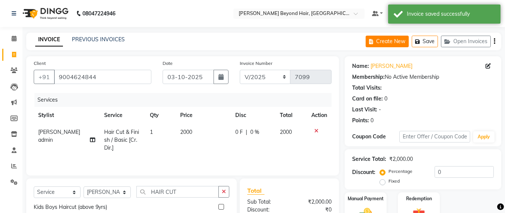
click at [393, 45] on button "Create New" at bounding box center [387, 42] width 43 height 12
select select "service"
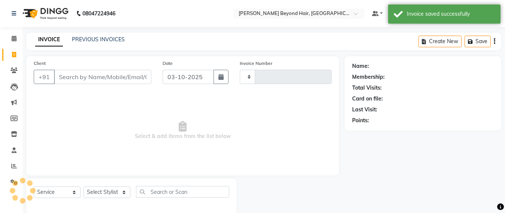
scroll to position [12, 0]
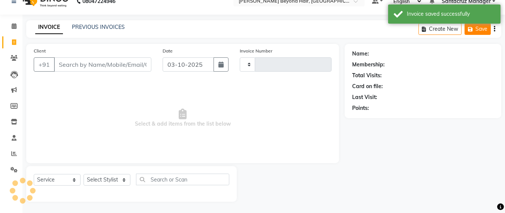
click at [476, 32] on div "Create New Save" at bounding box center [460, 29] width 83 height 18
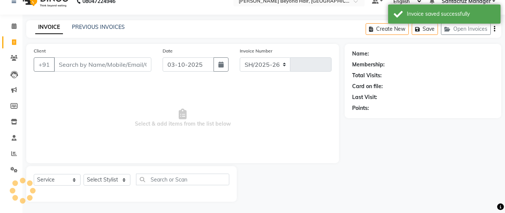
select select "6357"
type input "7099"
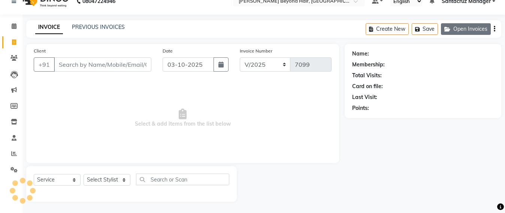
click at [470, 30] on button "Open Invoices" at bounding box center [466, 29] width 50 height 12
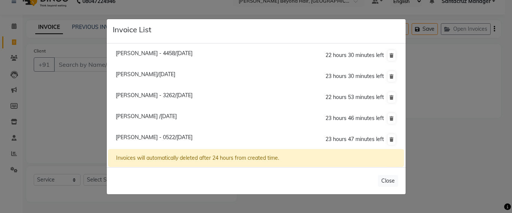
click at [162, 53] on span "[PERSON_NAME] - 4458/[DATE]" at bounding box center [154, 53] width 77 height 7
type input "9819314458"
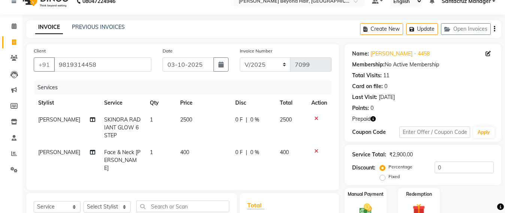
click at [119, 125] on span "SKINORA RADIANT GLOW 6 STEP" at bounding box center [122, 127] width 36 height 22
select select "47899"
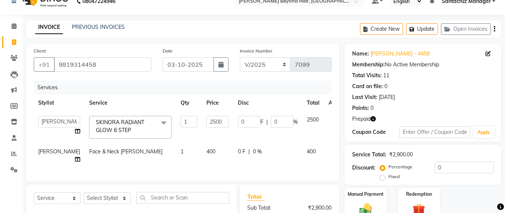
click at [119, 125] on span "SKINORA RADIANT GLOW 6 STEP" at bounding box center [120, 126] width 48 height 15
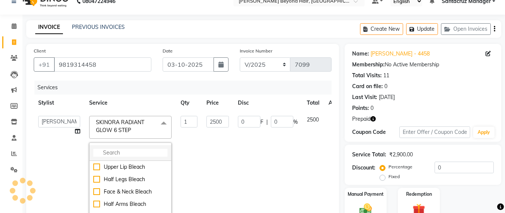
click at [93, 154] on input "multiselect-search" at bounding box center [130, 153] width 74 height 8
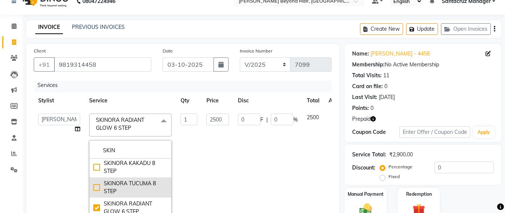
scroll to position [19, 0]
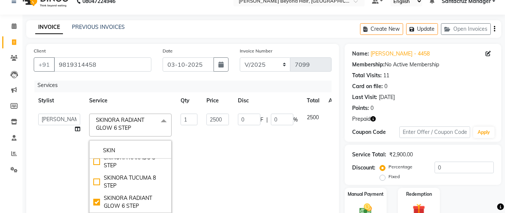
type input "SKIN"
checkbox input "false"
checkbox input "true"
click at [202, 128] on td "2500" at bounding box center [217, 173] width 31 height 128
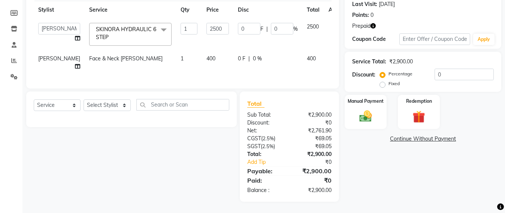
scroll to position [106, 0]
click at [103, 111] on select "Select Stylist Admin Avesh Sankat AZHER SHAIKH Dhruv Gohil Jayeshree Mahtre Man…" at bounding box center [107, 105] width 47 height 12
select select "59106"
click at [84, 111] on select "Select Stylist Admin Avesh Sankat AZHER SHAIKH Dhruv Gohil Jayeshree Mahtre Man…" at bounding box center [107, 105] width 47 height 12
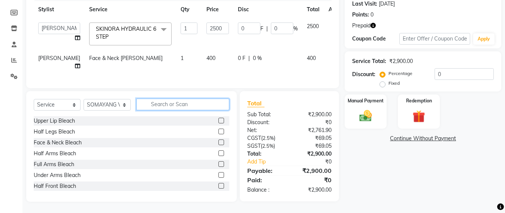
click at [151, 110] on input "text" at bounding box center [182, 105] width 93 height 12
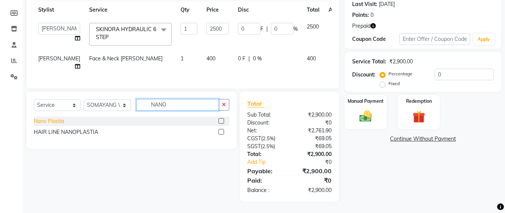
type input "NANO"
click at [45, 125] on div "Nano Plastia" at bounding box center [49, 121] width 30 height 8
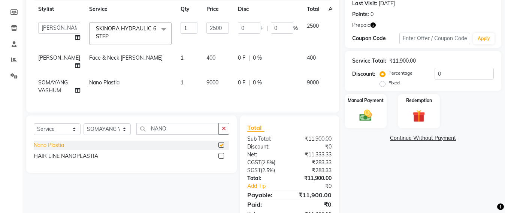
checkbox input "false"
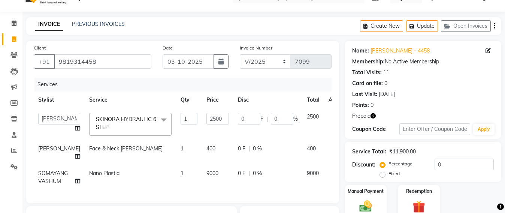
scroll to position [12, 0]
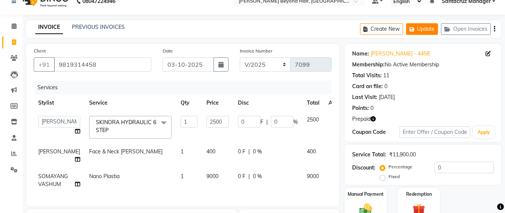
click at [418, 28] on button "Update" at bounding box center [422, 29] width 32 height 12
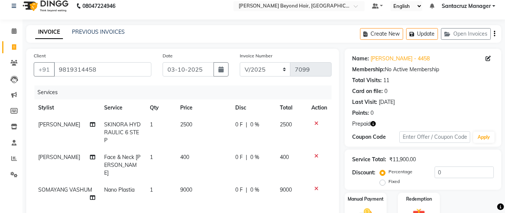
scroll to position [0, 0]
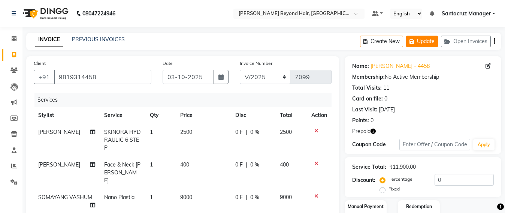
click at [426, 42] on button "Update" at bounding box center [422, 42] width 32 height 12
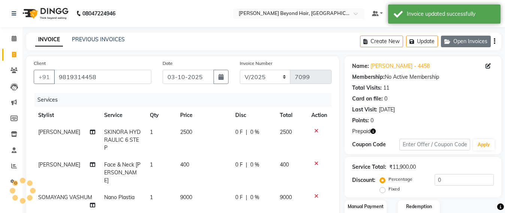
click at [473, 40] on button "Open Invoices" at bounding box center [466, 42] width 50 height 12
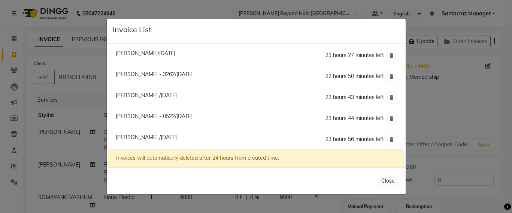
click at [157, 94] on span "Meher /03 October 2025" at bounding box center [146, 95] width 61 height 7
type input "9718537730"
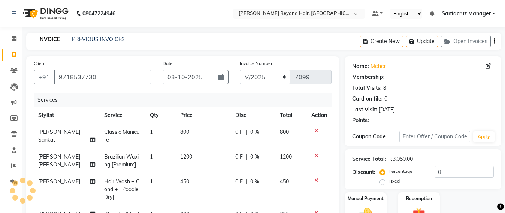
scroll to position [141, 0]
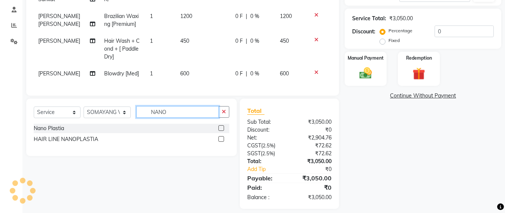
click at [172, 118] on input "NANO" at bounding box center [177, 112] width 82 height 12
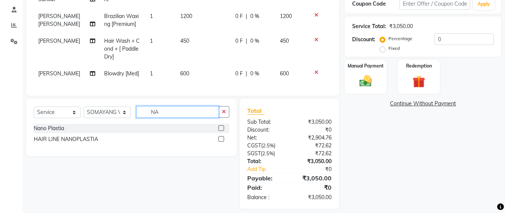
type input "N"
select select
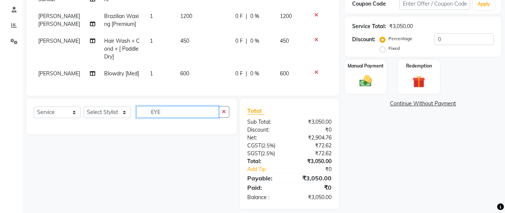
type input "EYE"
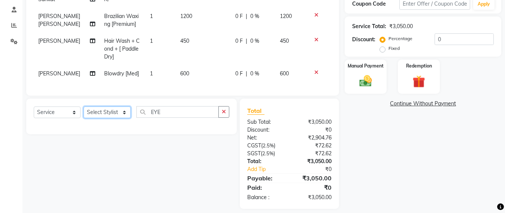
click at [103, 117] on select "Select Stylist Admin Avesh Sankat AZHER SHAIKH Dhruv Gohil Jayeshree Mahtre Man…" at bounding box center [107, 112] width 47 height 12
select select "47842"
click at [84, 114] on select "Select Stylist Admin Avesh Sankat AZHER SHAIKH Dhruv Gohil Jayeshree Mahtre Man…" at bounding box center [107, 112] width 47 height 12
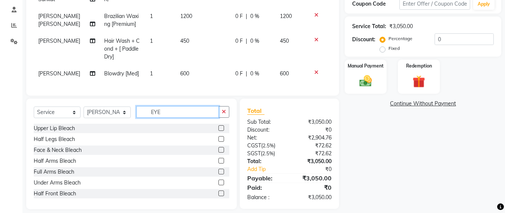
click at [172, 118] on input "EYE" at bounding box center [177, 112] width 82 height 12
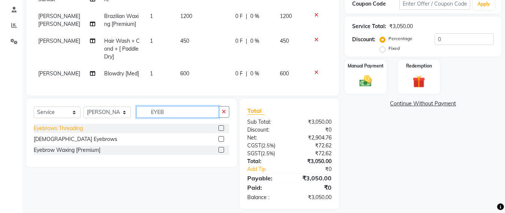
type input "EYEB"
click at [46, 132] on div "Eyebrows Threading" at bounding box center [58, 128] width 49 height 8
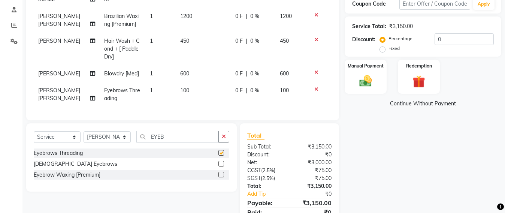
checkbox input "false"
click at [178, 142] on input "EYEB" at bounding box center [177, 137] width 82 height 12
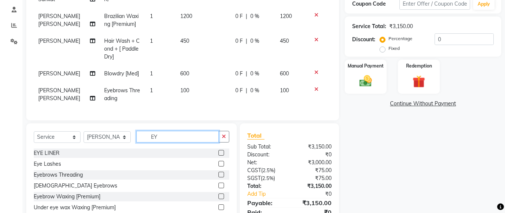
type input "E"
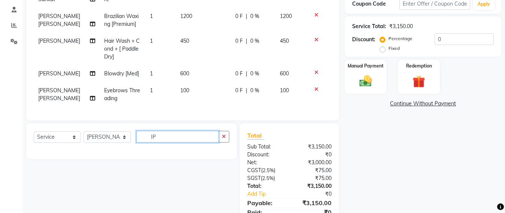
type input "I"
type input "U"
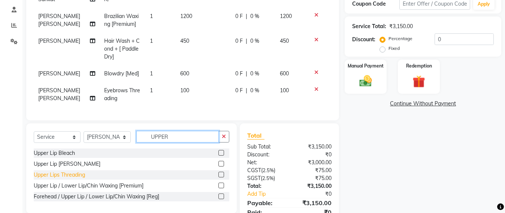
type input "UPPER"
click at [66, 179] on div "Upper Lips Threading" at bounding box center [59, 175] width 51 height 8
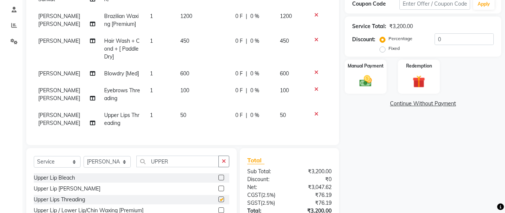
checkbox input "false"
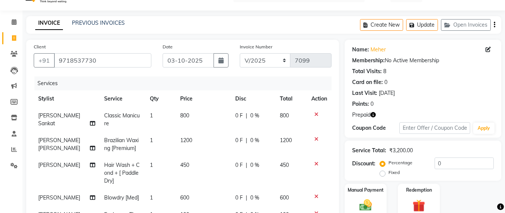
scroll to position [0, 0]
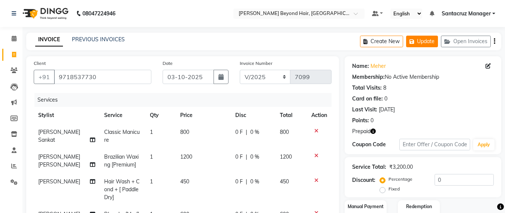
click at [424, 43] on button "Update" at bounding box center [422, 42] width 32 height 12
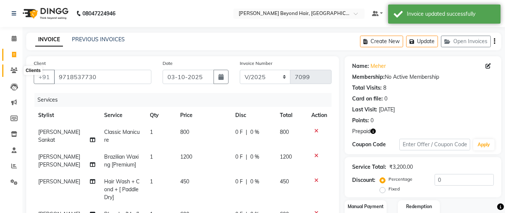
click at [8, 69] on span at bounding box center [13, 70] width 13 height 9
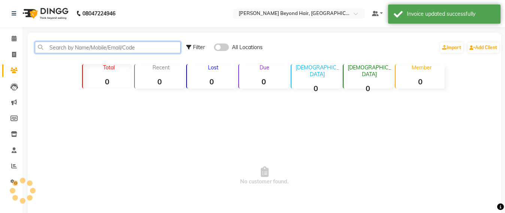
click at [71, 49] on input "text" at bounding box center [108, 48] width 146 height 12
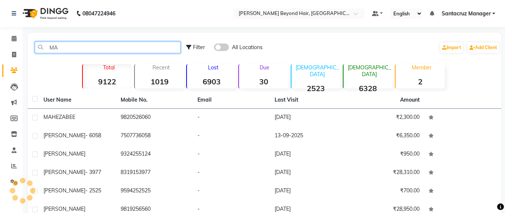
type input "M"
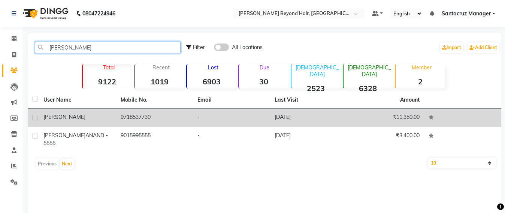
type input "MEHER"
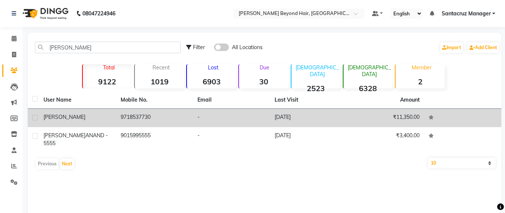
click at [126, 111] on td "9718537730" at bounding box center [154, 118] width 77 height 18
click at [424, 111] on td at bounding box center [462, 118] width 77 height 18
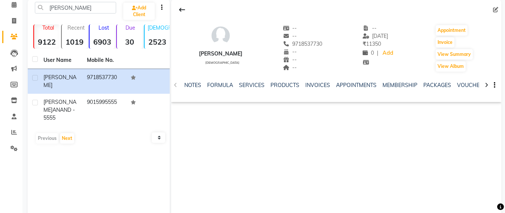
scroll to position [56, 0]
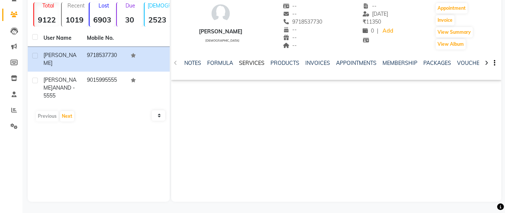
click at [246, 64] on link "SERVICES" at bounding box center [251, 63] width 25 height 7
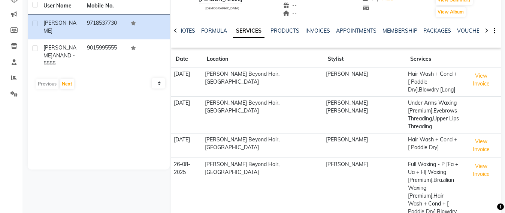
scroll to position [135, 0]
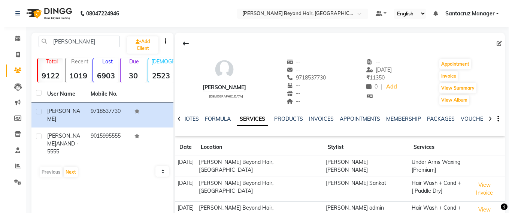
scroll to position [61, 0]
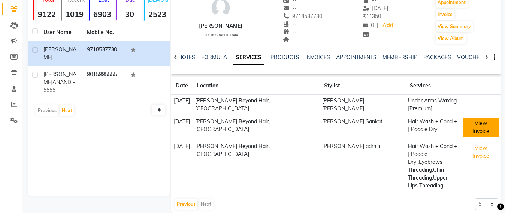
click at [477, 125] on button "View Invoice" at bounding box center [481, 127] width 36 height 19
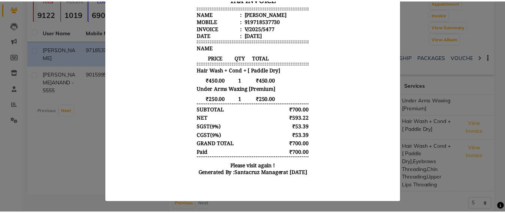
scroll to position [174, 0]
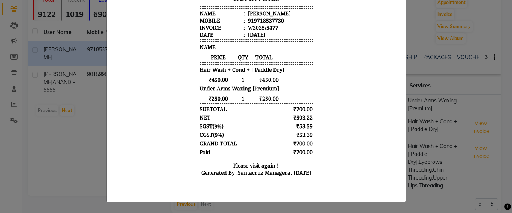
click at [39, 121] on ngb-modal-window "INVOICE View Invoice Close" at bounding box center [256, 106] width 512 height 213
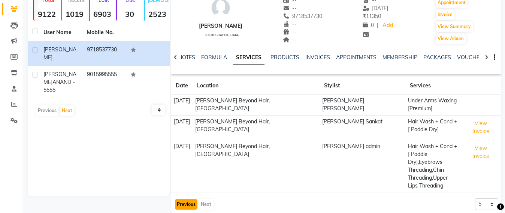
click at [193, 199] on button "Previous" at bounding box center [186, 204] width 22 height 10
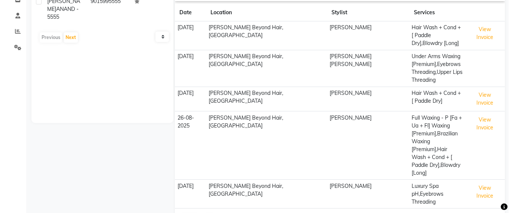
scroll to position [135, 0]
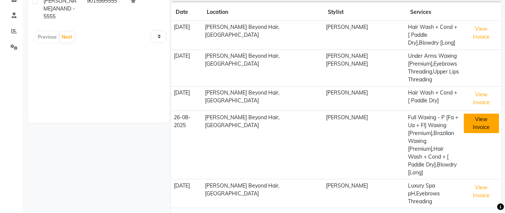
click at [487, 114] on button "View Invoice" at bounding box center [481, 123] width 35 height 19
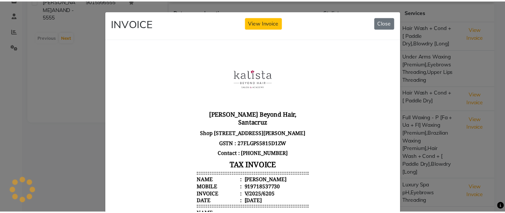
scroll to position [187, 0]
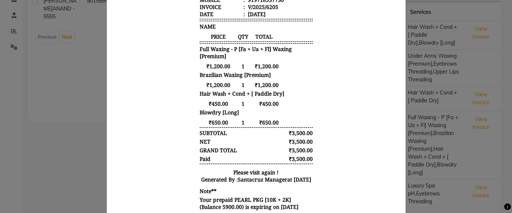
click at [107, 119] on div at bounding box center [256, 43] width 299 height 382
click at [90, 117] on ngb-modal-window "INVOICE View Invoice Close" at bounding box center [256, 106] width 512 height 213
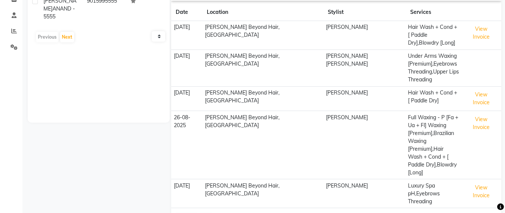
scroll to position [0, 0]
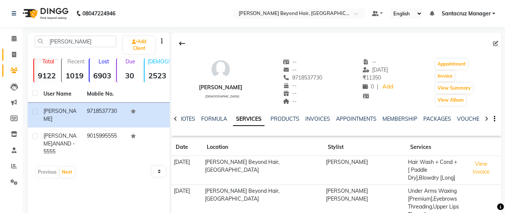
click at [7, 52] on link "Invoice" at bounding box center [11, 55] width 18 height 12
select select "service"
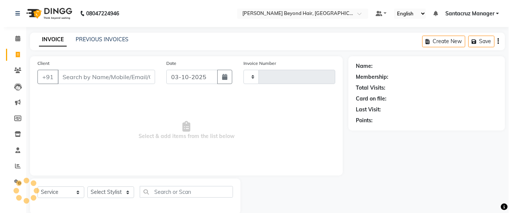
scroll to position [12, 0]
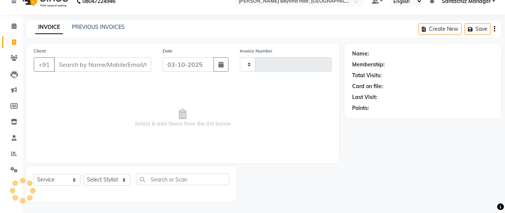
type input "7099"
select select "6357"
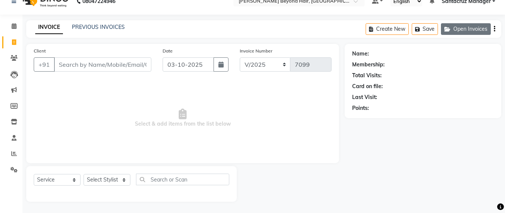
click at [468, 28] on button "Open Invoices" at bounding box center [466, 29] width 50 height 12
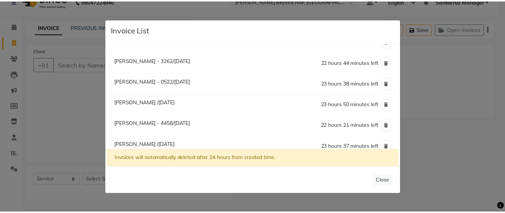
scroll to position [21, 0]
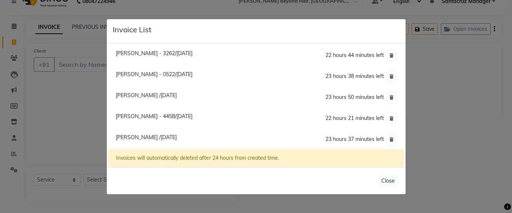
click at [157, 138] on span "Meher /03 October 2025" at bounding box center [146, 137] width 61 height 7
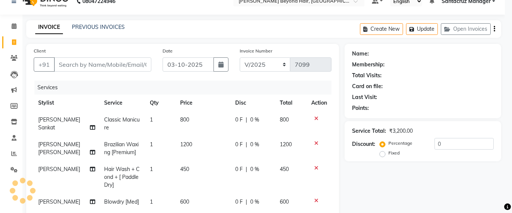
type input "9718537730"
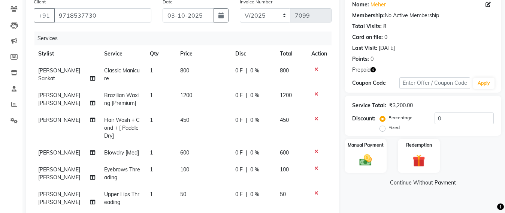
scroll to position [98, 0]
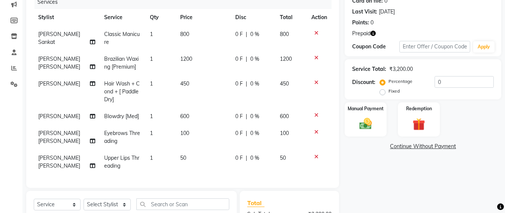
click at [184, 112] on td "600" at bounding box center [203, 116] width 55 height 17
select select "51588"
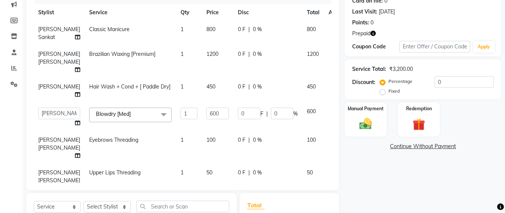
click at [209, 129] on td "600" at bounding box center [217, 117] width 31 height 28
click at [207, 119] on input "600" at bounding box center [218, 114] width 22 height 12
type input "659"
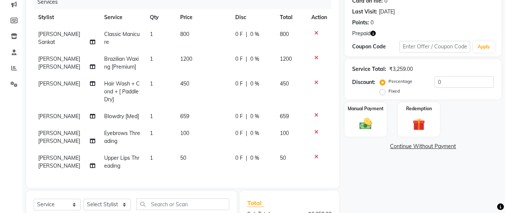
scroll to position [0, 0]
click at [198, 167] on tbody "Avesh Sankat Classic Manicure 1 800 0 F | 0 % 800 Pramila Vinayak Mhatre Brazil…" at bounding box center [183, 100] width 298 height 148
click at [187, 113] on td "659" at bounding box center [203, 116] width 55 height 17
select select "51588"
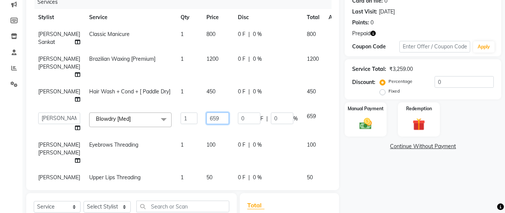
click at [208, 124] on input "659" at bounding box center [218, 118] width 22 height 12
type input "650"
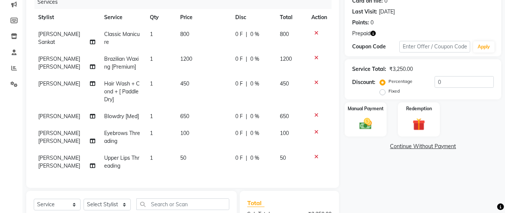
click at [214, 166] on tbody "Avesh Sankat Classic Manicure 1 800 0 F | 0 % 800 Pramila Vinayak Mhatre Brazil…" at bounding box center [183, 100] width 298 height 148
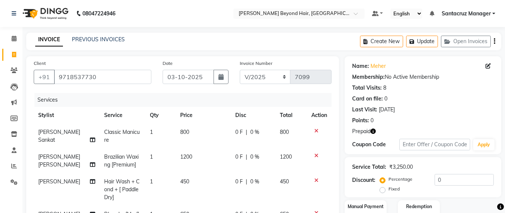
click at [373, 131] on icon "button" at bounding box center [373, 131] width 5 height 5
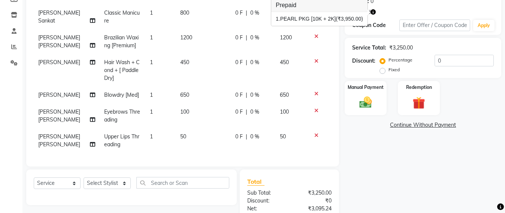
scroll to position [141, 0]
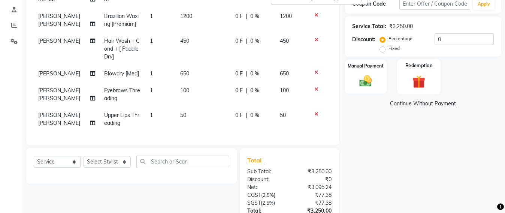
click at [419, 81] on img at bounding box center [419, 81] width 21 height 16
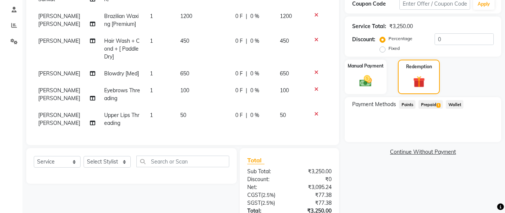
click at [446, 94] on div "Manual Payment Redemption" at bounding box center [423, 77] width 168 height 35
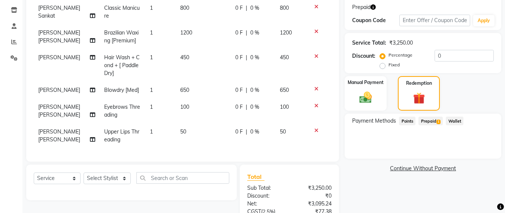
scroll to position [103, 0]
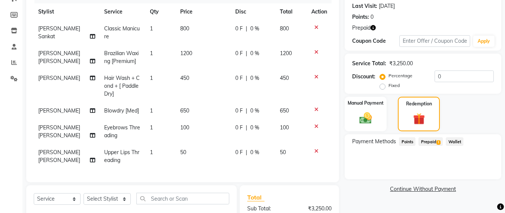
click at [433, 144] on span "Prepaid 1" at bounding box center [431, 141] width 24 height 9
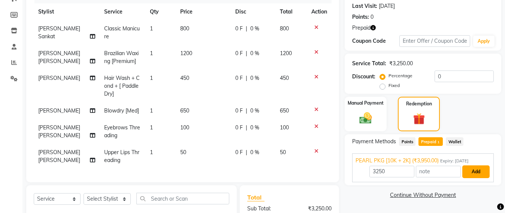
click at [476, 169] on button "Add" at bounding box center [476, 171] width 27 height 13
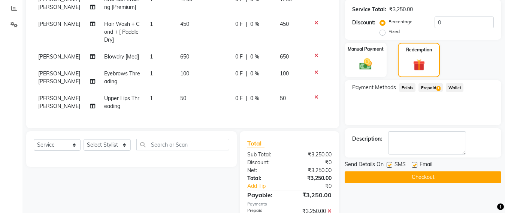
scroll to position [197, 0]
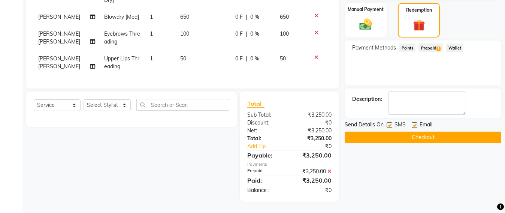
click at [414, 133] on button "Checkout" at bounding box center [423, 138] width 157 height 12
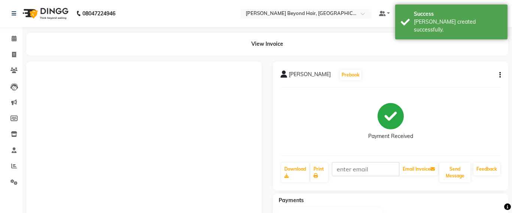
click at [442, 141] on div "Payment Received" at bounding box center [391, 121] width 221 height 56
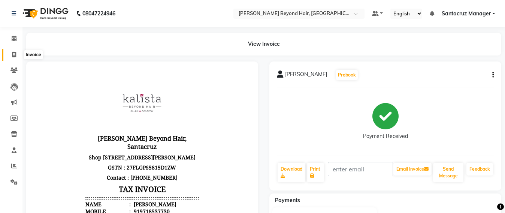
click at [18, 56] on span at bounding box center [13, 55] width 13 height 9
select select "service"
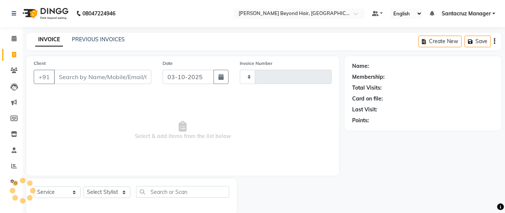
scroll to position [12, 0]
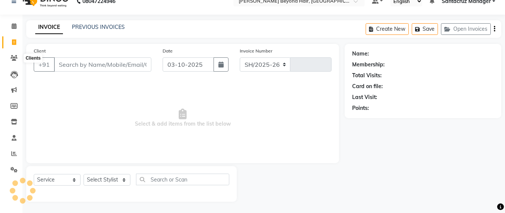
select select "6357"
type input "7100"
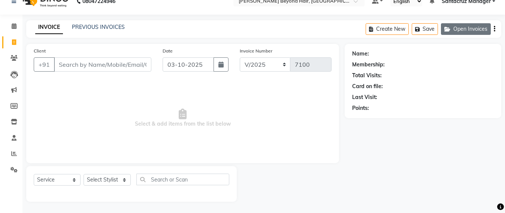
click at [470, 27] on button "Open Invoices" at bounding box center [466, 29] width 50 height 12
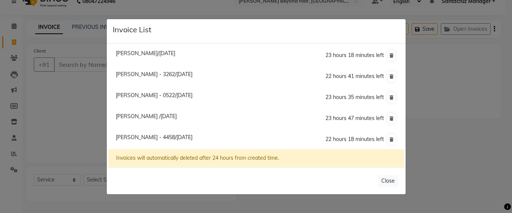
click at [143, 96] on span "Bhumi Bera - 0522/03 October 2025" at bounding box center [154, 95] width 77 height 7
type input "9819830522"
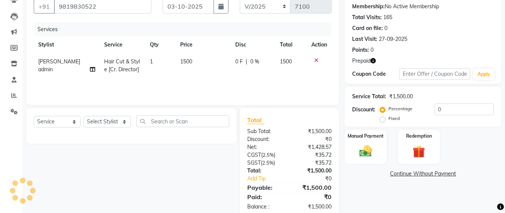
scroll to position [87, 0]
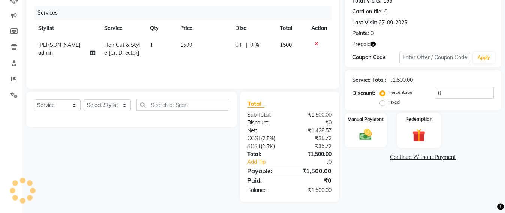
click at [423, 138] on img at bounding box center [419, 135] width 21 height 16
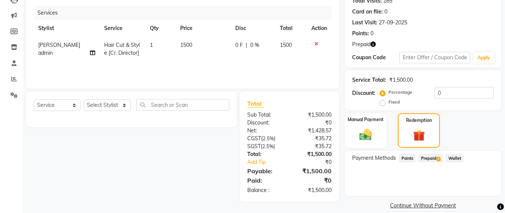
click at [434, 156] on span "Prepaid 1" at bounding box center [431, 158] width 24 height 9
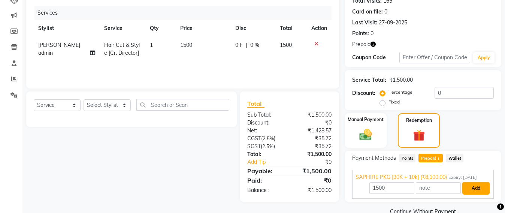
click at [483, 188] on button "Add" at bounding box center [476, 188] width 27 height 13
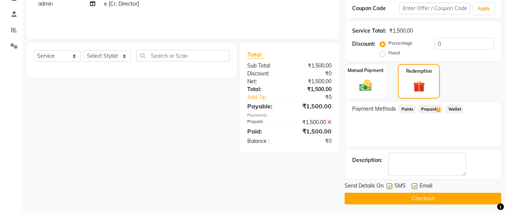
scroll to position [139, 0]
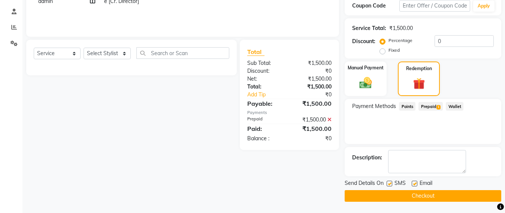
click at [427, 196] on button "Checkout" at bounding box center [423, 196] width 157 height 12
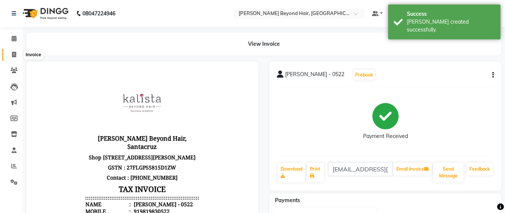
click at [9, 56] on span at bounding box center [13, 55] width 13 height 9
select select "service"
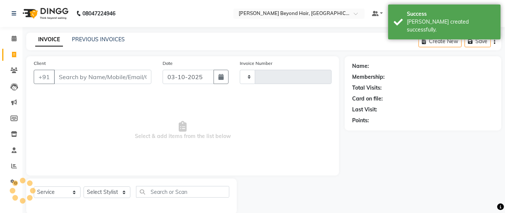
scroll to position [12, 0]
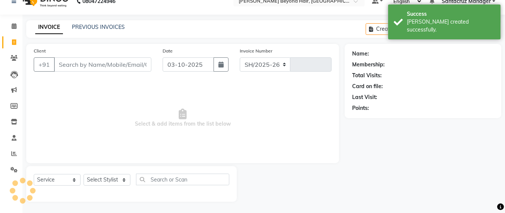
select select "6357"
type input "7101"
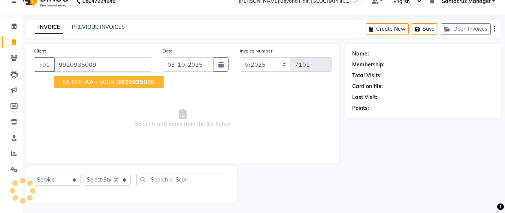
type input "9920935009"
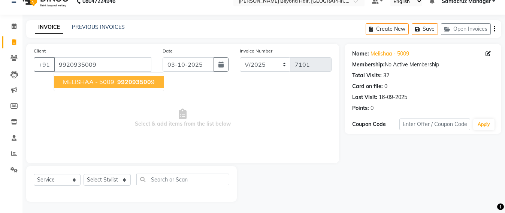
click at [72, 82] on span "MELISHAA - 5009" at bounding box center [88, 81] width 51 height 7
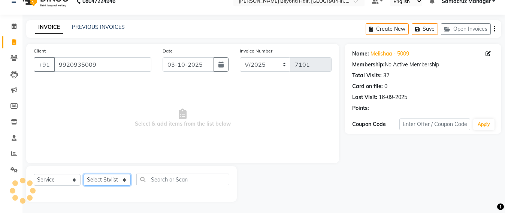
click at [99, 177] on select "Select Stylist Admin Avesh Sankat AZHER SHAIKH Dhruv Gohil Jayeshree Mahtre Man…" at bounding box center [107, 180] width 47 height 12
select select "47842"
click at [84, 174] on select "Select Stylist Admin Avesh Sankat AZHER SHAIKH Dhruv Gohil Jayeshree Mahtre Man…" at bounding box center [107, 180] width 47 height 12
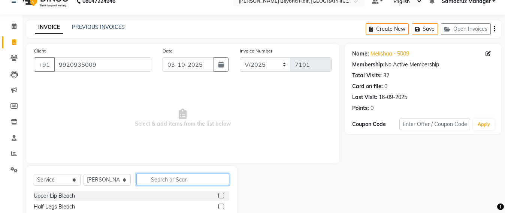
click at [159, 178] on input "text" at bounding box center [182, 180] width 93 height 12
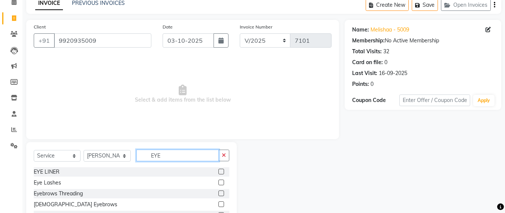
scroll to position [78, 0]
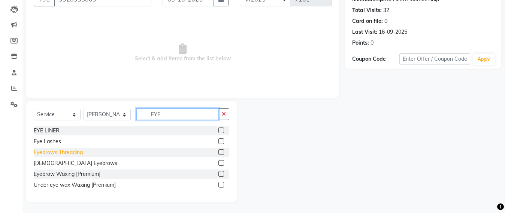
type input "EYE"
click at [61, 150] on div "Eyebrows Threading" at bounding box center [58, 152] width 49 height 8
checkbox input "false"
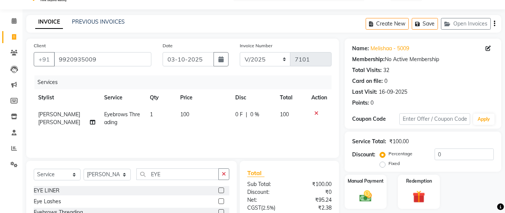
scroll to position [0, 0]
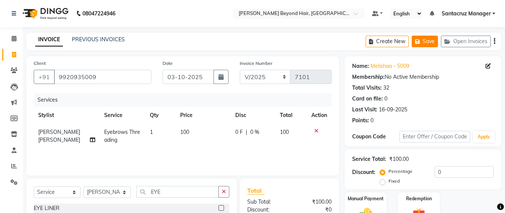
click at [434, 42] on button "Save" at bounding box center [425, 42] width 26 height 12
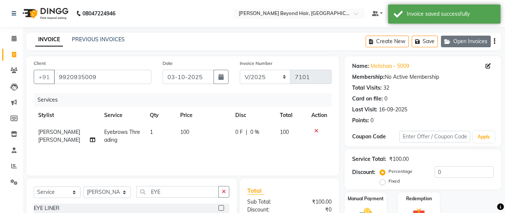
click at [465, 41] on button "Open Invoices" at bounding box center [466, 42] width 50 height 12
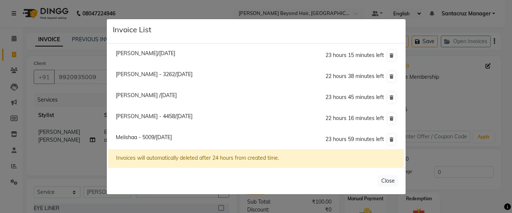
click at [475, 169] on ngb-modal-window "Invoice List Apara Mehta/03 October 2025 23 hours 15 minutes left Henna Gandhi …" at bounding box center [256, 106] width 512 height 213
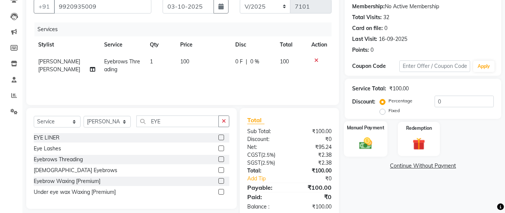
scroll to position [87, 0]
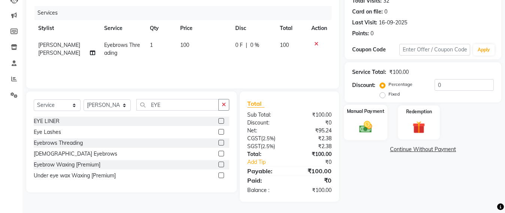
click at [360, 131] on img at bounding box center [365, 126] width 21 height 15
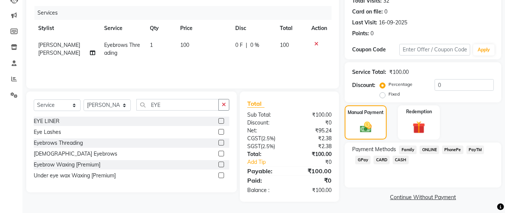
click at [390, 164] on div "CASH" at bounding box center [399, 161] width 19 height 10
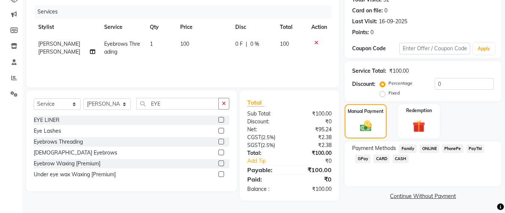
click at [400, 158] on span "CASH" at bounding box center [401, 158] width 16 height 9
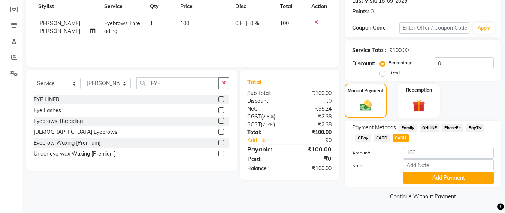
scroll to position [109, 0]
click at [453, 173] on button "Add Payment" at bounding box center [448, 178] width 91 height 12
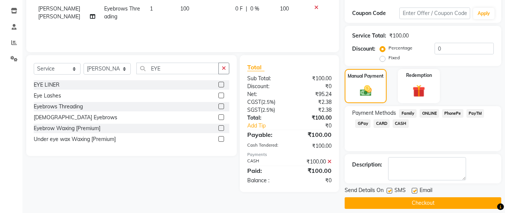
scroll to position [130, 0]
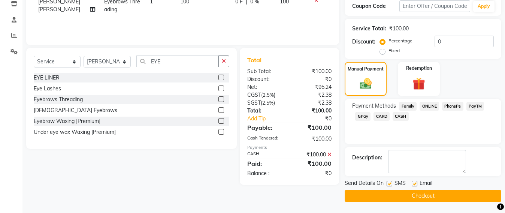
click at [421, 196] on button "Checkout" at bounding box center [423, 196] width 157 height 12
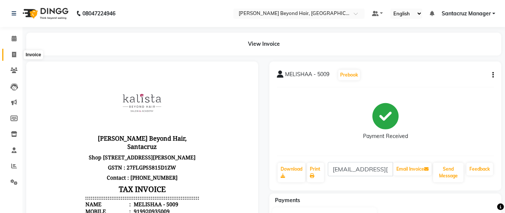
click at [11, 54] on span at bounding box center [13, 55] width 13 height 9
select select "service"
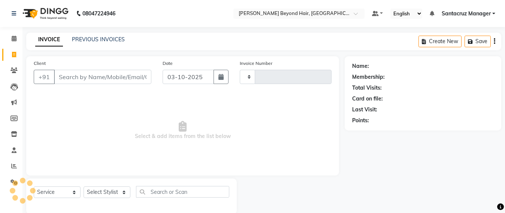
scroll to position [12, 0]
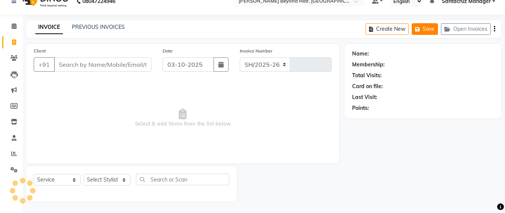
select select "6357"
type input "7102"
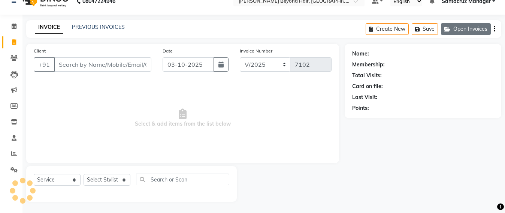
click at [455, 25] on button "Open Invoices" at bounding box center [466, 29] width 50 height 12
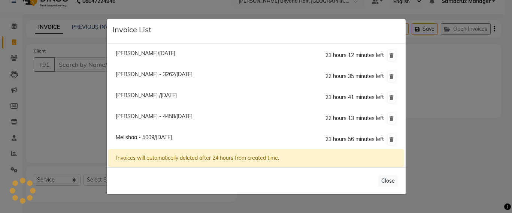
click at [147, 74] on span "Henna Gandhi - 3262/03 October 2025" at bounding box center [154, 74] width 77 height 7
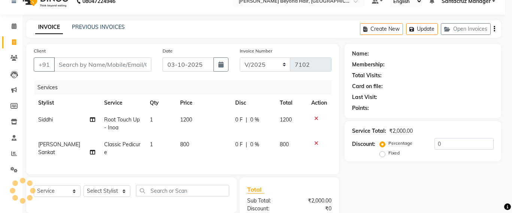
type input "9867153262"
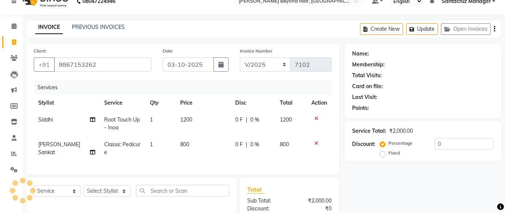
click at [112, 145] on span "Classic Pedicure" at bounding box center [122, 148] width 36 height 15
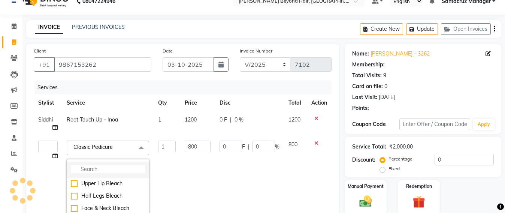
click at [71, 163] on li at bounding box center [108, 170] width 82 height 16
click at [75, 172] on input "multiselect-search" at bounding box center [108, 169] width 74 height 8
type input "PED"
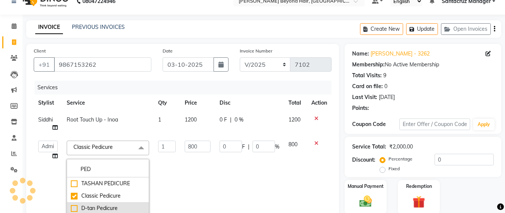
select select "47856"
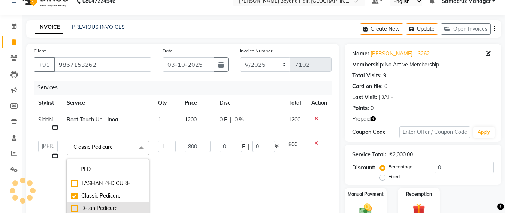
click at [72, 210] on div "D-tan Pedicure" at bounding box center [108, 208] width 74 height 8
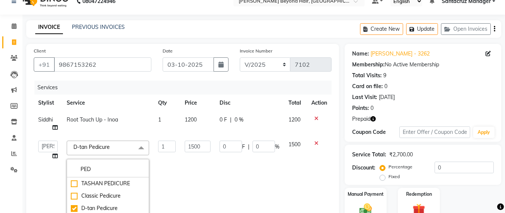
scroll to position [1, 0]
click at [154, 159] on td "1" at bounding box center [167, 196] width 27 height 120
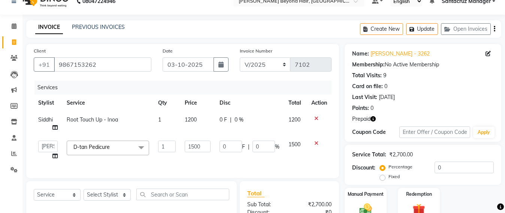
scroll to position [0, 0]
click at [43, 201] on select "Select Service Product Membership Package Voucher Prepaid Gift Card" at bounding box center [57, 195] width 47 height 12
click at [34, 196] on select "Select Service Product Membership Package Voucher Prepaid Gift Card" at bounding box center [57, 195] width 47 height 12
click at [107, 201] on select "Select Stylist Admin Avesh Sankat AZHER SHAIKH Dhruv Gohil Jayeshree Mahtre Man…" at bounding box center [107, 195] width 47 height 12
click at [84, 196] on select "Select Stylist Admin Avesh Sankat AZHER SHAIKH Dhruv Gohil Jayeshree Mahtre Man…" at bounding box center [107, 195] width 47 height 12
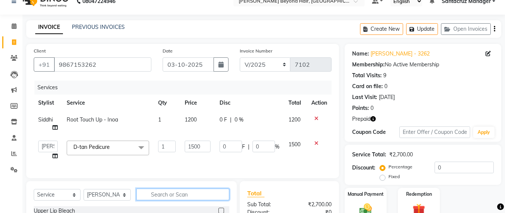
click at [158, 200] on input "text" at bounding box center [182, 195] width 93 height 12
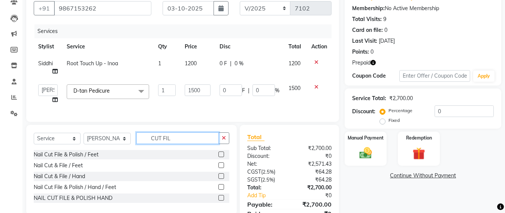
scroll to position [106, 0]
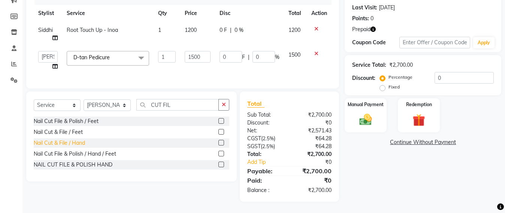
click at [75, 146] on div "Nail Cut & File / Hand" at bounding box center [59, 143] width 51 height 8
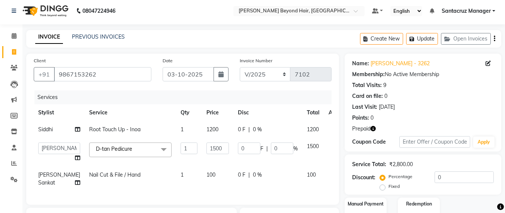
scroll to position [0, 0]
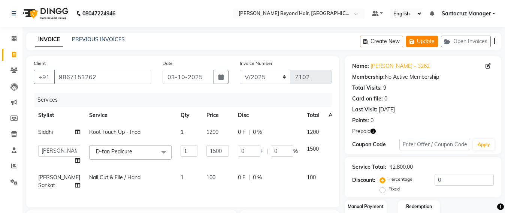
click at [424, 41] on button "Update" at bounding box center [422, 42] width 32 height 12
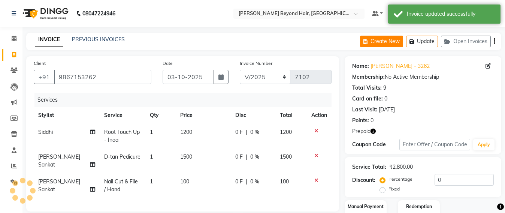
click at [372, 40] on button "Create New" at bounding box center [381, 42] width 43 height 12
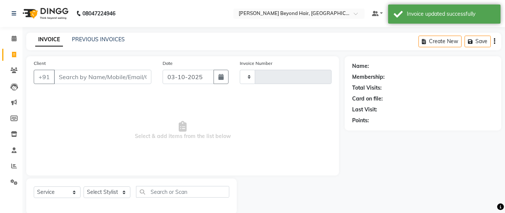
scroll to position [12, 0]
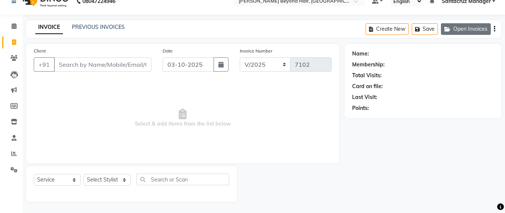
click at [461, 31] on button "Open Invoices" at bounding box center [466, 29] width 50 height 12
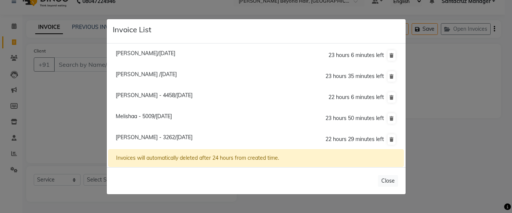
click at [145, 138] on span "Henna Gandhi - 3262/03 October 2025" at bounding box center [154, 137] width 77 height 7
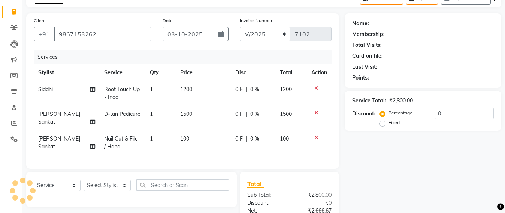
scroll to position [106, 0]
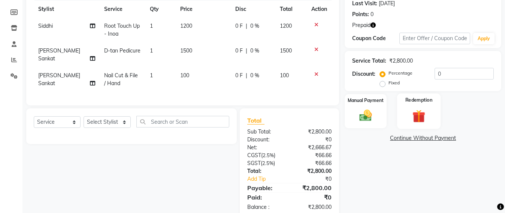
click at [425, 115] on img at bounding box center [419, 116] width 21 height 16
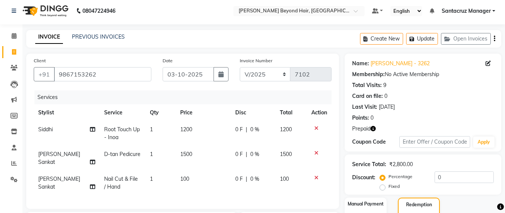
scroll to position [0, 0]
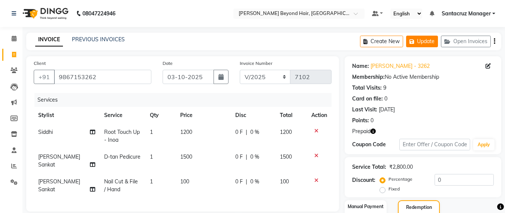
click at [434, 39] on button "Update" at bounding box center [422, 42] width 32 height 12
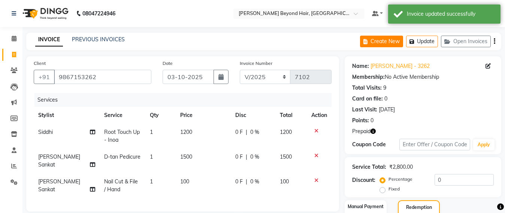
click at [378, 37] on button "Create New" at bounding box center [381, 42] width 43 height 12
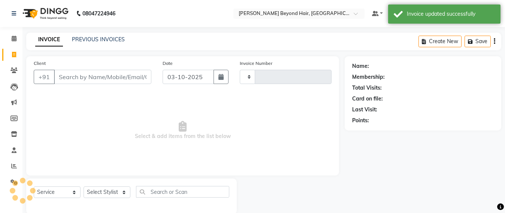
scroll to position [12, 0]
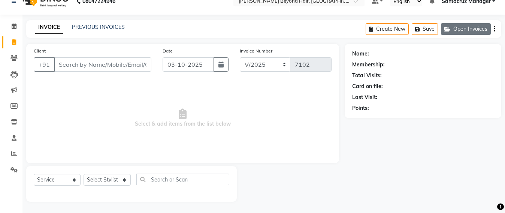
click at [452, 28] on icon "button" at bounding box center [449, 29] width 9 height 5
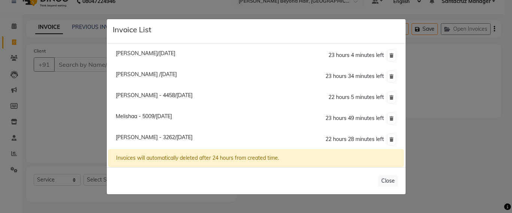
click at [86, 125] on ngb-modal-window "Invoice List Apara Mehta/03 October 2025 23 hours 4 minutes left Pooja Patil /0…" at bounding box center [256, 106] width 512 height 213
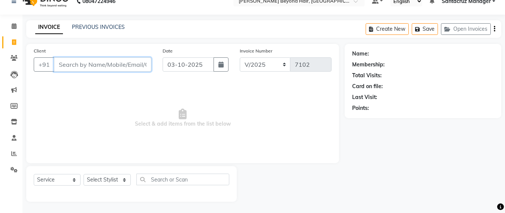
click at [62, 60] on input "Client" at bounding box center [102, 64] width 97 height 14
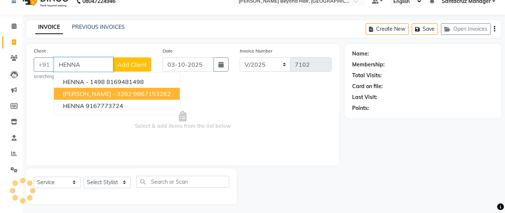
click at [91, 93] on span "HENNA GANDHI - 3262" at bounding box center [97, 93] width 69 height 7
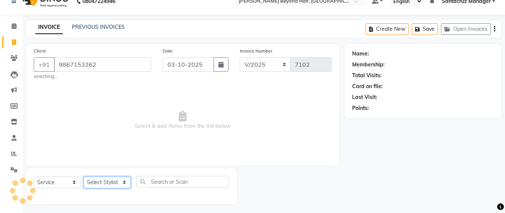
drag, startPoint x: 102, startPoint y: 183, endPoint x: 104, endPoint y: 177, distance: 6.6
click at [102, 183] on select "Select Stylist Admin Avesh Sankat AZHER SHAIKH Dhruv Gohil Jayeshree Mahtre Man…" at bounding box center [107, 183] width 47 height 12
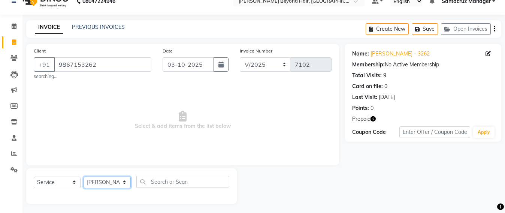
click at [84, 177] on select "Select Stylist Admin Avesh Sankat AZHER SHAIKH Dhruv Gohil Jayeshree Mahtre Man…" at bounding box center [107, 183] width 47 height 12
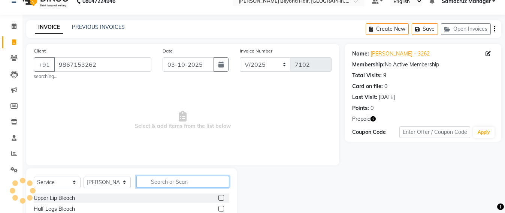
click at [148, 177] on input "text" at bounding box center [182, 182] width 93 height 12
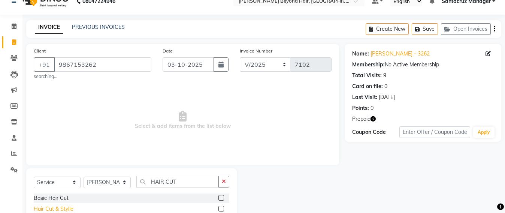
click at [71, 205] on div "Hair Cut & Stylle" at bounding box center [54, 209] width 40 height 8
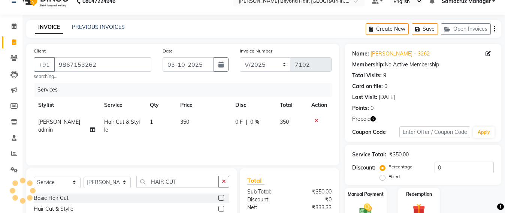
click at [192, 125] on td "350" at bounding box center [203, 126] width 55 height 25
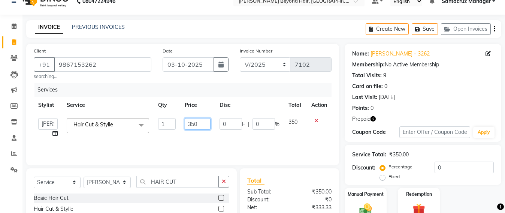
click at [202, 124] on input "350" at bounding box center [198, 124] width 26 height 12
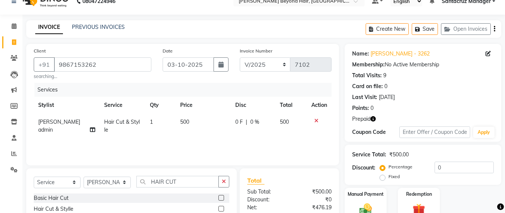
click at [202, 137] on td "500" at bounding box center [203, 126] width 55 height 25
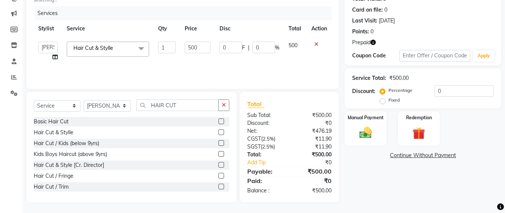
scroll to position [90, 0]
click at [417, 136] on img at bounding box center [419, 132] width 21 height 16
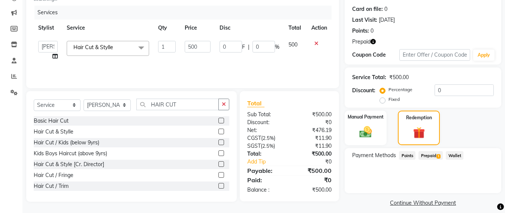
click at [425, 152] on span "Prepaid 1" at bounding box center [431, 155] width 24 height 9
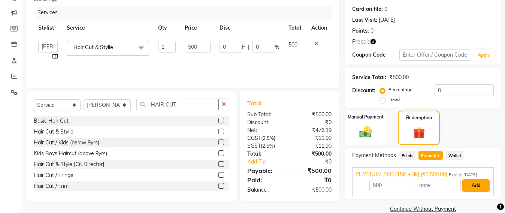
click at [475, 181] on button "Add" at bounding box center [476, 185] width 27 height 13
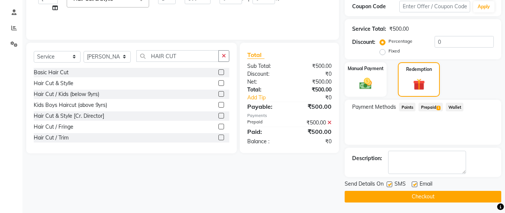
scroll to position [139, 0]
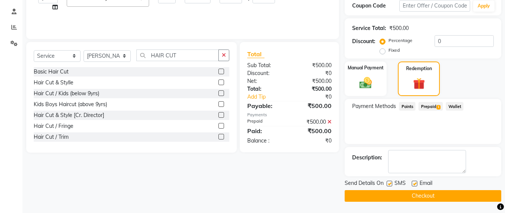
click at [390, 181] on label at bounding box center [390, 184] width 6 height 6
click at [390, 181] on input "checkbox" at bounding box center [389, 183] width 5 height 5
click at [415, 183] on label at bounding box center [415, 184] width 6 height 6
click at [415, 183] on input "checkbox" at bounding box center [414, 183] width 5 height 5
click at [426, 196] on button "Checkout" at bounding box center [423, 196] width 157 height 12
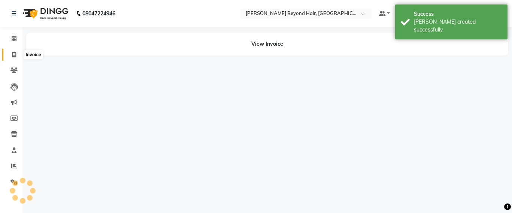
click at [15, 52] on icon at bounding box center [14, 55] width 4 height 6
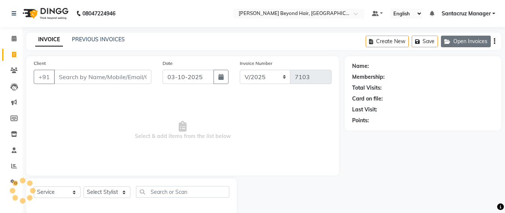
click at [467, 38] on button "Open Invoices" at bounding box center [466, 42] width 50 height 12
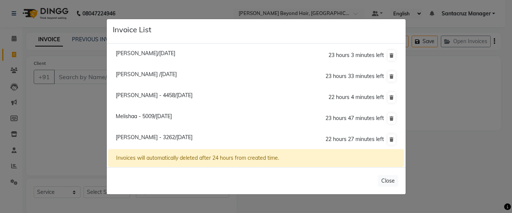
click at [174, 132] on li "Henna Gandhi - 3262/03 October 2025 22 hours 27 minutes left" at bounding box center [255, 139] width 295 height 21
click at [172, 136] on span "Henna Gandhi - 3262/03 October 2025" at bounding box center [154, 137] width 77 height 7
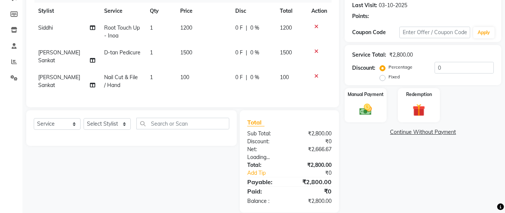
scroll to position [114, 0]
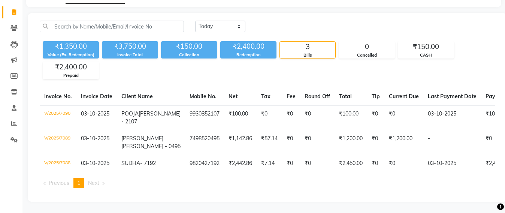
scroll to position [73, 0]
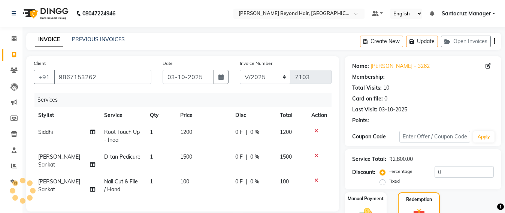
select select "6357"
select select "service"
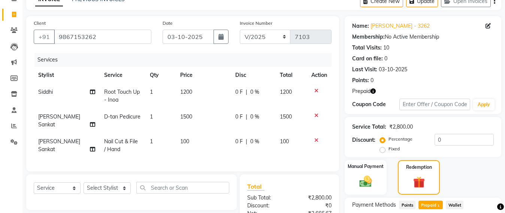
scroll to position [122, 0]
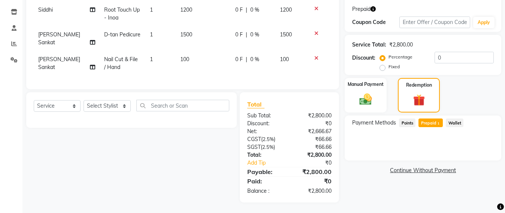
click at [425, 126] on span "Prepaid 1" at bounding box center [431, 122] width 24 height 9
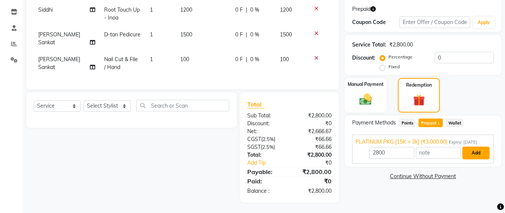
click at [483, 155] on button "Add" at bounding box center [476, 153] width 27 height 13
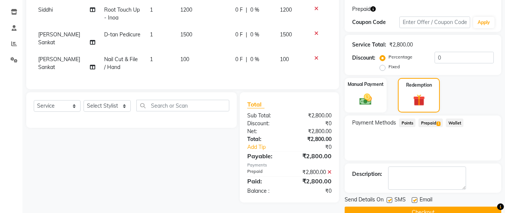
click at [413, 207] on button "Checkout" at bounding box center [423, 213] width 157 height 12
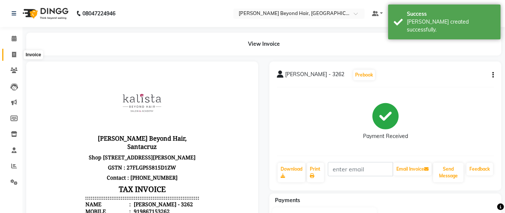
click at [10, 53] on span at bounding box center [13, 55] width 13 height 9
select select "service"
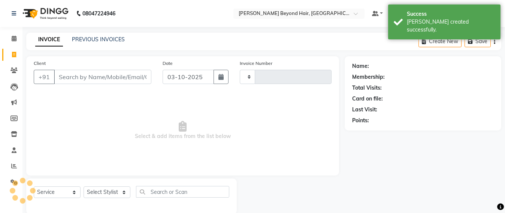
scroll to position [12, 0]
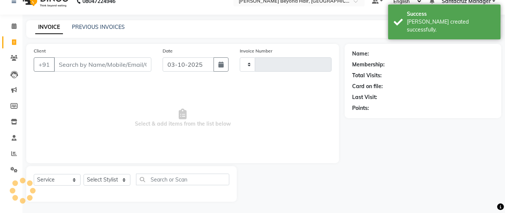
type input "7104"
select select "6357"
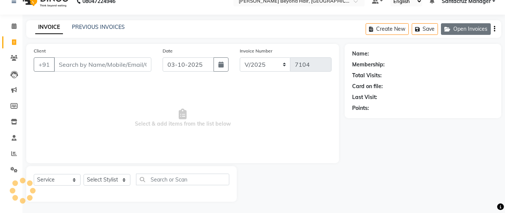
click at [473, 32] on button "Open Invoices" at bounding box center [466, 29] width 50 height 12
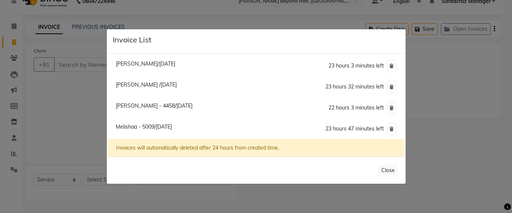
click at [96, 25] on ngb-modal-window "Invoice List Apara Mehta/03 October 2025 23 hours 3 minutes left Pooja Patil /0…" at bounding box center [256, 106] width 512 height 213
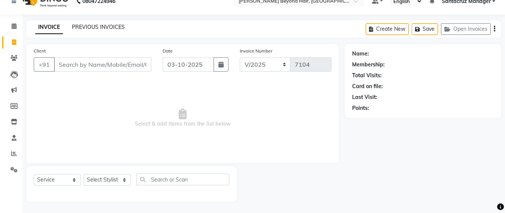
click at [96, 25] on link "PREVIOUS INVOICES" at bounding box center [98, 27] width 53 height 7
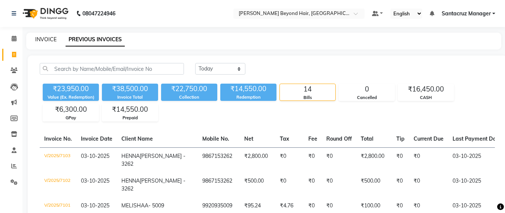
click at [43, 39] on link "INVOICE" at bounding box center [45, 39] width 21 height 7
select select "service"
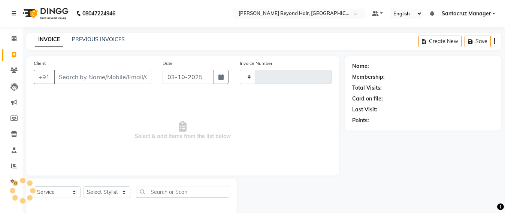
scroll to position [12, 0]
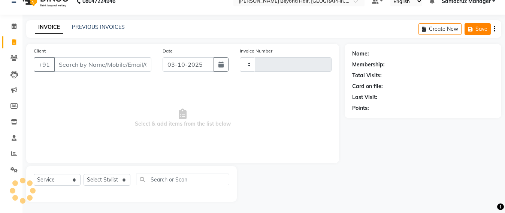
type input "7104"
select select "6357"
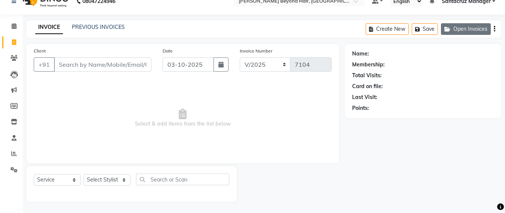
click at [460, 28] on button "Open Invoices" at bounding box center [466, 29] width 50 height 12
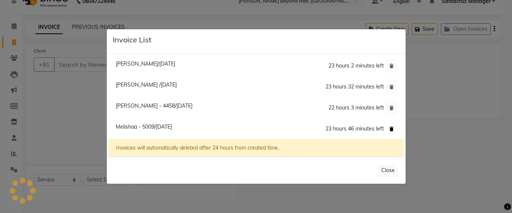
click at [393, 129] on icon at bounding box center [392, 129] width 4 height 4
click at [392, 119] on li "Shama Patel - 4458/03 October 2025 22 hours 3 minutes left" at bounding box center [255, 107] width 295 height 21
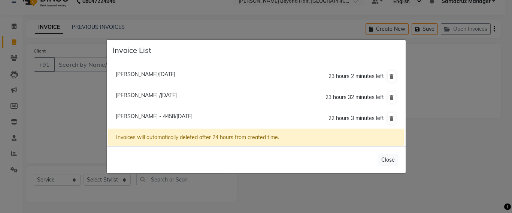
click at [440, 66] on ngb-modal-window "Invoice List Apara Mehta/03 October 2025 23 hours 2 minutes left Pooja Patil /0…" at bounding box center [256, 106] width 512 height 213
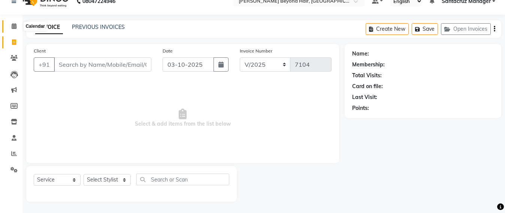
click at [16, 26] on icon at bounding box center [14, 26] width 5 height 6
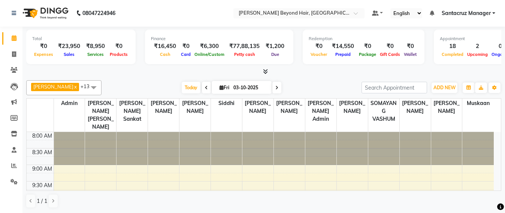
click at [276, 89] on icon at bounding box center [277, 87] width 3 height 4
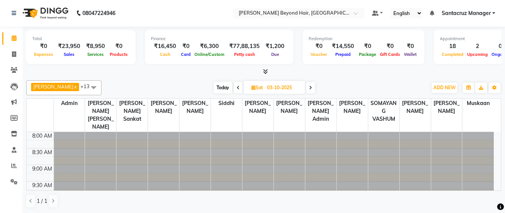
type input "04-10-2025"
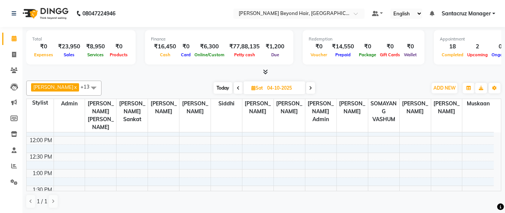
scroll to position [175, 0]
click at [174, 152] on div "8:00 AM 8:30 AM 9:00 AM 9:30 AM 10:00 AM 10:30 AM 11:00 AM 11:30 AM 12:00 PM 12…" at bounding box center [260, 172] width 467 height 428
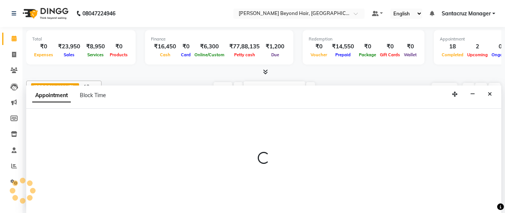
scroll to position [0, 0]
select select "47899"
select select "tentative"
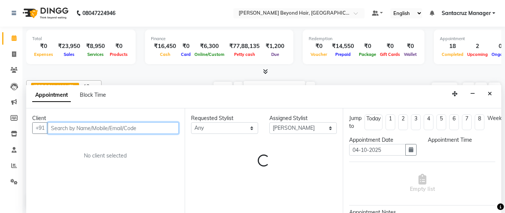
select select "840"
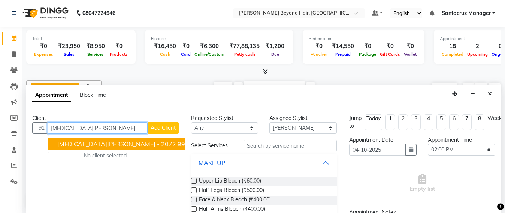
click at [93, 145] on span "NIKITA KOTHARI - 2072" at bounding box center [116, 143] width 119 height 7
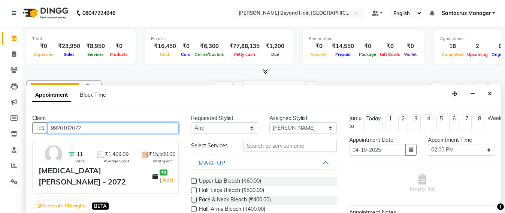
type input "9920102072"
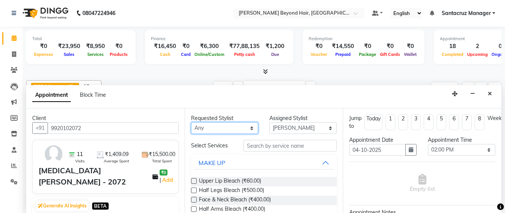
click at [228, 130] on select "Any Admin Avesh Sankat AZHER SHAIKH Dhruv Gohil Jayeshree Mahtre Manisha Subodh…" at bounding box center [224, 128] width 67 height 12
select select "47899"
click at [191, 122] on select "Any Admin Avesh Sankat AZHER SHAIKH Dhruv Gohil Jayeshree Mahtre Manisha Subodh…" at bounding box center [224, 128] width 67 height 12
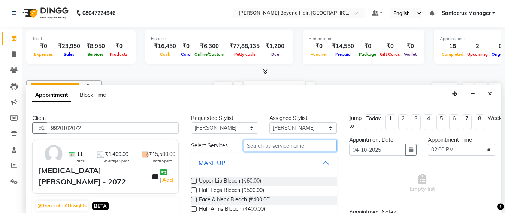
click at [244, 144] on input "text" at bounding box center [291, 146] width 94 height 12
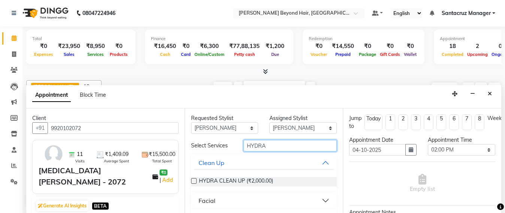
type input "HYDRA"
click at [202, 201] on div "Facial" at bounding box center [207, 200] width 17 height 9
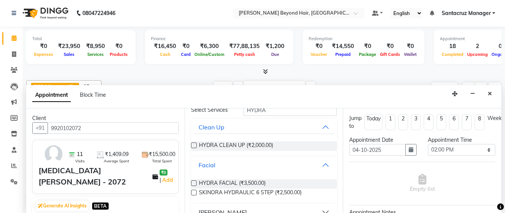
scroll to position [49, 0]
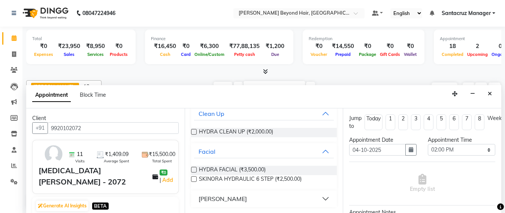
click at [192, 170] on label at bounding box center [194, 170] width 6 height 6
click at [192, 170] on input "checkbox" at bounding box center [193, 170] width 5 height 5
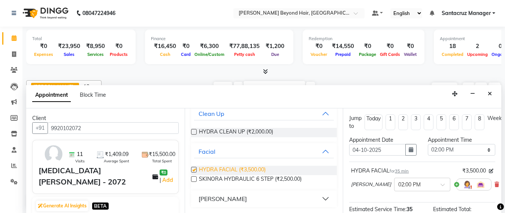
checkbox input "false"
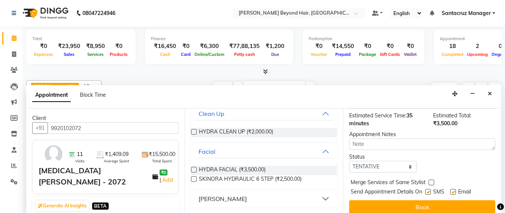
scroll to position [109, 0]
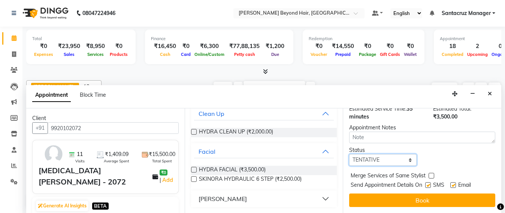
click at [406, 154] on select "Select TENTATIVE CONFIRM UPCOMING" at bounding box center [382, 160] width 67 height 12
select select "confirm booking"
click at [349, 154] on select "Select TENTATIVE CONFIRM UPCOMING" at bounding box center [382, 160] width 67 height 12
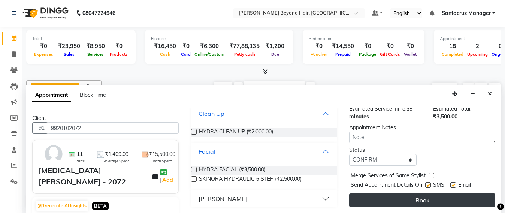
click at [427, 195] on button "Book" at bounding box center [422, 199] width 146 height 13
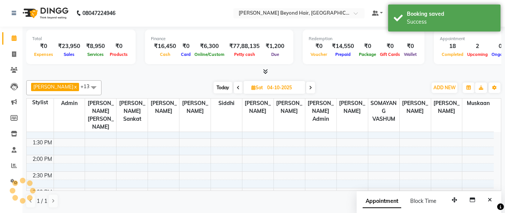
scroll to position [0, 0]
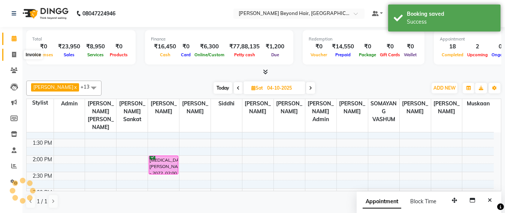
click at [9, 58] on span at bounding box center [13, 55] width 13 height 9
select select "service"
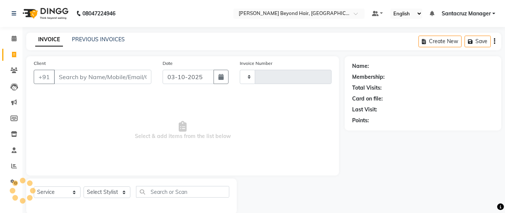
type input "7104"
select select "6357"
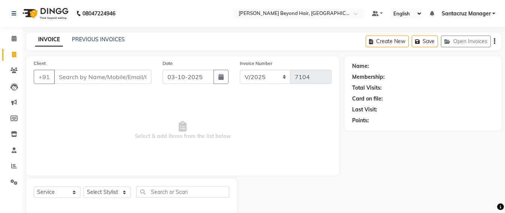
scroll to position [12, 0]
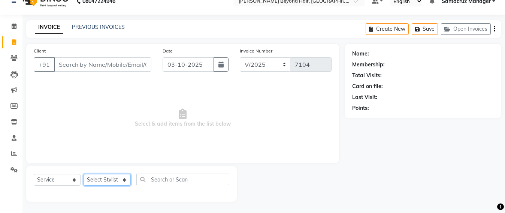
click at [106, 181] on select "Select Stylist Admin [PERSON_NAME] Sankat [PERSON_NAME] [PERSON_NAME] [PERSON_N…" at bounding box center [107, 180] width 47 height 12
select select "47905"
click at [84, 174] on select "Select Stylist Admin [PERSON_NAME] Sankat [PERSON_NAME] [PERSON_NAME] [PERSON_N…" at bounding box center [107, 180] width 47 height 12
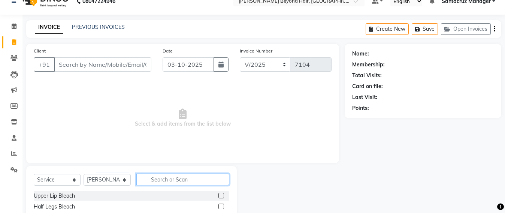
click at [156, 184] on input "text" at bounding box center [182, 180] width 93 height 12
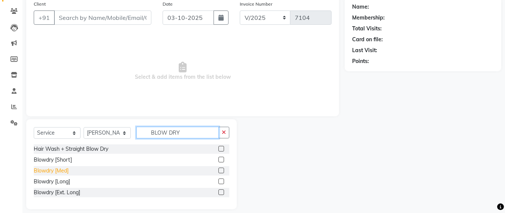
type input "BLOW DRY"
click at [51, 169] on div "Blowdry [Med]" at bounding box center [51, 171] width 35 height 8
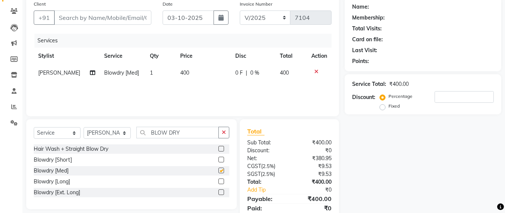
checkbox input "false"
click at [188, 75] on td "400" at bounding box center [203, 72] width 55 height 17
select select "47905"
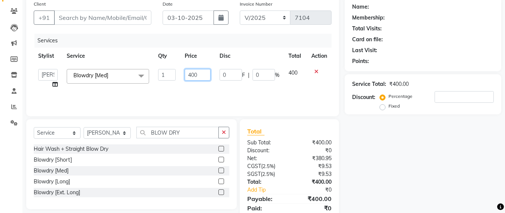
click at [200, 74] on input "400" at bounding box center [198, 75] width 26 height 12
type input "4"
type input "550"
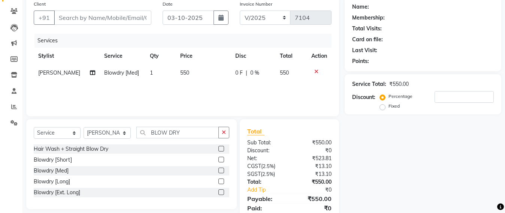
click at [189, 97] on div "Services Stylist Service Qty Price Disc Total Action Dhruv Gohil Blowdry [Med] …" at bounding box center [183, 71] width 298 height 75
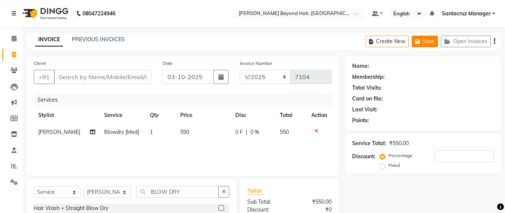
click at [424, 43] on button "Save" at bounding box center [425, 42] width 26 height 12
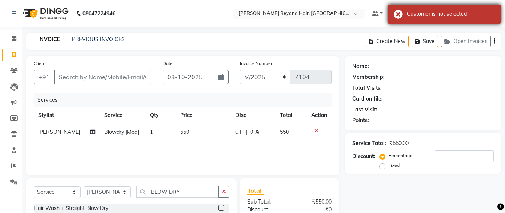
click at [401, 12] on div "Customer is not selected" at bounding box center [444, 13] width 112 height 19
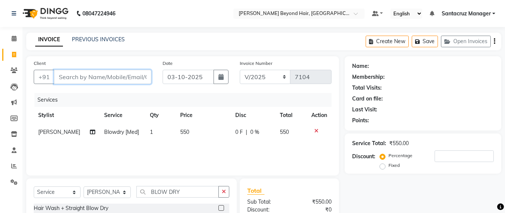
click at [64, 73] on input "Client" at bounding box center [102, 77] width 97 height 14
click at [388, 41] on button "Create New" at bounding box center [387, 42] width 43 height 12
select select "service"
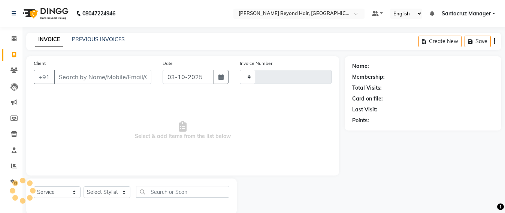
scroll to position [12, 0]
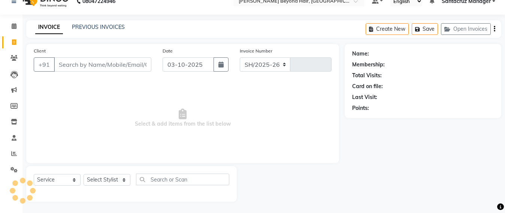
select select "6357"
type input "7104"
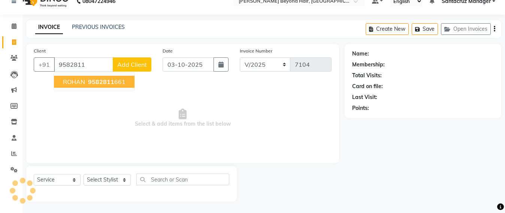
click at [101, 85] on span "9582811" at bounding box center [101, 81] width 26 height 7
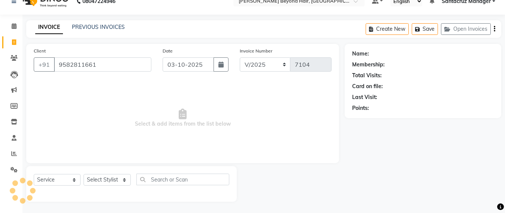
type input "9582811661"
drag, startPoint x: 101, startPoint y: 180, endPoint x: 103, endPoint y: 174, distance: 5.8
click at [101, 180] on select "Select Stylist Admin [PERSON_NAME] Sankat [PERSON_NAME] [PERSON_NAME] [PERSON_N…" at bounding box center [107, 180] width 47 height 12
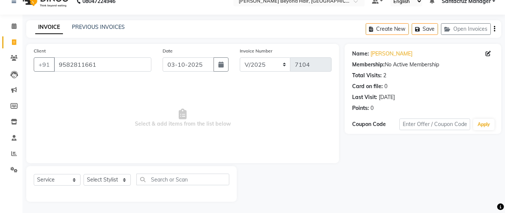
click at [262, 138] on span "Select & add items from the list below" at bounding box center [183, 118] width 298 height 75
click at [90, 181] on select "Select Stylist Admin [PERSON_NAME] Sankat [PERSON_NAME] [PERSON_NAME] [PERSON_N…" at bounding box center [107, 180] width 47 height 12
select select "47899"
click at [84, 174] on select "Select Stylist Admin [PERSON_NAME] Sankat [PERSON_NAME] [PERSON_NAME] [PERSON_N…" at bounding box center [107, 180] width 47 height 12
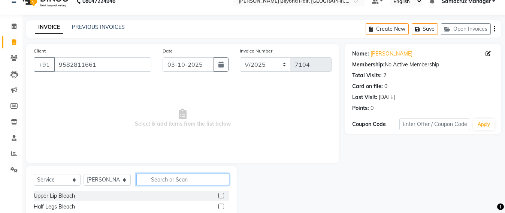
click at [165, 179] on input "text" at bounding box center [182, 180] width 93 height 12
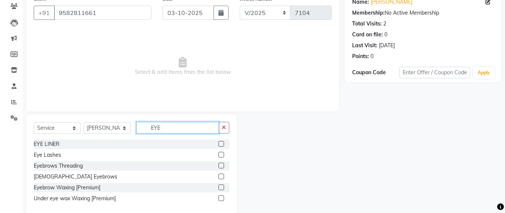
scroll to position [78, 0]
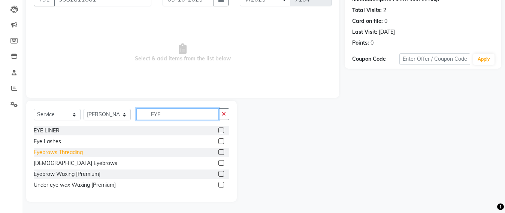
type input "EYE"
click at [61, 153] on div "Eyebrows Threading" at bounding box center [58, 152] width 49 height 8
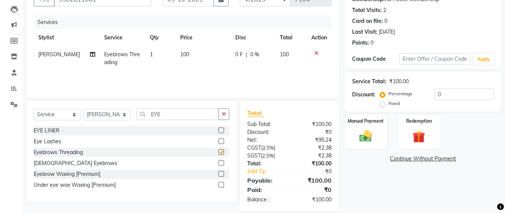
checkbox input "false"
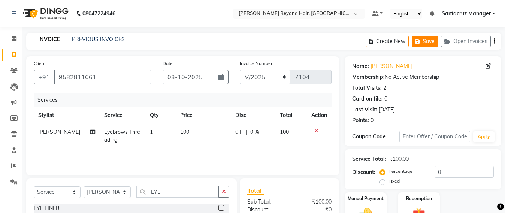
click at [427, 39] on button "Save" at bounding box center [425, 42] width 26 height 12
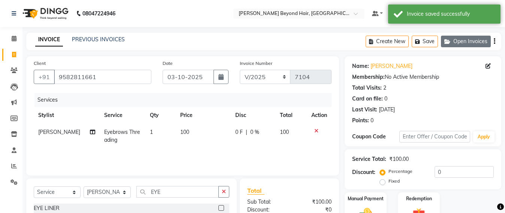
click at [468, 40] on button "Open Invoices" at bounding box center [466, 42] width 50 height 12
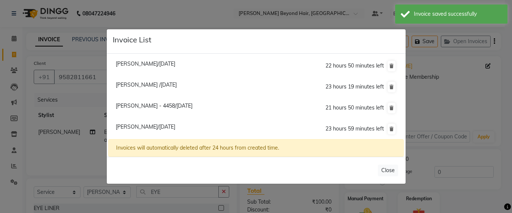
click at [465, 71] on ngb-modal-window "Invoice List Apara Mehta/03 October 2025 22 hours 50 minutes left Pooja Patil /…" at bounding box center [256, 106] width 512 height 213
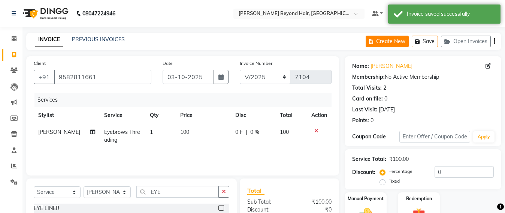
click at [400, 43] on button "Create New" at bounding box center [387, 42] width 43 height 12
select select "service"
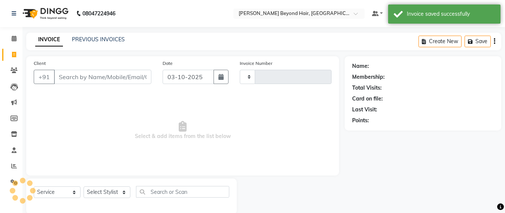
scroll to position [12, 0]
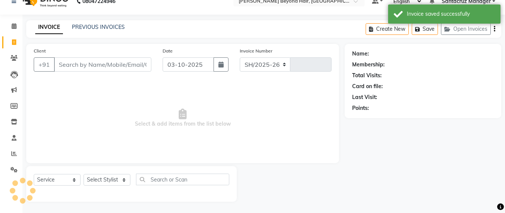
select select "6357"
type input "7104"
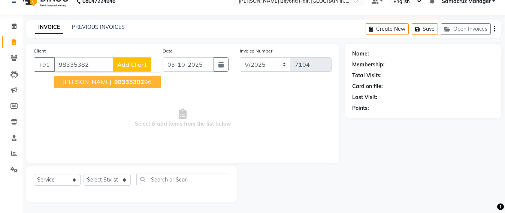
click at [83, 83] on span "BANEET" at bounding box center [87, 81] width 48 height 7
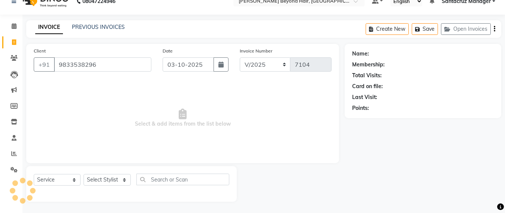
type input "9833538296"
click at [102, 179] on select "Select Stylist Admin [PERSON_NAME] Sankat [PERSON_NAME] [PERSON_NAME] [PERSON_N…" at bounding box center [107, 180] width 47 height 12
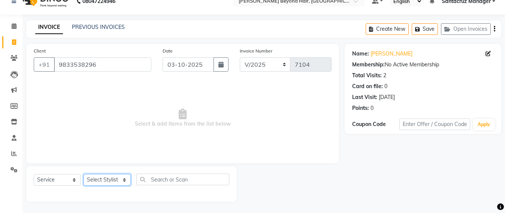
select select "47905"
click at [84, 174] on select "Select Stylist Admin [PERSON_NAME] Sankat [PERSON_NAME] [PERSON_NAME] [PERSON_N…" at bounding box center [107, 180] width 47 height 12
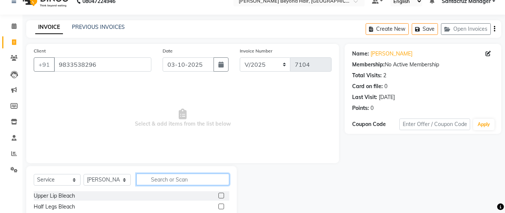
click at [164, 181] on input "text" at bounding box center [182, 180] width 93 height 12
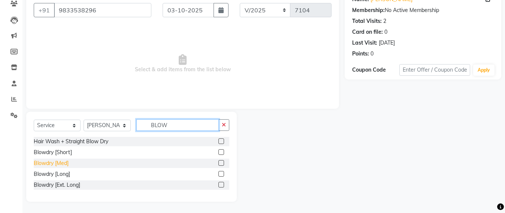
type input "BLOW"
click at [63, 160] on div "Blowdry [Med]" at bounding box center [51, 163] width 35 height 8
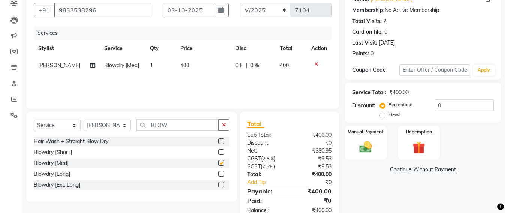
checkbox input "false"
click at [188, 62] on td "400" at bounding box center [203, 65] width 55 height 17
select select "47905"
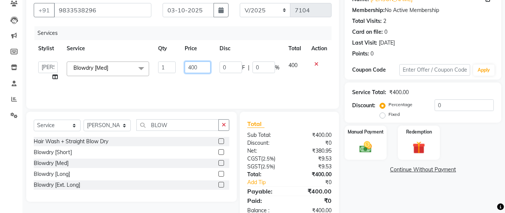
click at [202, 66] on input "400" at bounding box center [198, 67] width 26 height 12
type input "4"
type input "550"
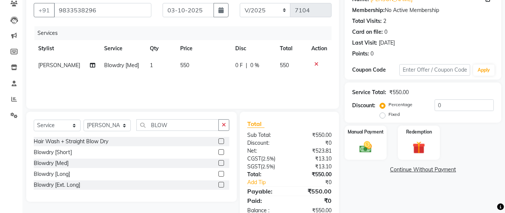
click at [282, 73] on tr "Dhruv Gohil Blowdry [Med] 1 550 0 F | 0 % 550" at bounding box center [183, 65] width 298 height 17
click at [365, 150] on img at bounding box center [365, 146] width 21 height 15
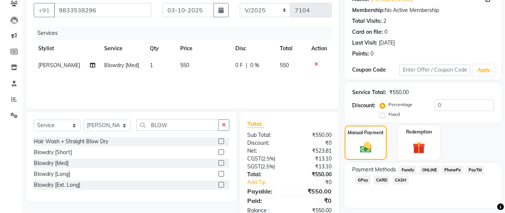
click at [358, 178] on span "GPay" at bounding box center [362, 180] width 15 height 9
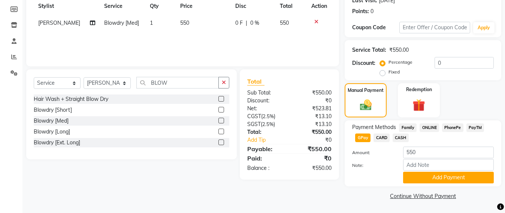
click at [444, 182] on button "Add Payment" at bounding box center [448, 178] width 91 height 12
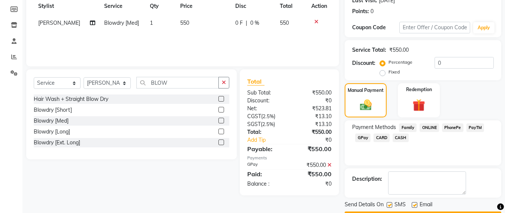
scroll to position [130, 0]
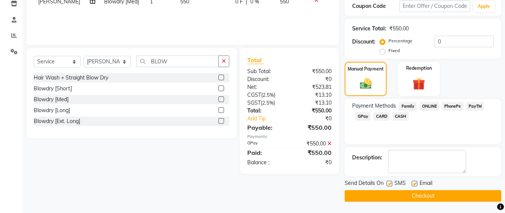
click at [407, 197] on button "Checkout" at bounding box center [423, 196] width 157 height 12
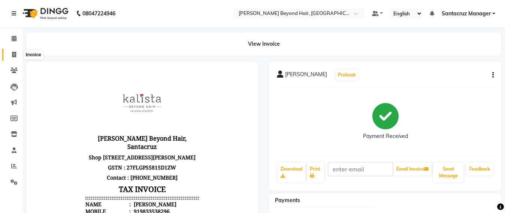
click at [7, 56] on span at bounding box center [13, 55] width 13 height 9
select select "service"
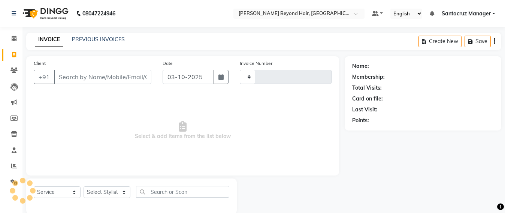
scroll to position [12, 0]
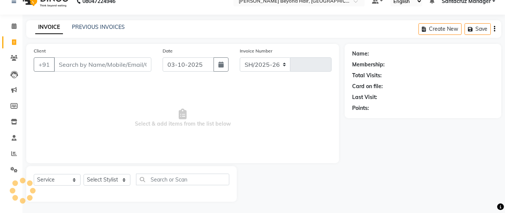
select select "6357"
type input "7105"
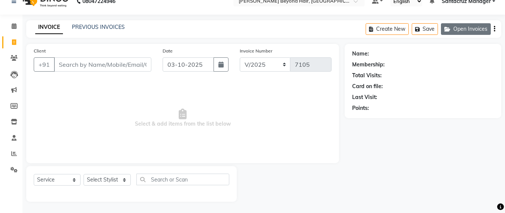
click at [464, 30] on button "Open Invoices" at bounding box center [466, 29] width 50 height 12
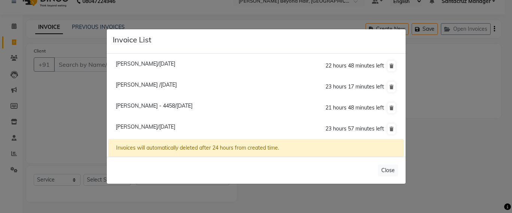
click at [127, 66] on span "[PERSON_NAME]/[DATE]" at bounding box center [146, 63] width 60 height 7
type input "9820187782"
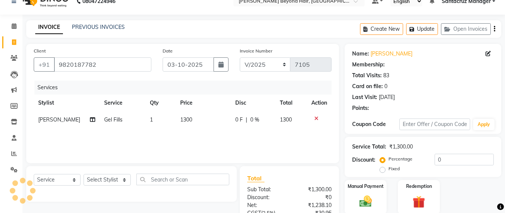
click at [188, 118] on td "1300" at bounding box center [203, 119] width 55 height 17
select select "47907"
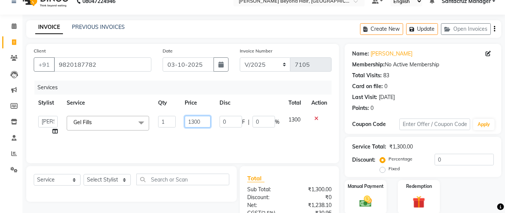
click at [203, 119] on input "1300" at bounding box center [198, 122] width 26 height 12
type input "1"
type input "2400"
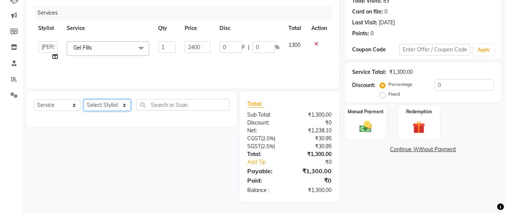
click at [104, 103] on select "Select Stylist Admin [PERSON_NAME] Sankat [PERSON_NAME] [PERSON_NAME] [PERSON_N…" at bounding box center [107, 105] width 47 height 12
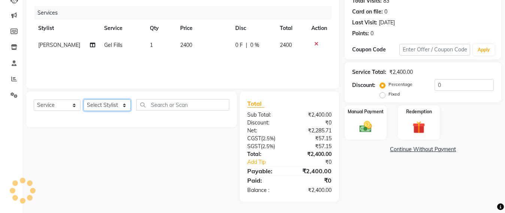
select select "47899"
click at [84, 99] on select "Select Stylist Admin [PERSON_NAME] Sankat [PERSON_NAME] [PERSON_NAME] [PERSON_N…" at bounding box center [107, 105] width 47 height 12
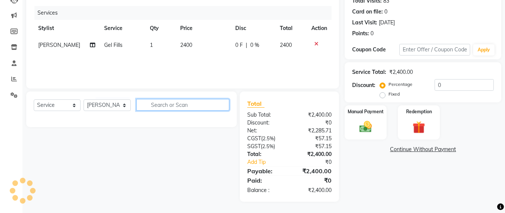
click at [156, 101] on input "text" at bounding box center [182, 105] width 93 height 12
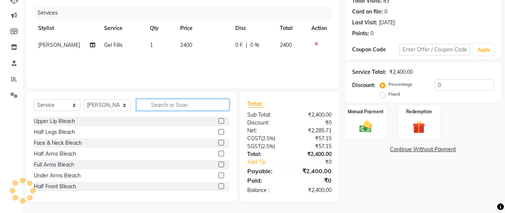
click at [156, 101] on input "text" at bounding box center [182, 105] width 93 height 12
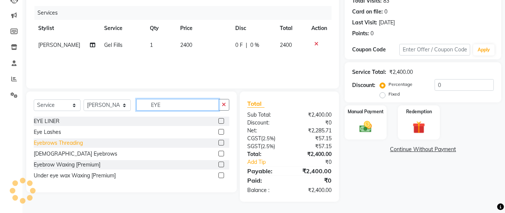
type input "EYE"
click at [76, 142] on div "Eyebrows Threading" at bounding box center [58, 143] width 49 height 8
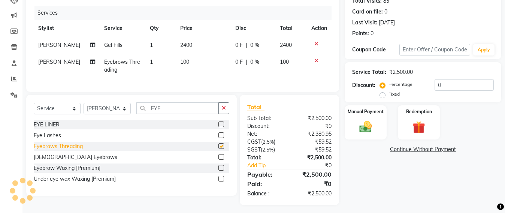
checkbox input "false"
click at [61, 139] on div "Eye Lashes" at bounding box center [47, 136] width 27 height 8
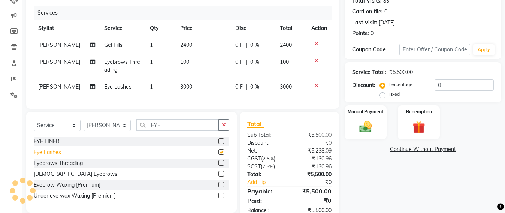
checkbox input "false"
click at [317, 85] on icon at bounding box center [316, 85] width 4 height 5
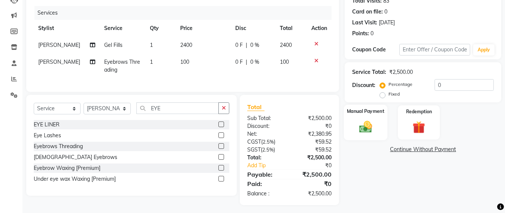
click at [357, 126] on img at bounding box center [365, 126] width 21 height 15
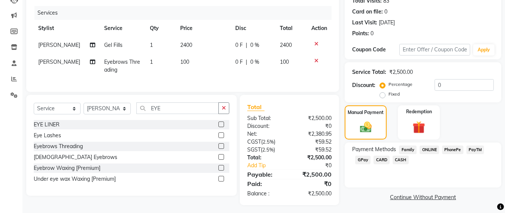
click at [398, 160] on span "CASH" at bounding box center [401, 160] width 16 height 9
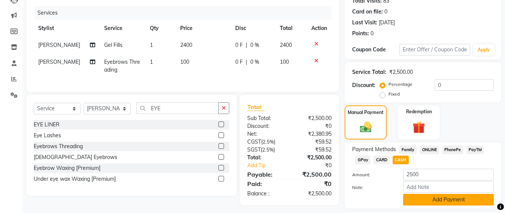
click at [443, 198] on button "Add Payment" at bounding box center [448, 200] width 91 height 12
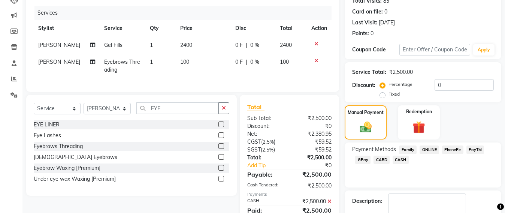
scroll to position [130, 0]
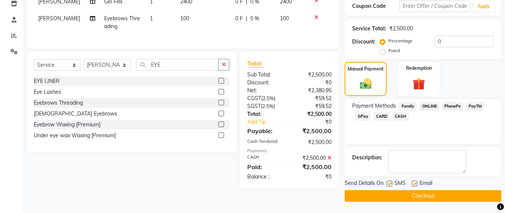
click at [431, 198] on button "Checkout" at bounding box center [423, 196] width 157 height 12
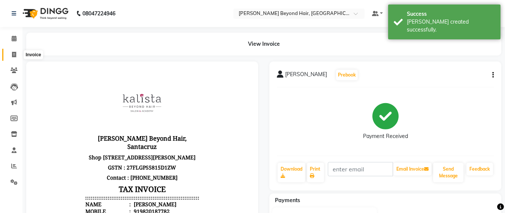
click at [15, 55] on icon at bounding box center [14, 55] width 4 height 6
select select "service"
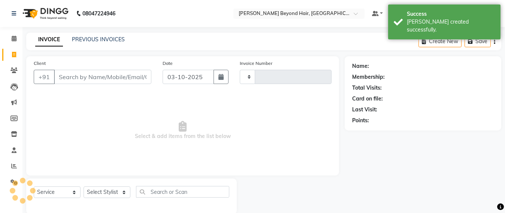
scroll to position [12, 0]
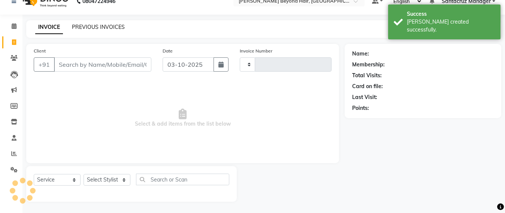
click at [105, 26] on link "PREVIOUS INVOICES" at bounding box center [98, 27] width 53 height 7
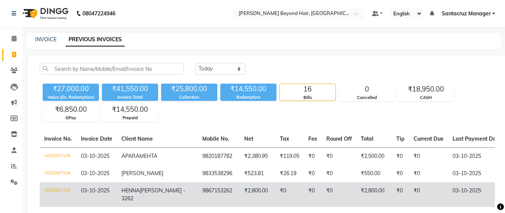
scroll to position [94, 0]
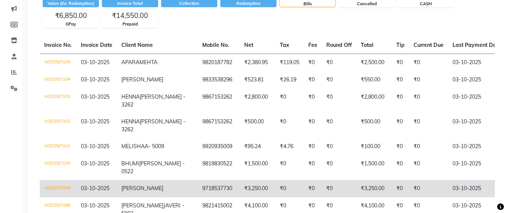
click at [199, 182] on td "9718537730" at bounding box center [219, 188] width 42 height 17
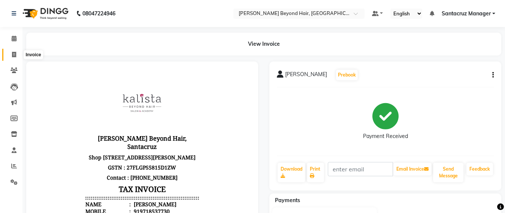
click at [13, 52] on icon at bounding box center [14, 55] width 4 height 6
select select "service"
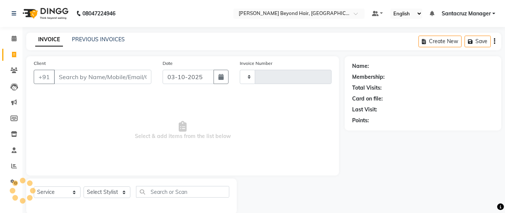
scroll to position [12, 0]
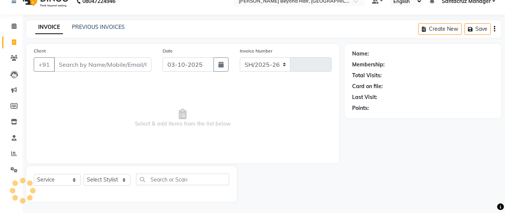
select select "6357"
type input "7106"
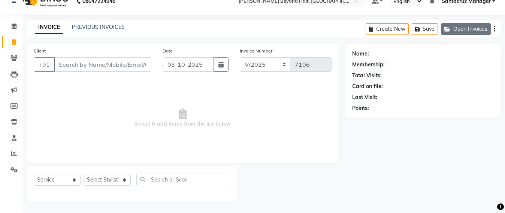
click at [462, 26] on button "Open Invoices" at bounding box center [466, 29] width 50 height 12
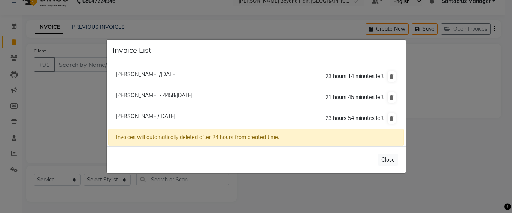
click at [130, 118] on span "Rohan Null/03 October 2025" at bounding box center [146, 116] width 60 height 7
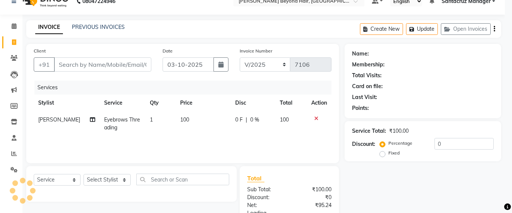
type input "9582811661"
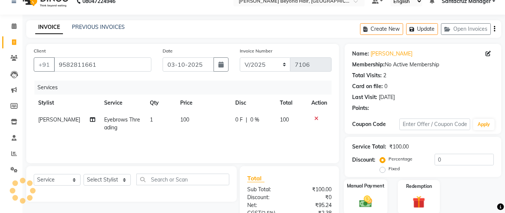
click at [370, 196] on img at bounding box center [365, 201] width 21 height 15
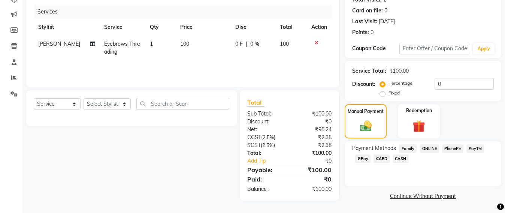
click at [359, 159] on span "GPay" at bounding box center [362, 158] width 15 height 9
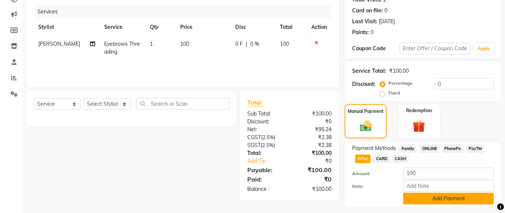
click at [447, 197] on button "Add Payment" at bounding box center [448, 199] width 91 height 12
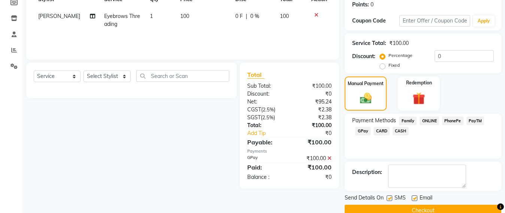
scroll to position [130, 0]
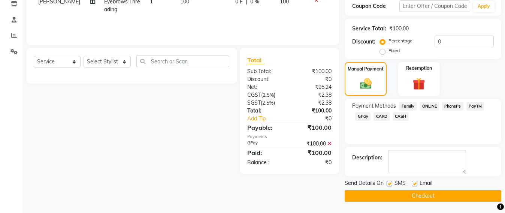
click at [425, 192] on button "Checkout" at bounding box center [423, 196] width 157 height 12
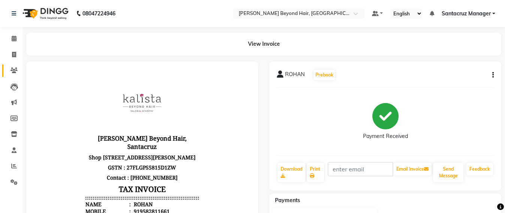
click at [12, 65] on link "Clients" at bounding box center [11, 70] width 18 height 12
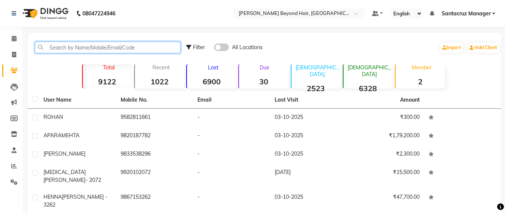
click at [55, 45] on input "text" at bounding box center [108, 48] width 146 height 12
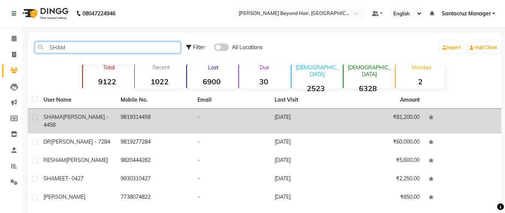
type input "SHAM"
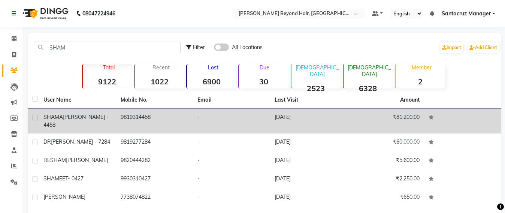
click at [135, 116] on td "9819314458" at bounding box center [154, 121] width 77 height 25
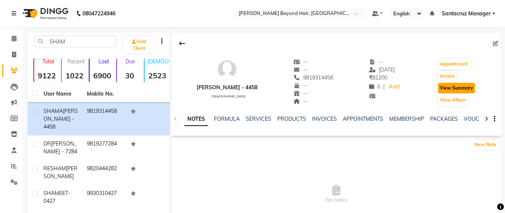
click at [455, 88] on button "View Summary" at bounding box center [456, 88] width 37 height 10
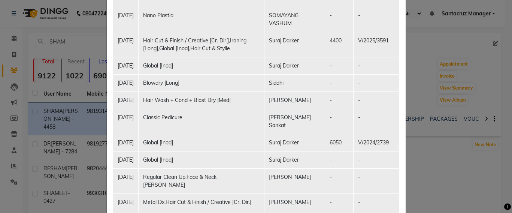
scroll to position [328, 0]
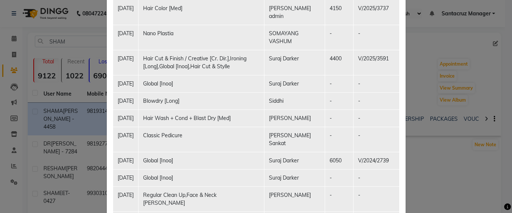
click at [439, 151] on ngb-modal-window "Client Summary Print SHAMA PATEL - 4458 9819314458 2025-08-23 Membership Vouche…" at bounding box center [256, 106] width 512 height 213
click at [453, 162] on ngb-modal-window "Client Summary Print SHAMA PATEL - 4458 9819314458 2025-08-23 Membership Vouche…" at bounding box center [256, 106] width 512 height 213
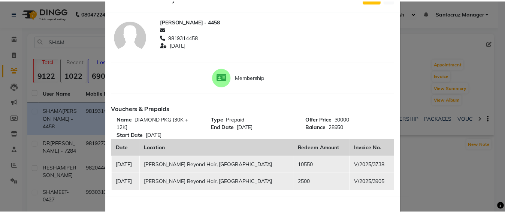
scroll to position [0, 0]
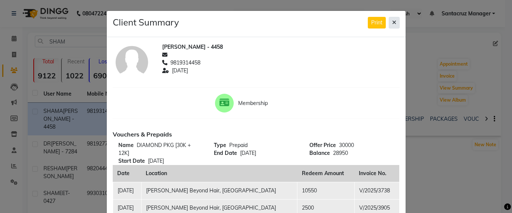
click at [392, 23] on icon at bounding box center [394, 22] width 4 height 5
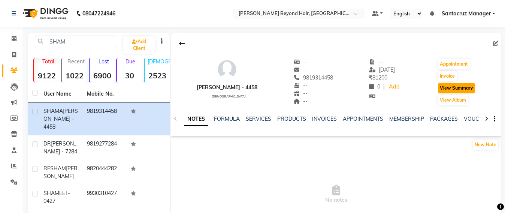
click at [455, 84] on button "View Summary" at bounding box center [456, 88] width 37 height 10
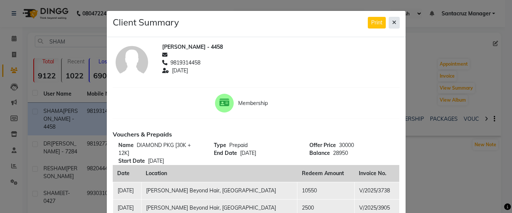
click at [392, 21] on icon at bounding box center [394, 22] width 4 height 5
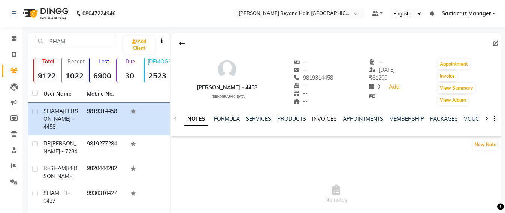
click at [324, 117] on link "INVOICES" at bounding box center [324, 118] width 25 height 7
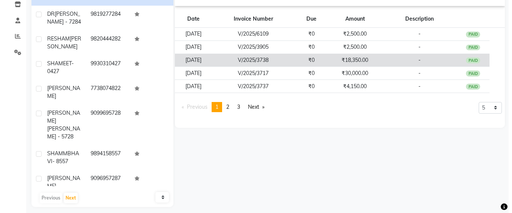
scroll to position [135, 0]
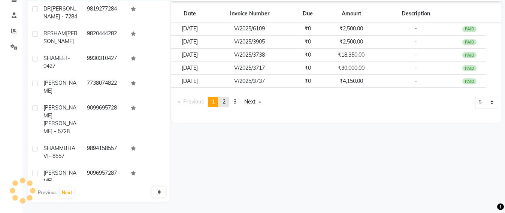
click at [223, 102] on link "page 2" at bounding box center [224, 102] width 10 height 10
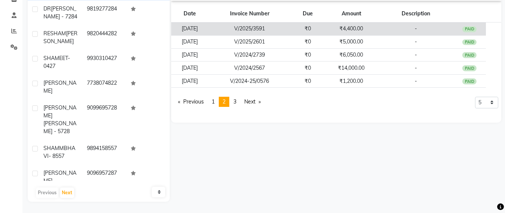
click at [361, 27] on td "₹4,400.00" at bounding box center [351, 28] width 54 height 13
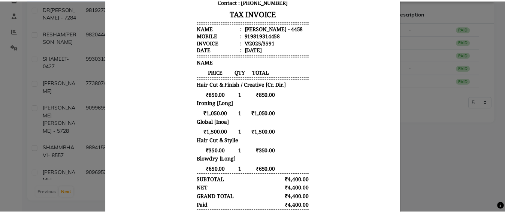
scroll to position [187, 0]
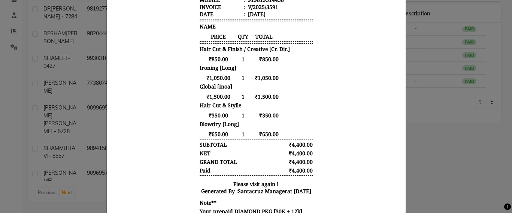
click at [415, 97] on ngb-modal-window "INVOICE View Invoice Close" at bounding box center [256, 106] width 512 height 213
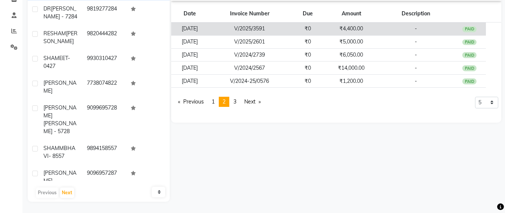
scroll to position [0, 0]
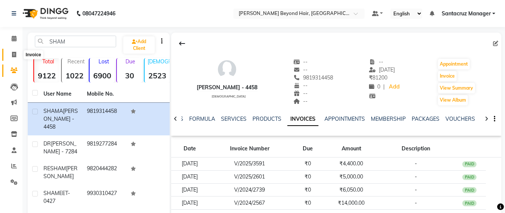
click at [13, 55] on icon at bounding box center [14, 55] width 4 height 6
select select "service"
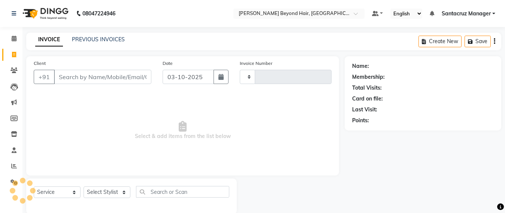
scroll to position [12, 0]
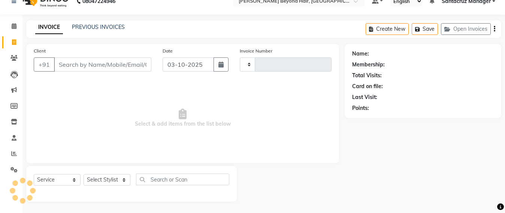
type input "7107"
select select "6357"
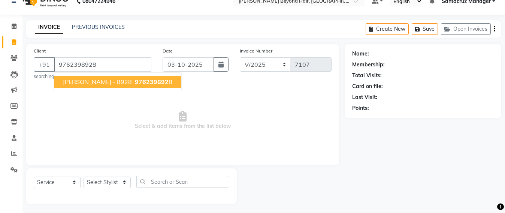
type input "9762398928"
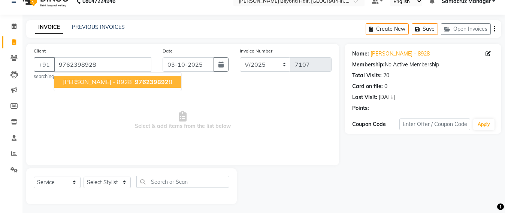
click at [83, 82] on span "RICHA - 8928" at bounding box center [97, 81] width 69 height 7
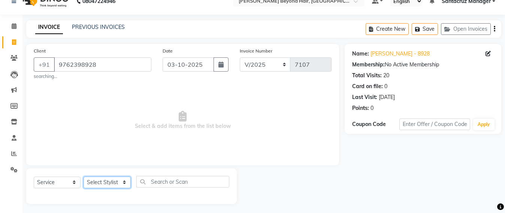
click at [101, 181] on select "Select Stylist Admin [PERSON_NAME] Sankat [PERSON_NAME] [PERSON_NAME] [PERSON_N…" at bounding box center [107, 183] width 47 height 12
select select "47842"
click at [84, 177] on select "Select Stylist Admin [PERSON_NAME] Sankat [PERSON_NAME] [PERSON_NAME] [PERSON_N…" at bounding box center [107, 183] width 47 height 12
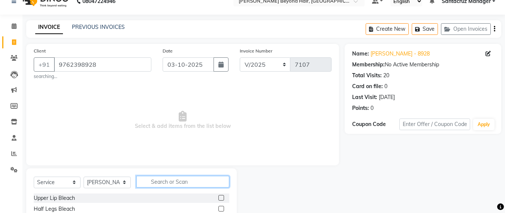
click at [154, 180] on input "text" at bounding box center [182, 182] width 93 height 12
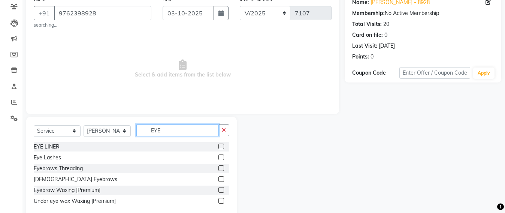
scroll to position [80, 0]
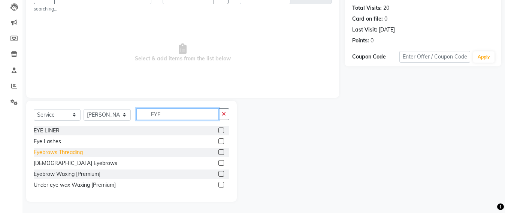
type input "EYE"
click at [50, 151] on div "Eyebrows Threading" at bounding box center [58, 152] width 49 height 8
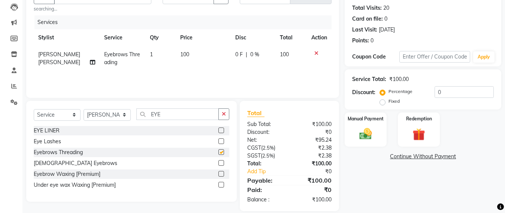
checkbox input "false"
click at [169, 116] on input "EYE" at bounding box center [177, 114] width 82 height 12
type input "E"
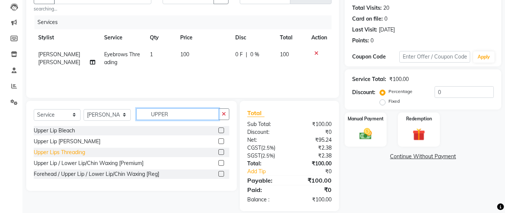
type input "UPPER"
click at [63, 153] on div "Upper Lips Threading" at bounding box center [59, 152] width 51 height 8
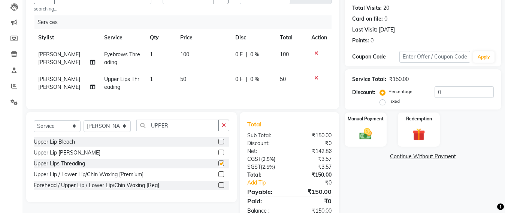
checkbox input "false"
click at [370, 142] on div "Manual Payment" at bounding box center [365, 130] width 43 height 36
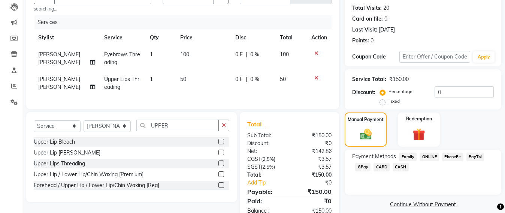
click at [363, 167] on span "GPay" at bounding box center [362, 167] width 15 height 9
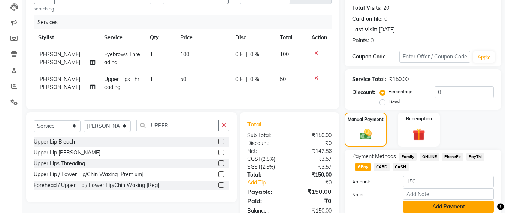
click at [432, 209] on button "Add Payment" at bounding box center [448, 207] width 91 height 12
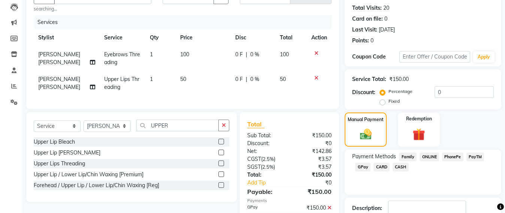
click at [362, 166] on span "GPay" at bounding box center [362, 167] width 15 height 9
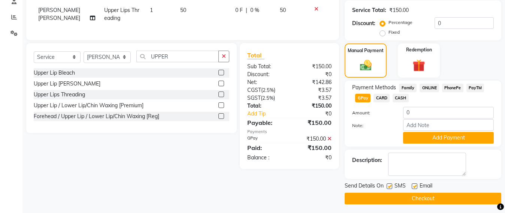
scroll to position [151, 0]
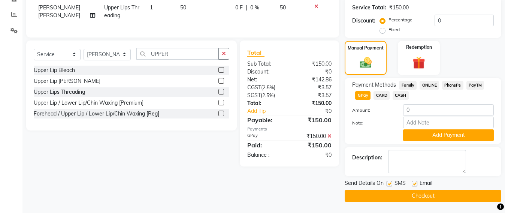
click at [329, 139] on icon at bounding box center [330, 135] width 4 height 5
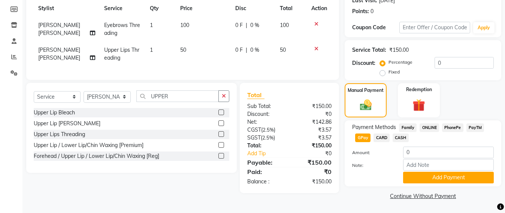
scroll to position [109, 0]
click at [418, 106] on img at bounding box center [419, 105] width 21 height 16
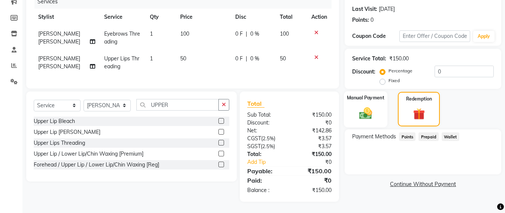
click at [365, 106] on img at bounding box center [365, 113] width 21 height 15
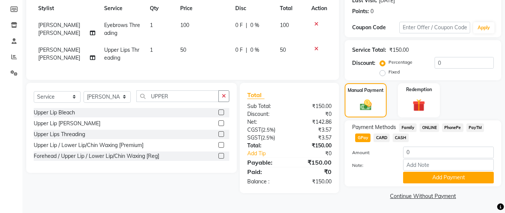
click at [362, 141] on span "GPay" at bounding box center [362, 137] width 15 height 9
type input "150"
click at [435, 179] on button "Add Payment" at bounding box center [448, 178] width 91 height 12
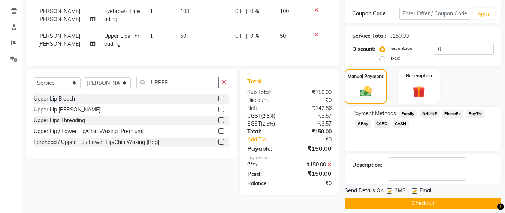
scroll to position [130, 0]
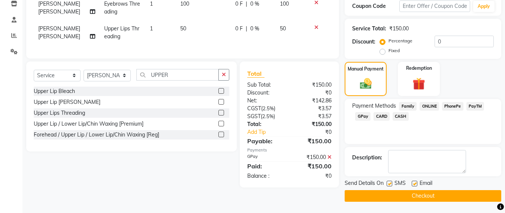
click at [425, 195] on button "Checkout" at bounding box center [423, 196] width 157 height 12
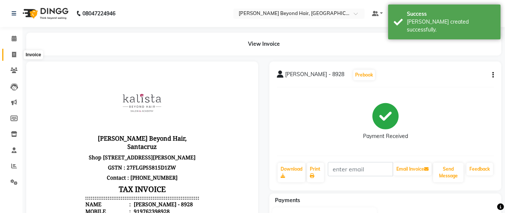
click at [12, 53] on icon at bounding box center [14, 55] width 4 height 6
select select "service"
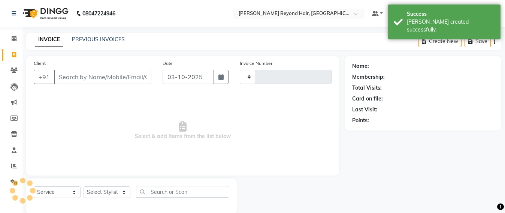
scroll to position [12, 0]
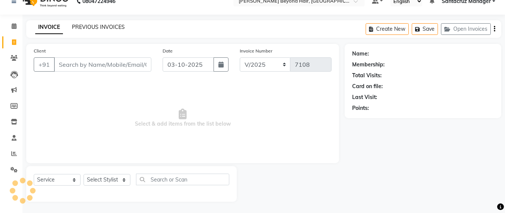
click at [99, 27] on link "PREVIOUS INVOICES" at bounding box center [98, 27] width 53 height 7
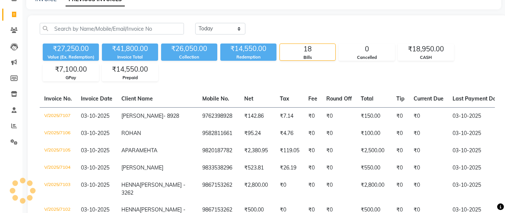
scroll to position [94, 0]
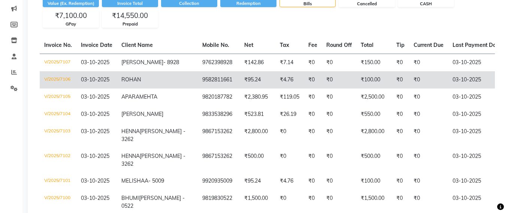
click at [207, 80] on td "9582811661" at bounding box center [219, 79] width 42 height 17
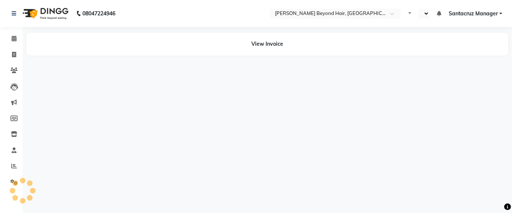
select select "en"
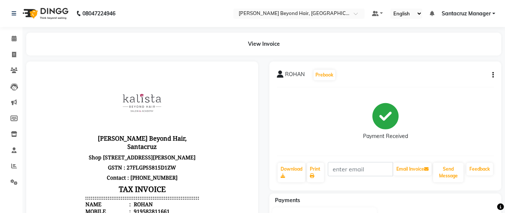
scroll to position [6, 0]
click at [493, 75] on icon "button" at bounding box center [493, 75] width 1 height 0
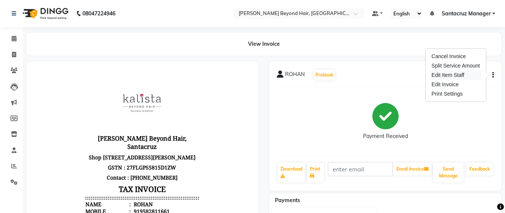
click at [447, 78] on div "Edit Item Staff" at bounding box center [455, 74] width 51 height 9
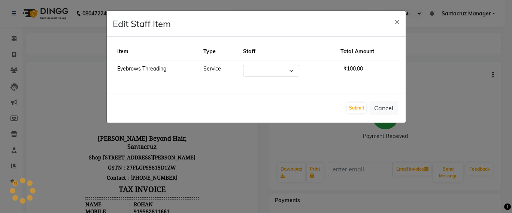
select select "47899"
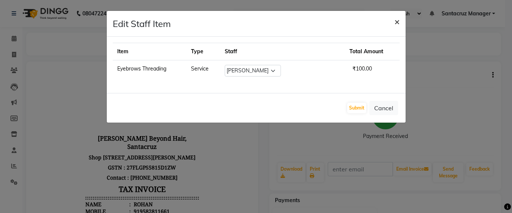
click at [397, 23] on span "×" at bounding box center [397, 21] width 5 height 11
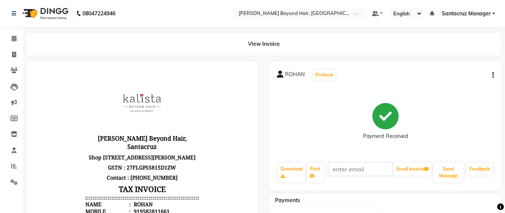
click at [492, 76] on button "button" at bounding box center [492, 75] width 4 height 8
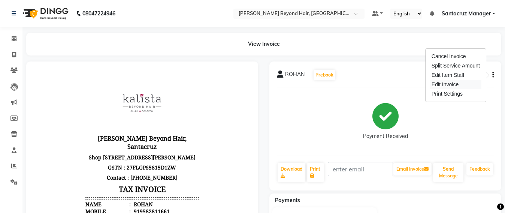
click at [437, 84] on div "Edit Invoice" at bounding box center [455, 84] width 51 height 9
select select "service"
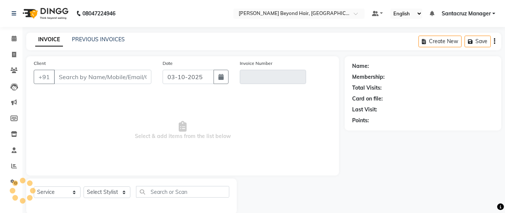
scroll to position [12, 0]
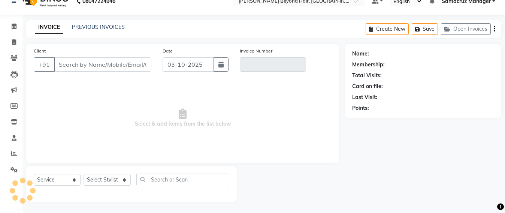
type input "9582811661"
type input "V/2025/7106"
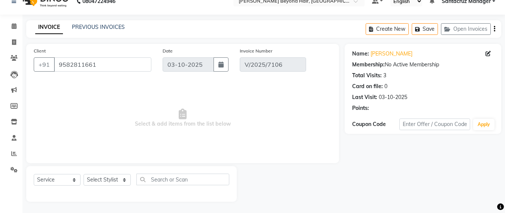
select select "select"
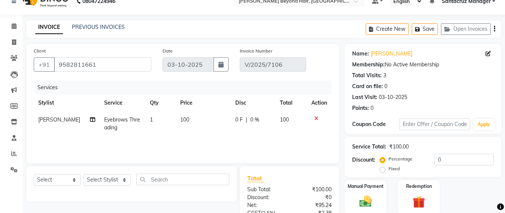
click at [121, 117] on span "Eyebrows Threading" at bounding box center [122, 123] width 36 height 15
select select "47899"
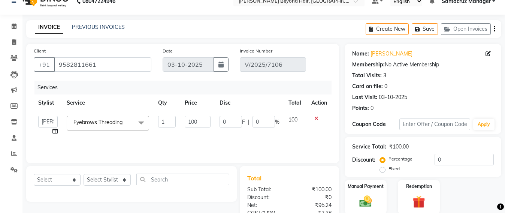
click at [113, 126] on span "Eyebrows Threading x" at bounding box center [101, 122] width 58 height 9
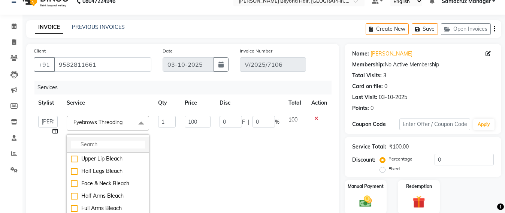
click at [78, 146] on input "multiselect-search" at bounding box center [108, 145] width 74 height 8
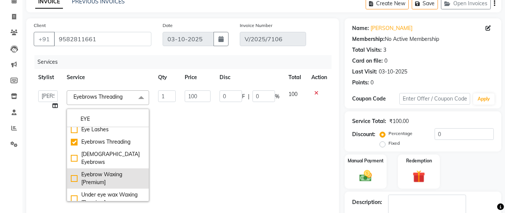
scroll to position [59, 0]
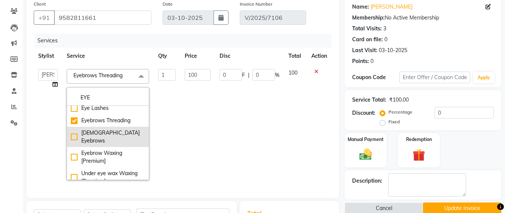
type input "EYE"
click at [97, 132] on div "[DEMOGRAPHIC_DATA] Eyebrows" at bounding box center [108, 137] width 74 height 16
checkbox input "false"
checkbox input "true"
type input "200"
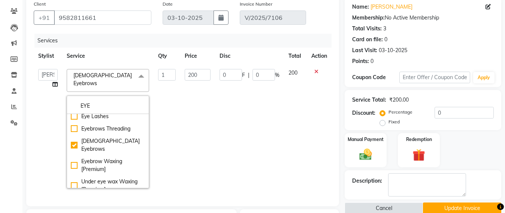
click at [235, 134] on td "0 F | 0 %" at bounding box center [249, 128] width 69 height 128
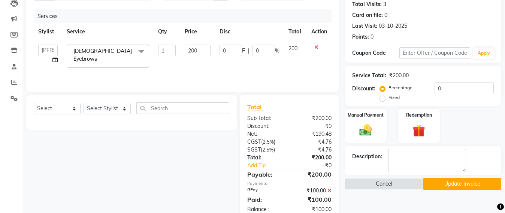
scroll to position [103, 0]
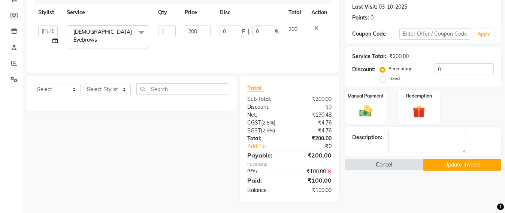
click at [328, 171] on icon at bounding box center [330, 171] width 4 height 5
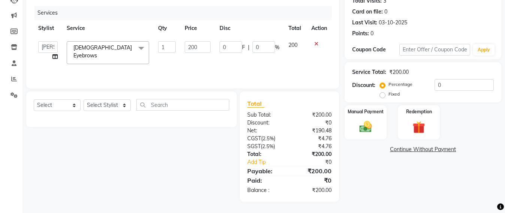
scroll to position [87, 0]
click at [373, 127] on img at bounding box center [365, 126] width 21 height 15
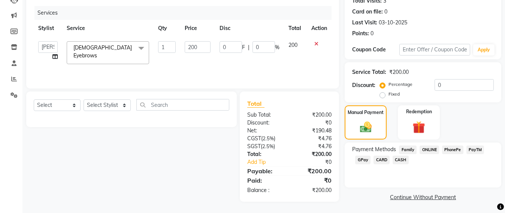
scroll to position [88, 0]
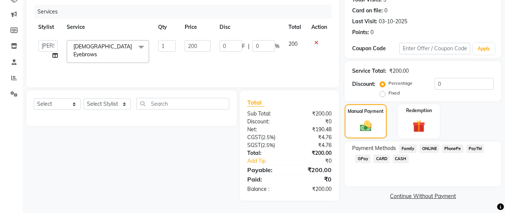
click at [367, 156] on span "GPay" at bounding box center [362, 158] width 15 height 9
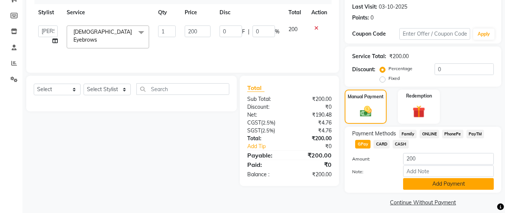
click at [425, 178] on button "Add Payment" at bounding box center [448, 184] width 91 height 12
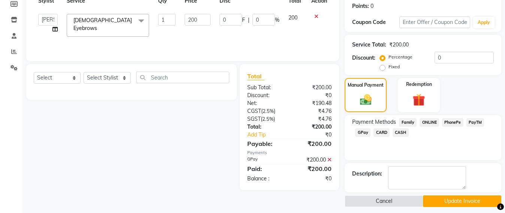
scroll to position [120, 0]
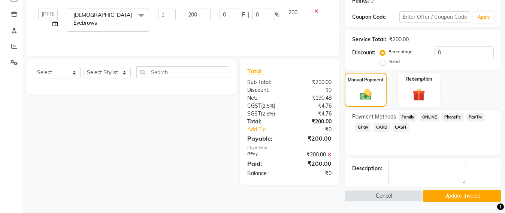
click at [454, 197] on button "Update Invoice" at bounding box center [462, 196] width 78 height 12
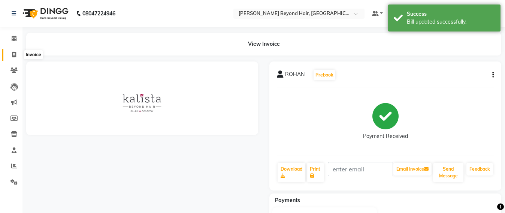
click at [9, 54] on span at bounding box center [13, 55] width 13 height 9
select select "service"
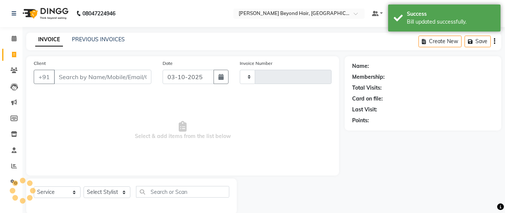
scroll to position [12, 0]
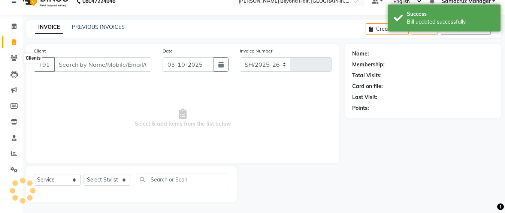
select select "6357"
type input "7108"
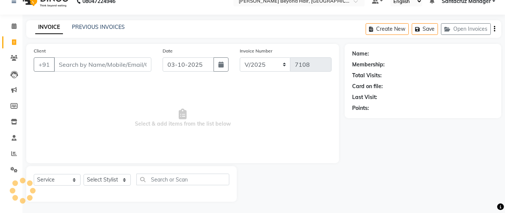
click at [265, 145] on span "Select & add items from the list below" at bounding box center [183, 118] width 298 height 75
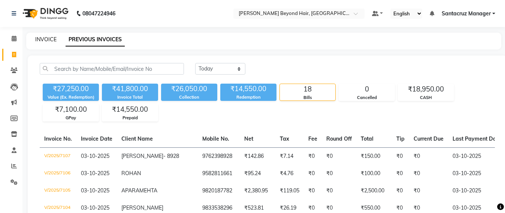
click at [40, 37] on link "INVOICE" at bounding box center [45, 39] width 21 height 7
select select "service"
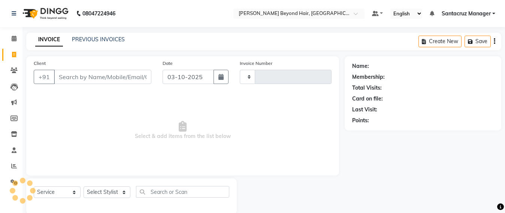
scroll to position [12, 0]
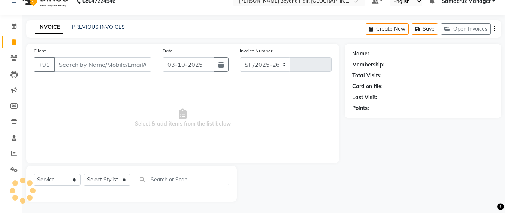
select select "6357"
type input "7108"
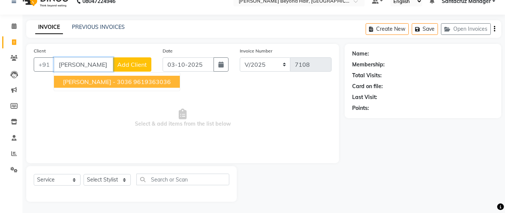
click at [77, 82] on span "[PERSON_NAME] - 3036" at bounding box center [97, 81] width 69 height 7
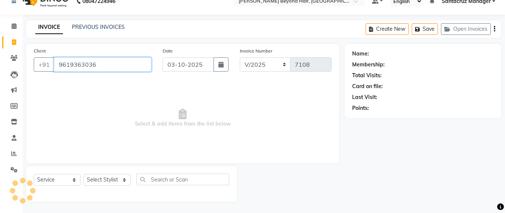
type input "9619363036"
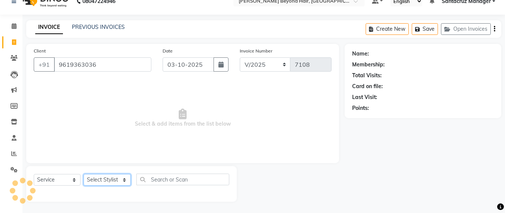
click at [121, 179] on select "Select Stylist Admin [PERSON_NAME] Sankat [PERSON_NAME] [PERSON_NAME] [PERSON_N…" at bounding box center [107, 180] width 47 height 12
select select "59106"
click at [84, 174] on select "Select Stylist Admin [PERSON_NAME] Sankat [PERSON_NAME] [PERSON_NAME] [PERSON_N…" at bounding box center [107, 180] width 47 height 12
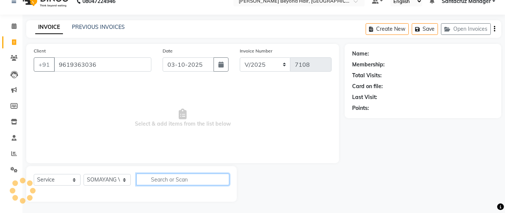
click at [155, 177] on input "text" at bounding box center [182, 180] width 93 height 12
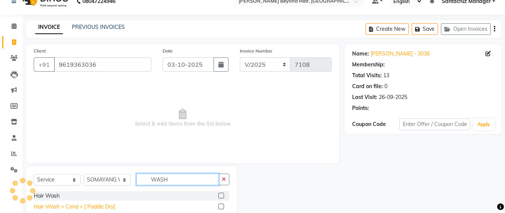
type input "WASH"
click at [89, 204] on div "Hair Wash + Cond + [ Paddle Dry]" at bounding box center [74, 207] width 81 height 8
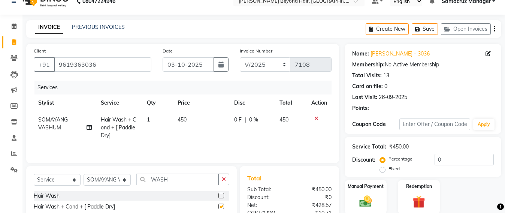
checkbox input "false"
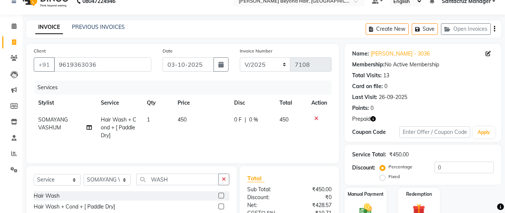
click at [374, 118] on icon "button" at bounding box center [373, 118] width 5 height 5
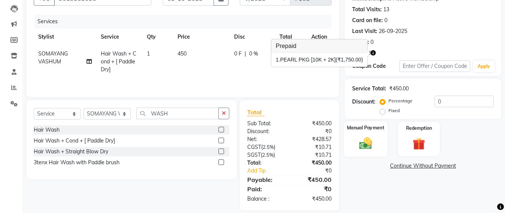
scroll to position [88, 0]
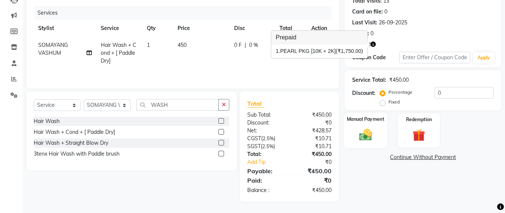
click at [367, 136] on img at bounding box center [365, 134] width 21 height 15
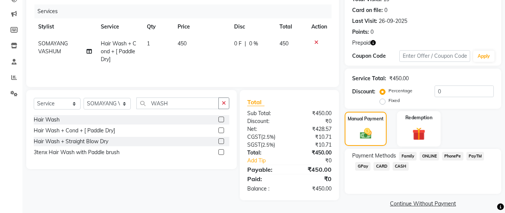
click at [421, 132] on img at bounding box center [419, 134] width 21 height 16
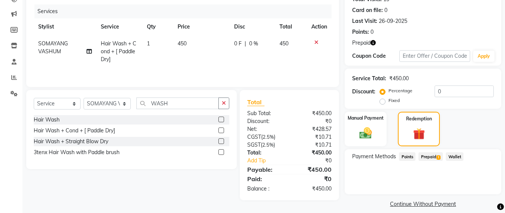
click at [433, 154] on span "Prepaid 1" at bounding box center [431, 156] width 24 height 9
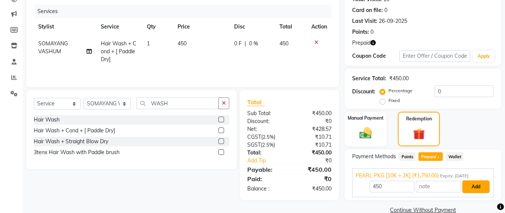
click at [481, 184] on button "Add" at bounding box center [476, 186] width 27 height 13
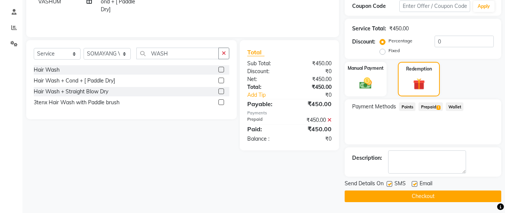
scroll to position [139, 0]
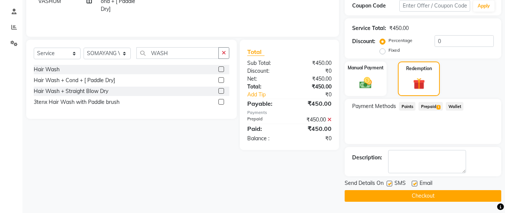
click at [425, 193] on button "Checkout" at bounding box center [423, 196] width 157 height 12
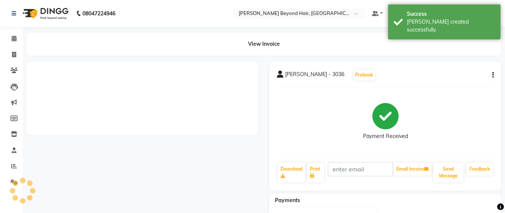
click at [502, 147] on div "[PERSON_NAME] - 3036 Prebook Payment Received Download Print Email Invoice Send…" at bounding box center [385, 158] width 243 height 194
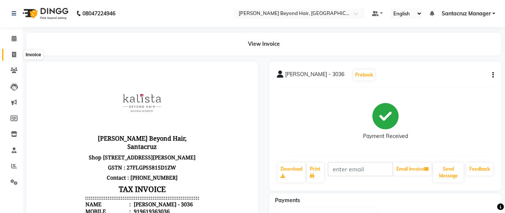
click at [7, 54] on span at bounding box center [13, 55] width 13 height 9
select select "service"
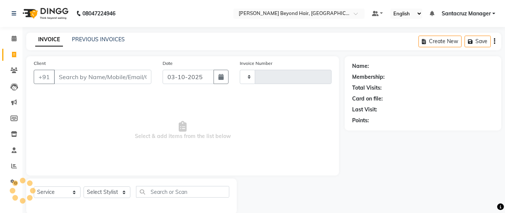
scroll to position [12, 0]
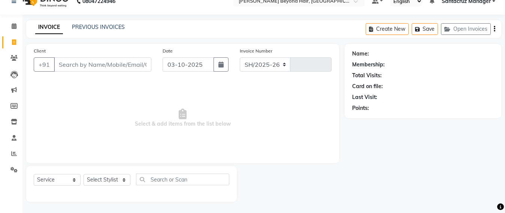
select select "6357"
type input "7109"
drag, startPoint x: 500, startPoint y: 32, endPoint x: 374, endPoint y: 53, distance: 127.7
click at [500, 32] on div "Create New Save Open Invoices" at bounding box center [434, 29] width 136 height 18
click at [104, 27] on link "PREVIOUS INVOICES" at bounding box center [98, 27] width 53 height 7
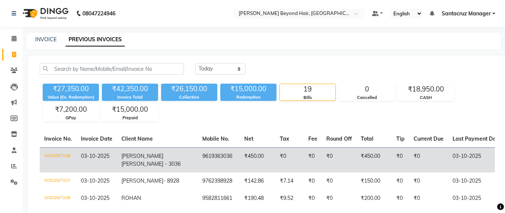
click at [145, 160] on span "[PERSON_NAME] - 3036" at bounding box center [150, 163] width 59 height 7
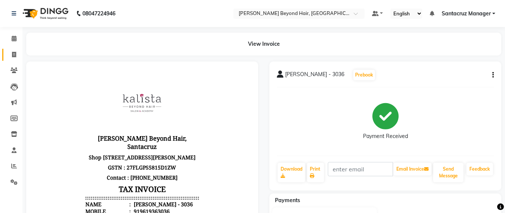
click at [4, 55] on link "Invoice" at bounding box center [11, 55] width 18 height 12
select select "service"
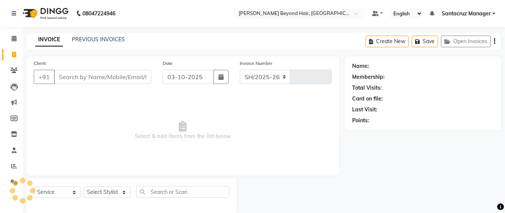
select select "6357"
type input "7109"
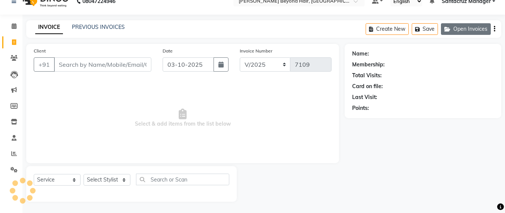
click at [467, 31] on button "Open Invoices" at bounding box center [466, 29] width 50 height 12
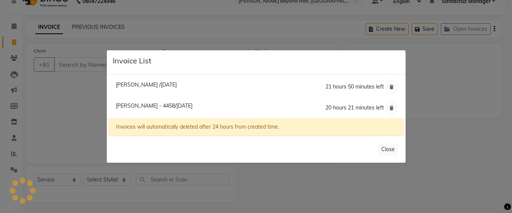
click at [43, 108] on ngb-modal-window "Invoice List [PERSON_NAME] /[DATE] 21 hours 50 minutes left [PERSON_NAME] - 445…" at bounding box center [256, 106] width 512 height 213
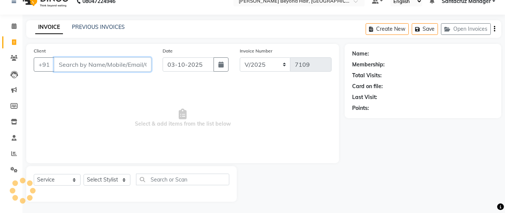
click at [79, 64] on input "Client" at bounding box center [102, 64] width 97 height 14
